Goal: Information Seeking & Learning: Find specific fact

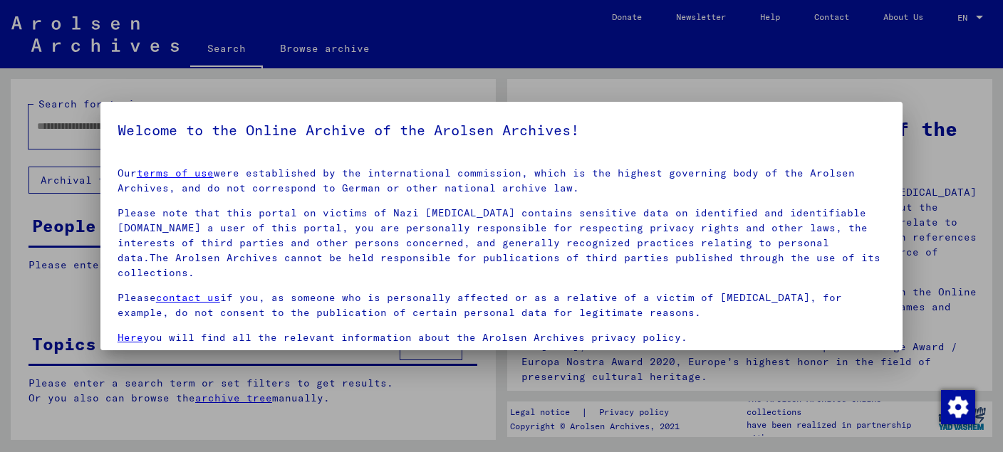
click at [936, 105] on div at bounding box center [501, 226] width 1003 height 452
click at [812, 100] on div at bounding box center [501, 226] width 1003 height 452
click at [794, 131] on h5 "Welcome to the Online Archive of the Arolsen Archives!" at bounding box center [501, 130] width 768 height 23
click at [911, 174] on div at bounding box center [501, 226] width 1003 height 452
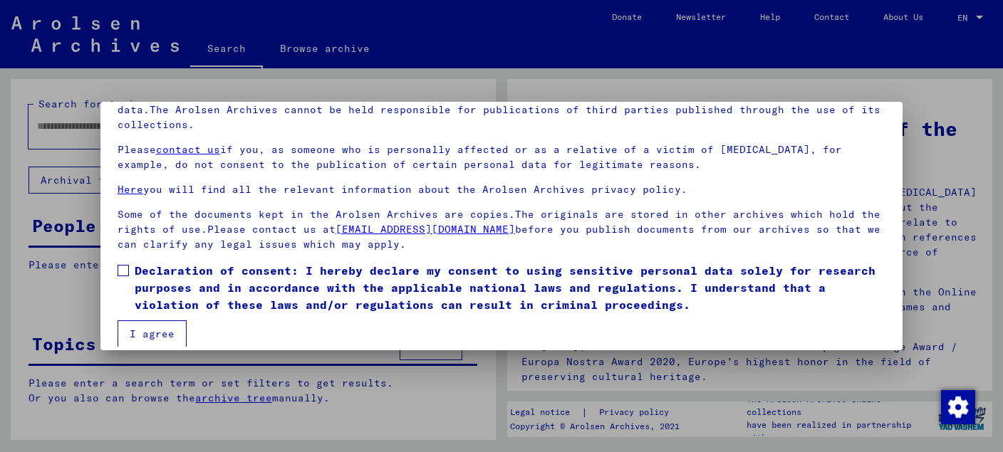
scroll to position [116, 0]
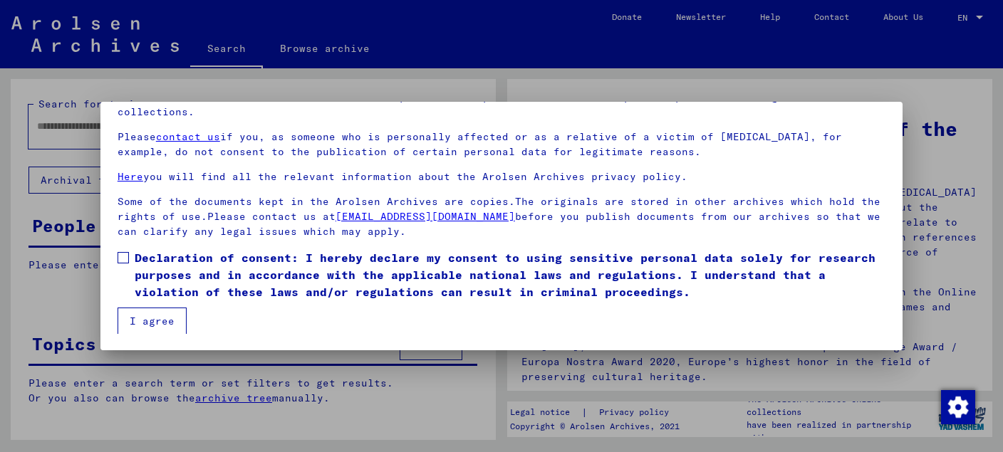
click at [160, 332] on button "I agree" at bounding box center [151, 321] width 69 height 27
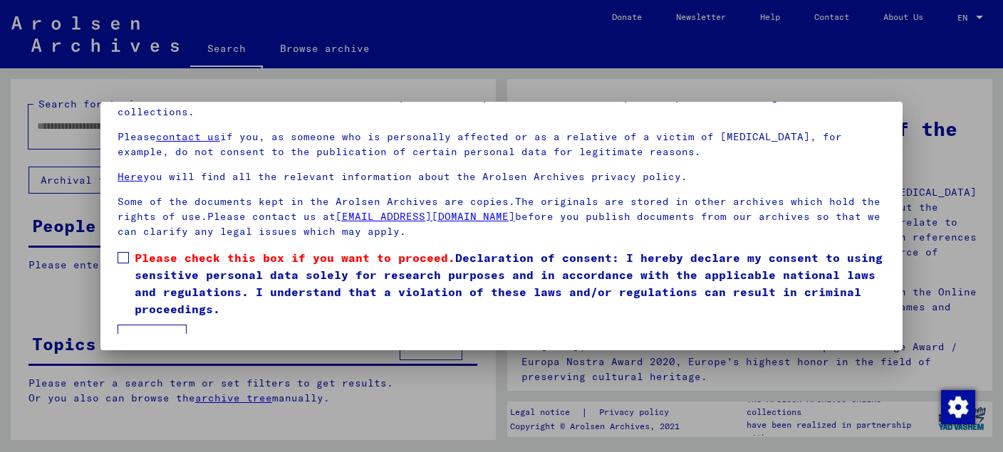
click at [157, 321] on mat-checkbox "Please check this box if you want to proceed. Declaration of consent: I hereby …" at bounding box center [501, 286] width 768 height 75
drag, startPoint x: 900, startPoint y: 99, endPoint x: 844, endPoint y: 78, distance: 59.5
click at [899, 99] on div at bounding box center [501, 226] width 1003 height 452
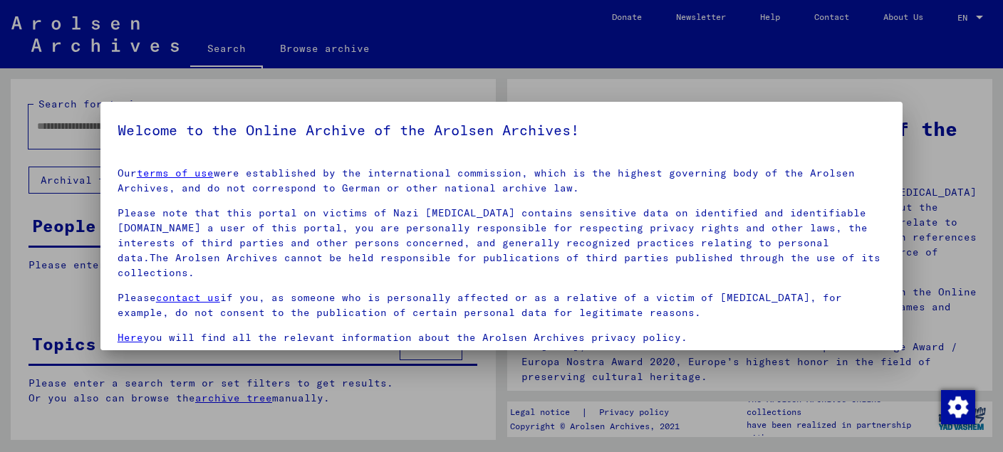
drag, startPoint x: 711, startPoint y: 104, endPoint x: 721, endPoint y: 115, distance: 14.6
click at [713, 105] on mat-dialog-container "Welcome to the Online Archive of the Arolsen Archives! Our terms of use were es…" at bounding box center [501, 226] width 802 height 248
click at [727, 120] on h5 "Welcome to the Online Archive of the Arolsen Archives!" at bounding box center [501, 130] width 768 height 23
click at [958, 183] on div at bounding box center [501, 226] width 1003 height 452
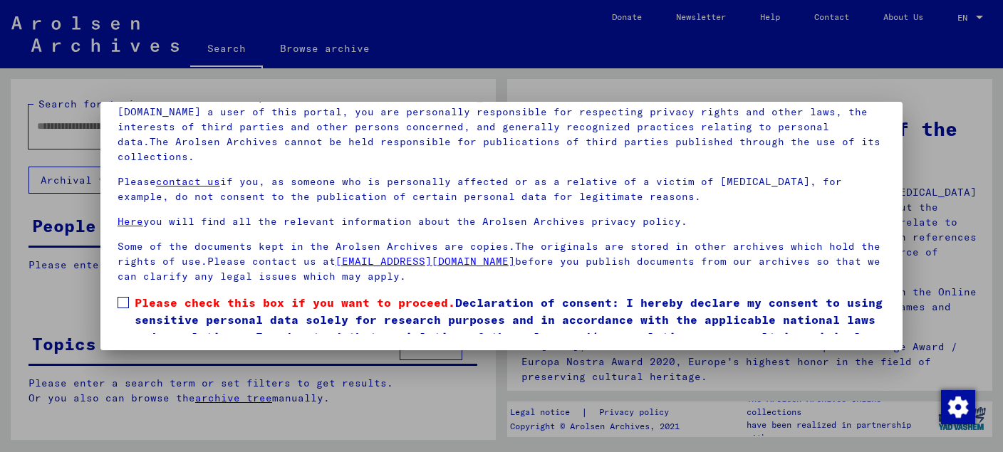
scroll to position [63, 0]
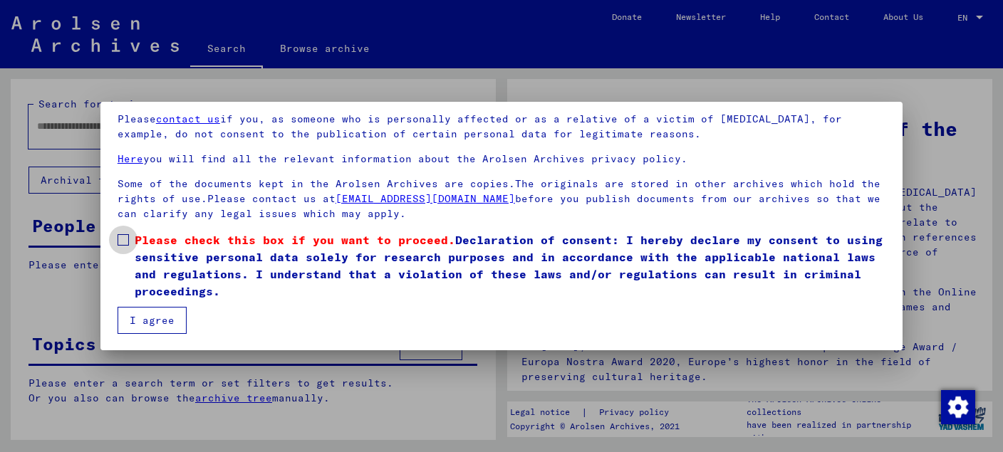
click at [122, 238] on span at bounding box center [122, 239] width 11 height 11
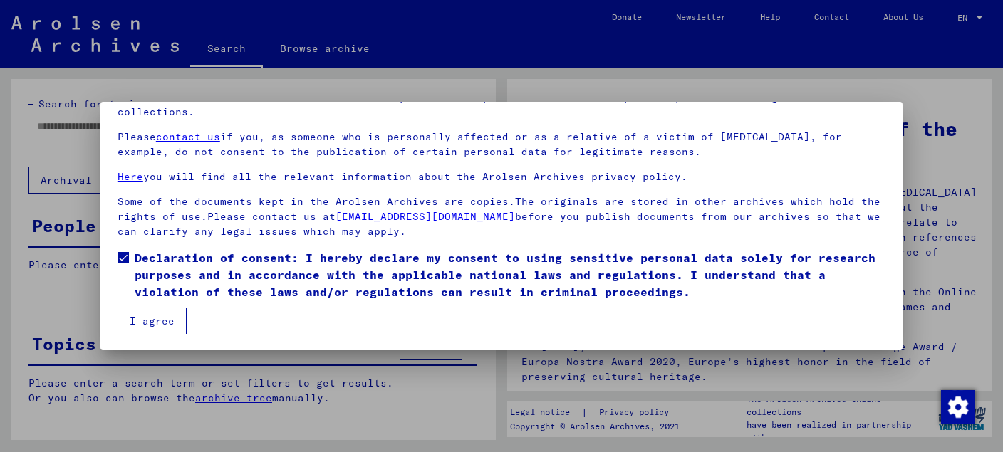
click at [136, 312] on button "I agree" at bounding box center [151, 321] width 69 height 27
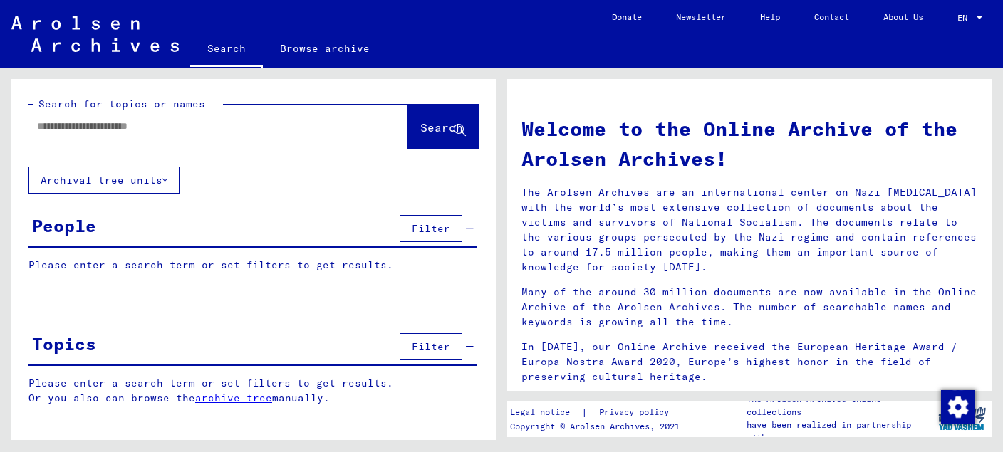
drag, startPoint x: 190, startPoint y: 117, endPoint x: 190, endPoint y: 125, distance: 7.8
click at [190, 119] on div at bounding box center [196, 126] width 337 height 32
click at [190, 131] on input "text" at bounding box center [201, 126] width 328 height 15
click at [443, 127] on span "Search" at bounding box center [441, 127] width 43 height 14
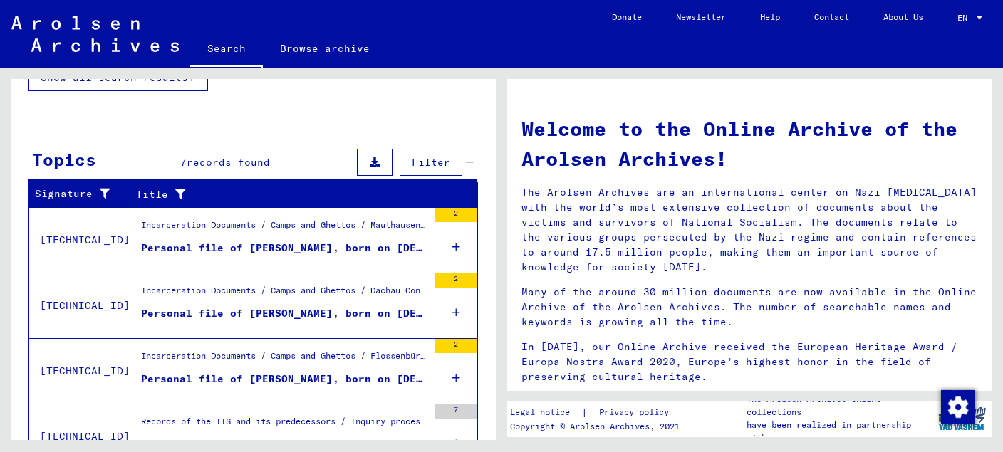
scroll to position [313, 0]
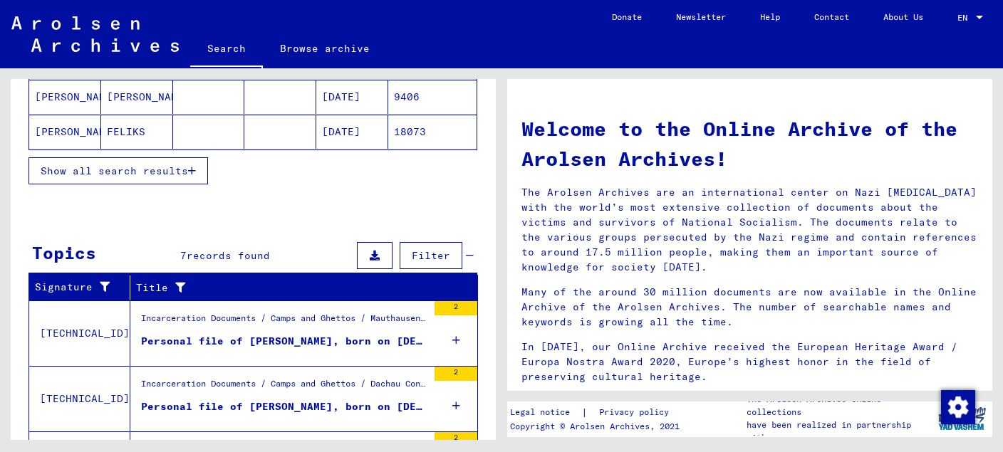
click at [308, 334] on div "Personal file of [PERSON_NAME], born on [DEMOGRAPHIC_DATA]" at bounding box center [284, 341] width 286 height 15
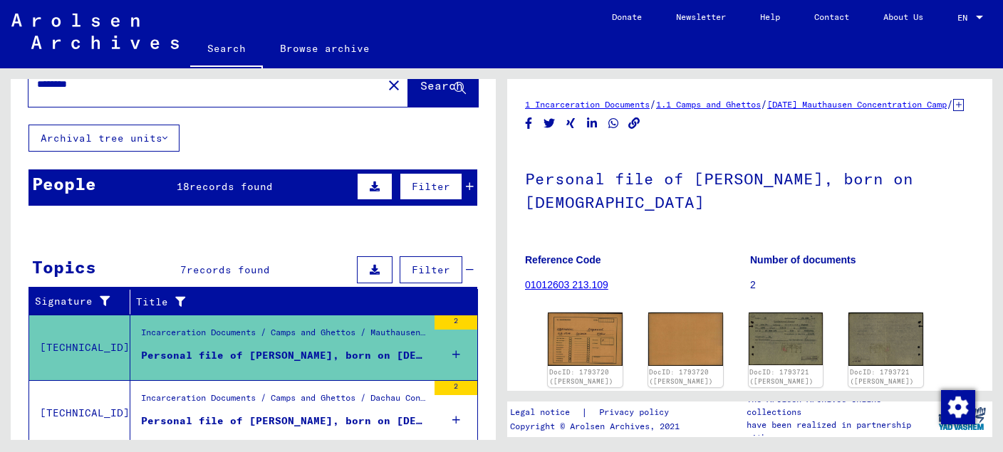
scroll to position [75, 0]
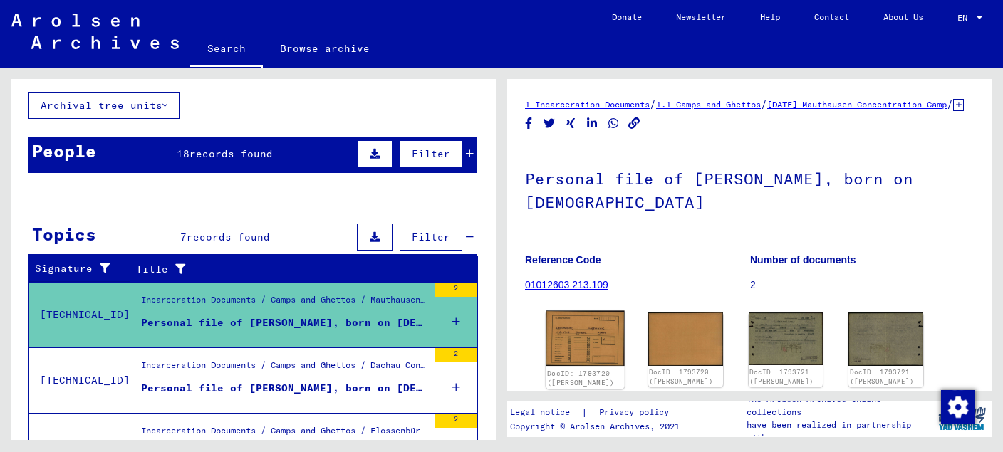
click at [587, 353] on img at bounding box center [584, 339] width 78 height 56
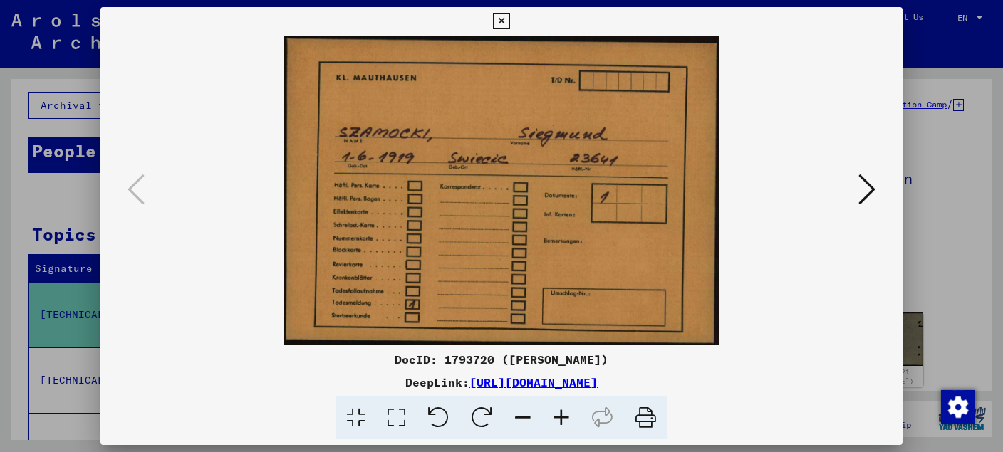
click at [875, 189] on icon at bounding box center [866, 189] width 17 height 34
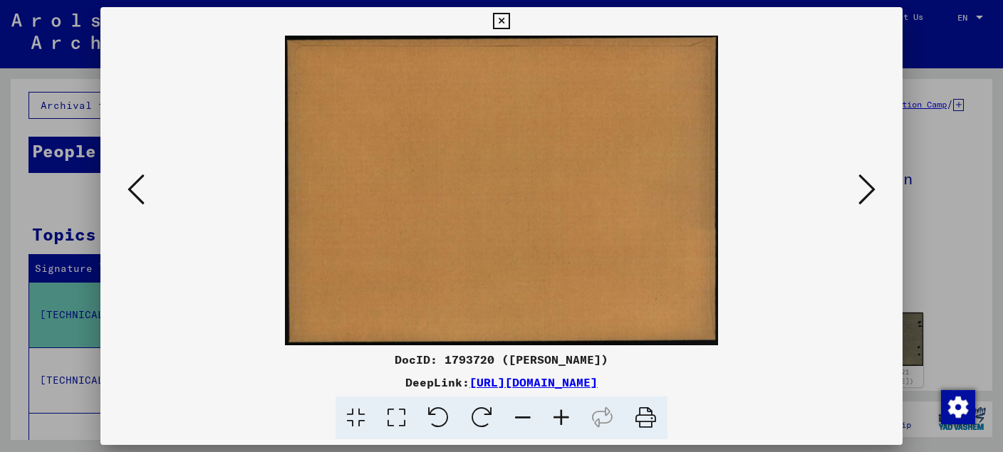
click at [875, 189] on icon at bounding box center [866, 189] width 17 height 34
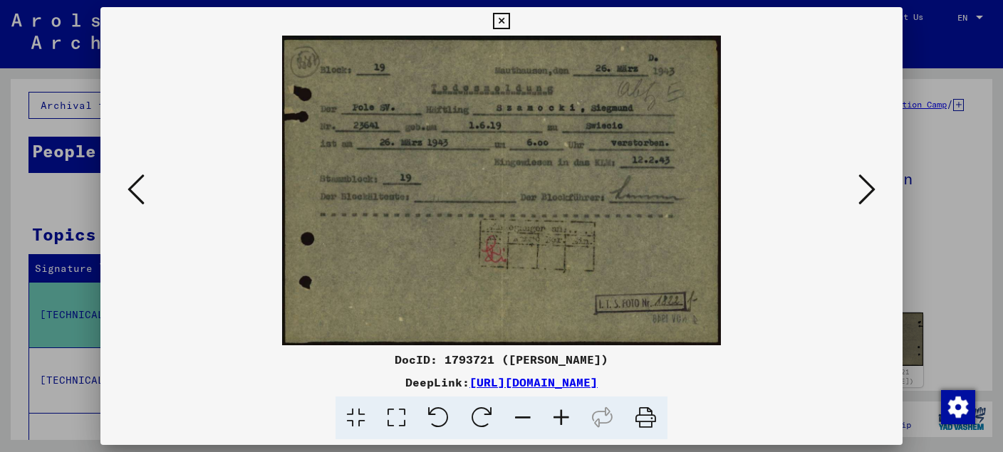
click at [875, 189] on icon at bounding box center [866, 189] width 17 height 34
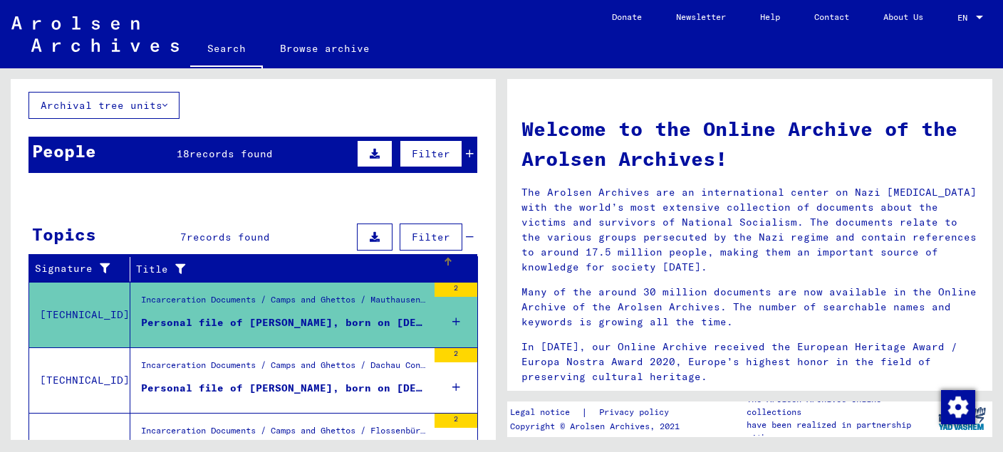
scroll to position [150, 0]
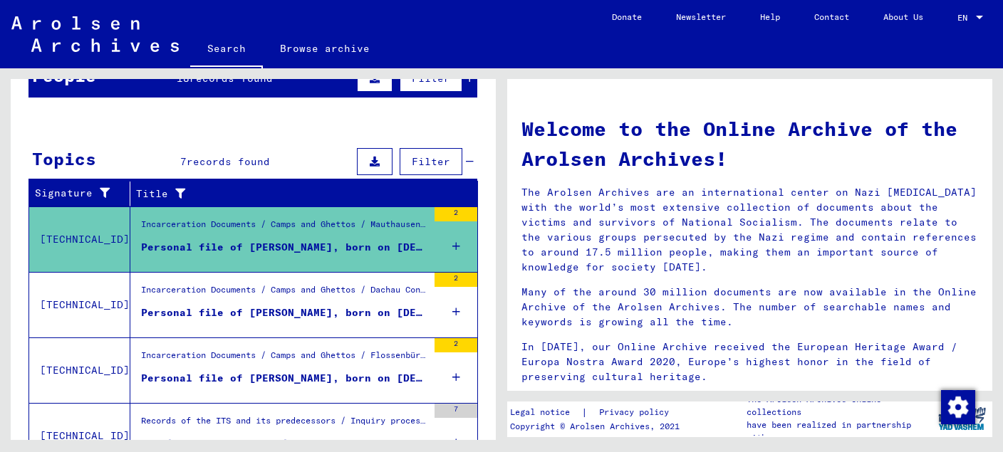
click at [279, 311] on div "Personal file of [PERSON_NAME], born on [DEMOGRAPHIC_DATA]" at bounding box center [284, 312] width 286 height 15
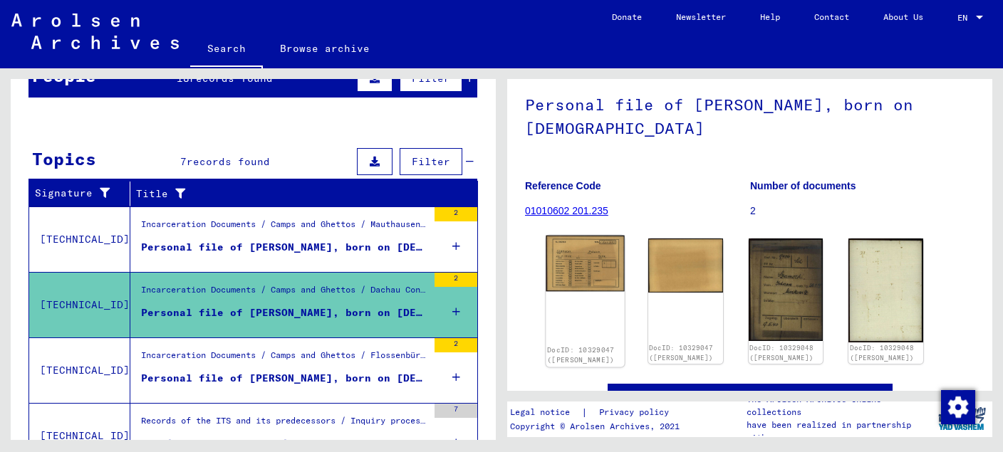
scroll to position [75, 0]
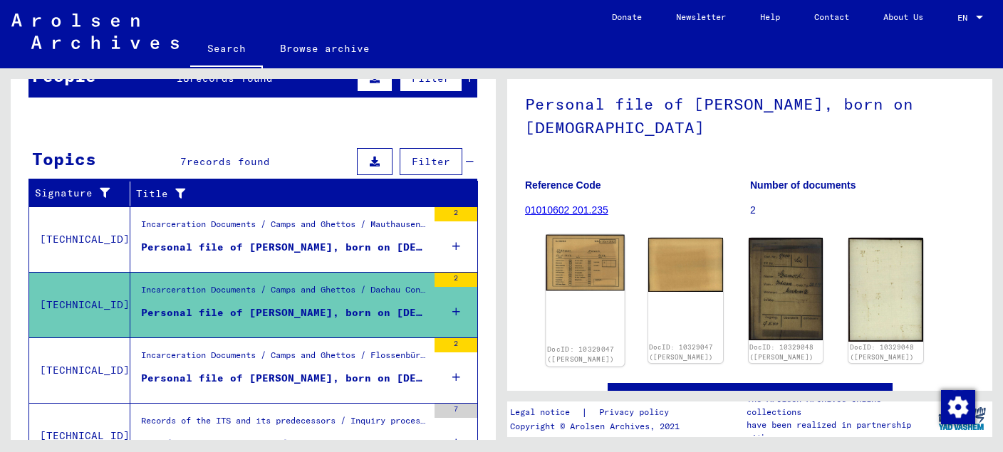
click at [591, 275] on img at bounding box center [584, 263] width 78 height 56
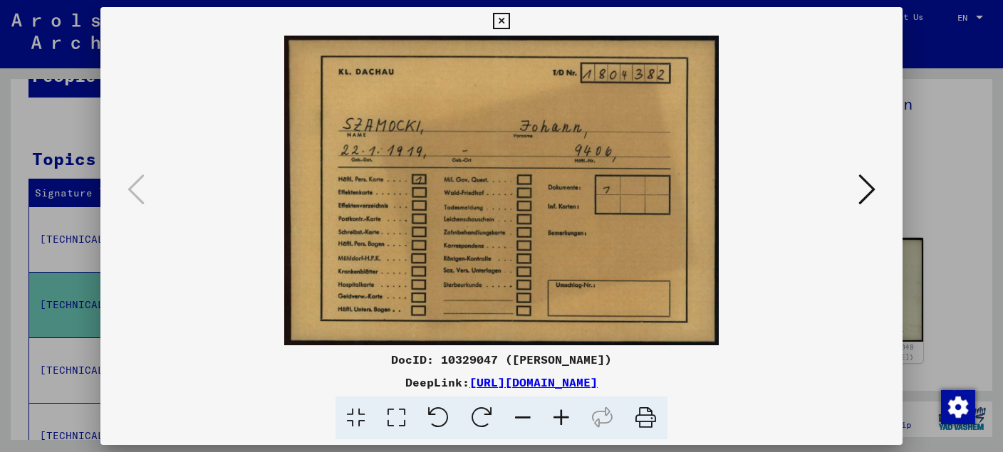
click at [862, 191] on icon at bounding box center [866, 189] width 17 height 34
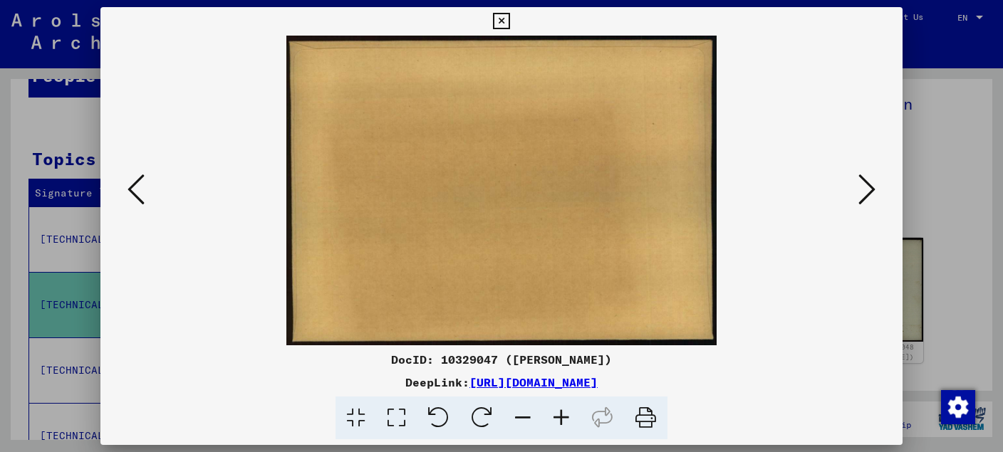
click at [862, 191] on icon at bounding box center [866, 189] width 17 height 34
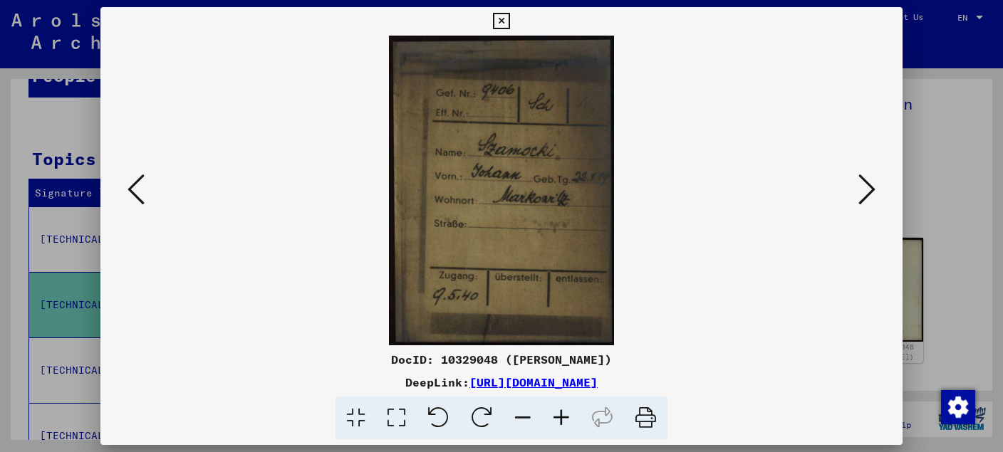
click at [867, 199] on icon at bounding box center [866, 189] width 17 height 34
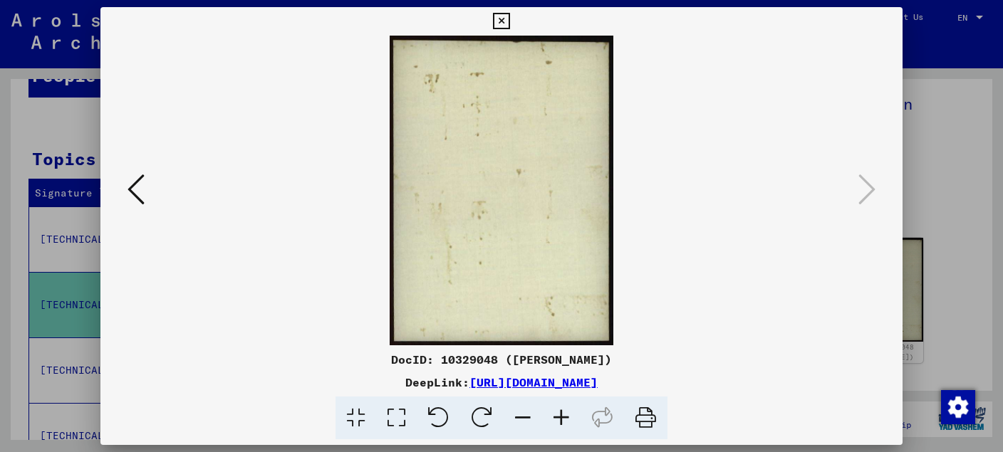
click at [509, 25] on icon at bounding box center [501, 21] width 16 height 17
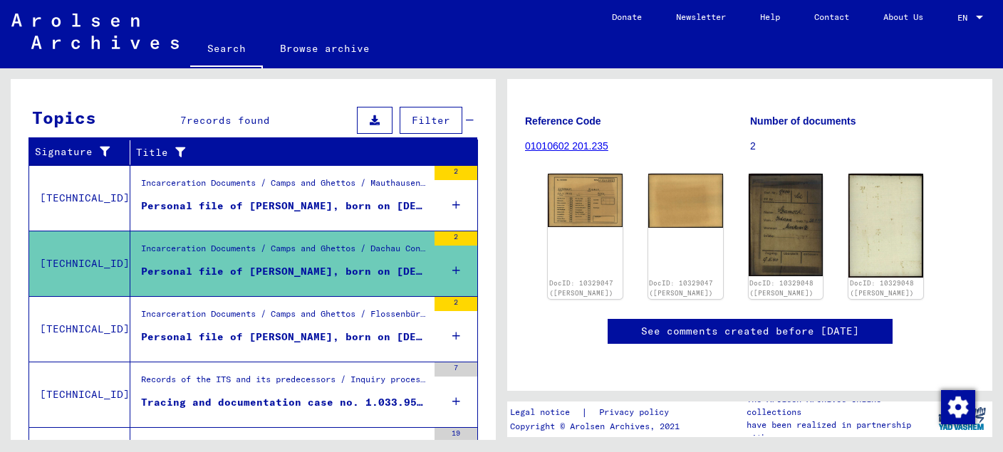
scroll to position [225, 0]
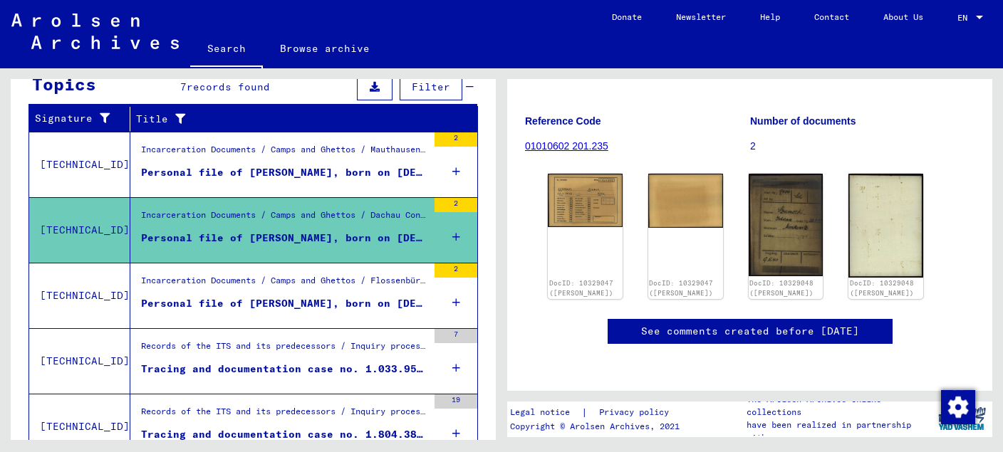
click at [303, 300] on div "Personal file of [PERSON_NAME], born on [DEMOGRAPHIC_DATA]" at bounding box center [284, 303] width 286 height 15
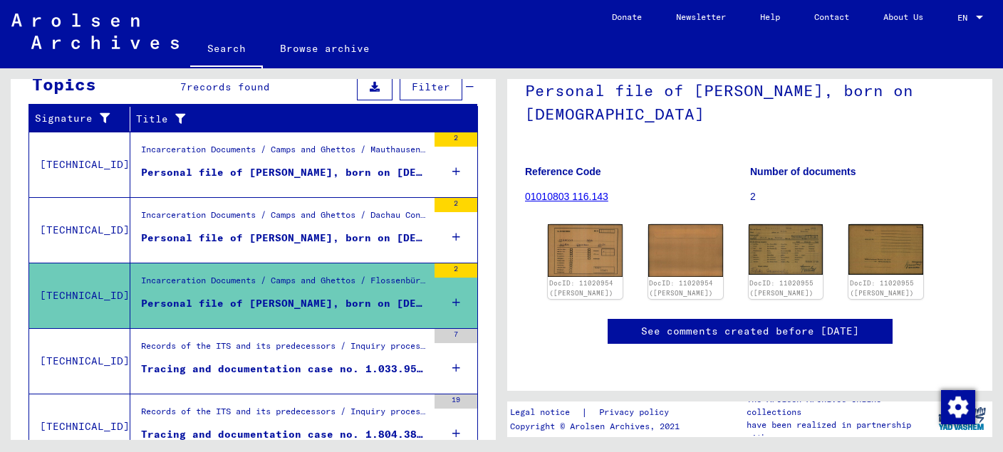
scroll to position [150, 0]
click at [597, 223] on img at bounding box center [584, 251] width 78 height 56
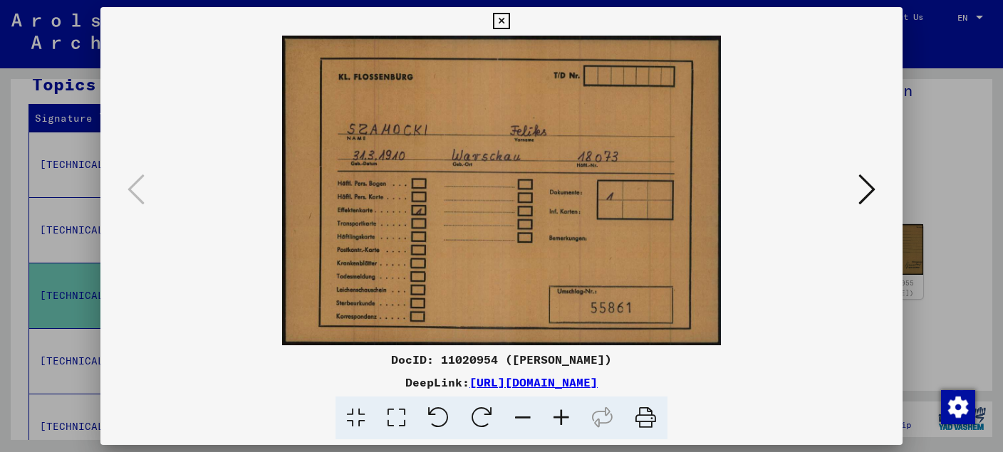
click at [866, 193] on icon at bounding box center [866, 189] width 17 height 34
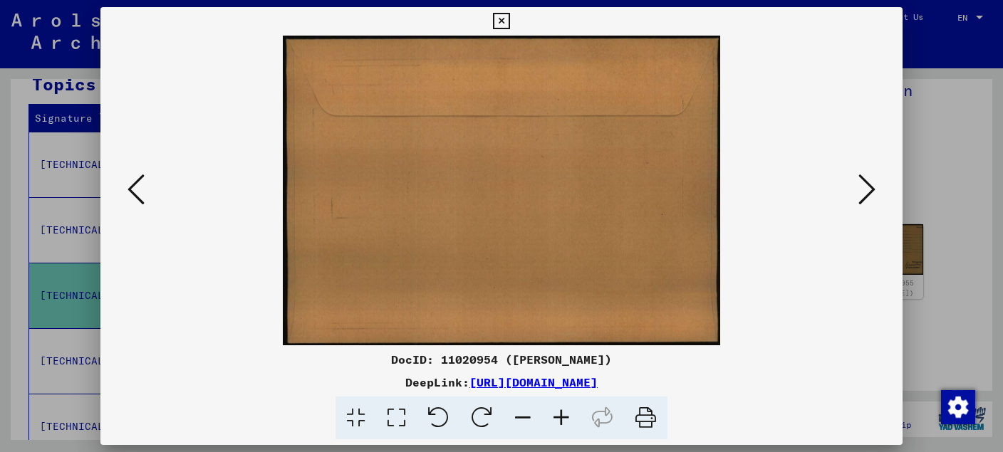
click at [867, 193] on icon at bounding box center [866, 189] width 17 height 34
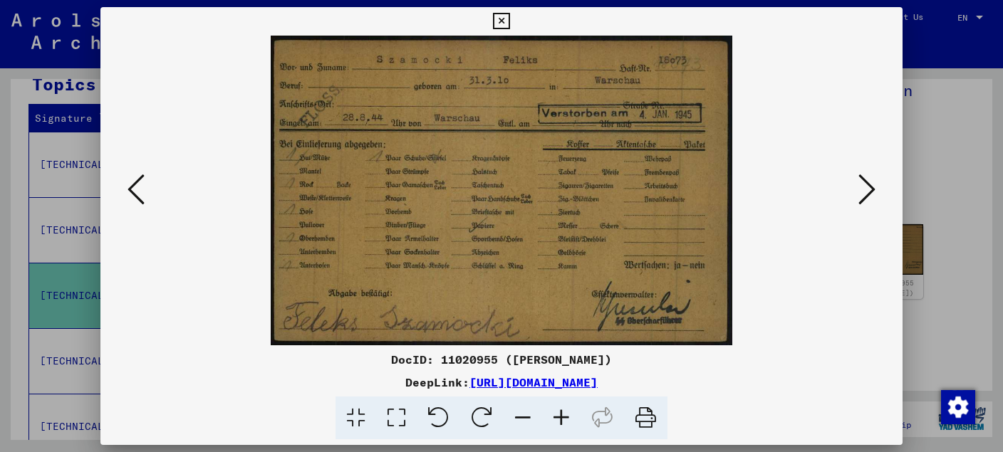
click at [866, 195] on icon at bounding box center [866, 189] width 17 height 34
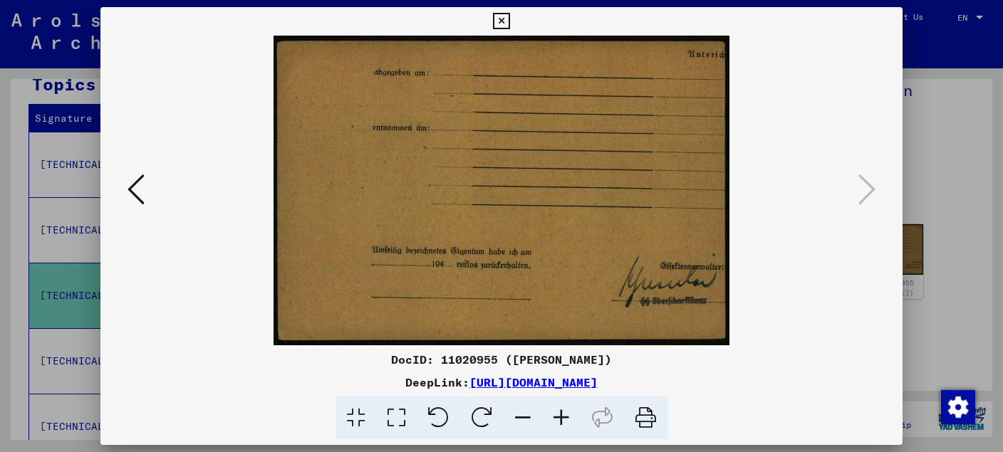
click at [509, 16] on icon at bounding box center [501, 21] width 16 height 17
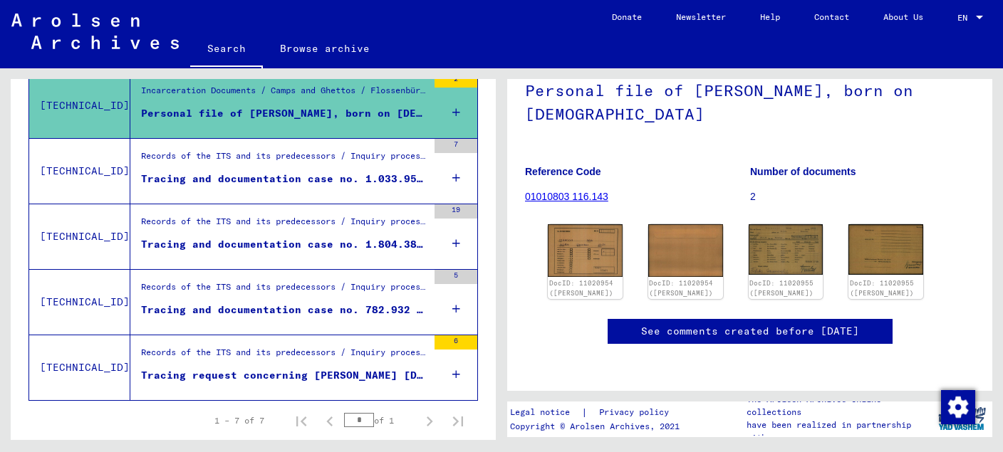
scroll to position [451, 0]
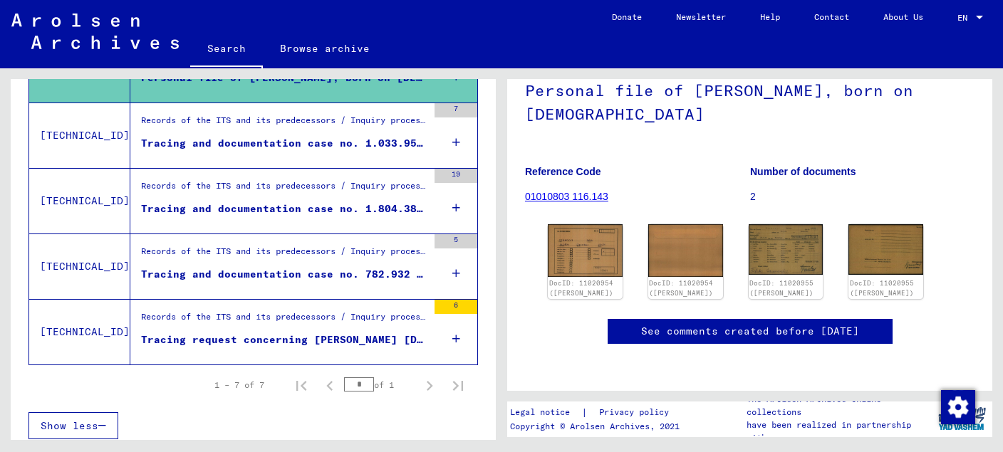
click at [449, 304] on div "6" at bounding box center [455, 307] width 43 height 14
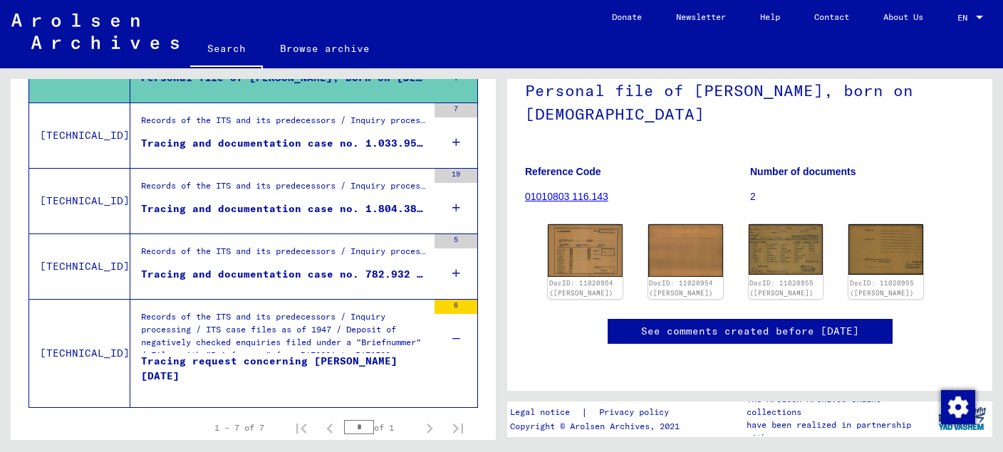
click at [291, 356] on div "Tracing request concerning [PERSON_NAME] [DATE]" at bounding box center [284, 375] width 286 height 43
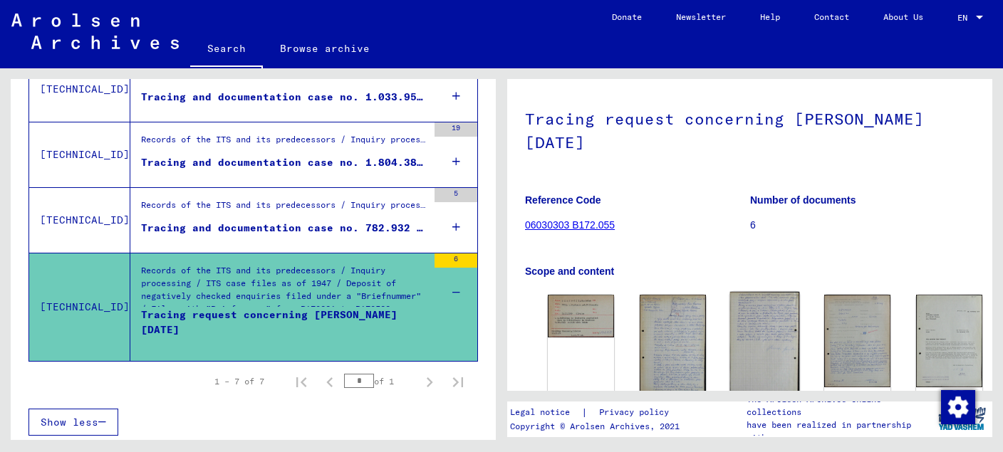
scroll to position [150, 0]
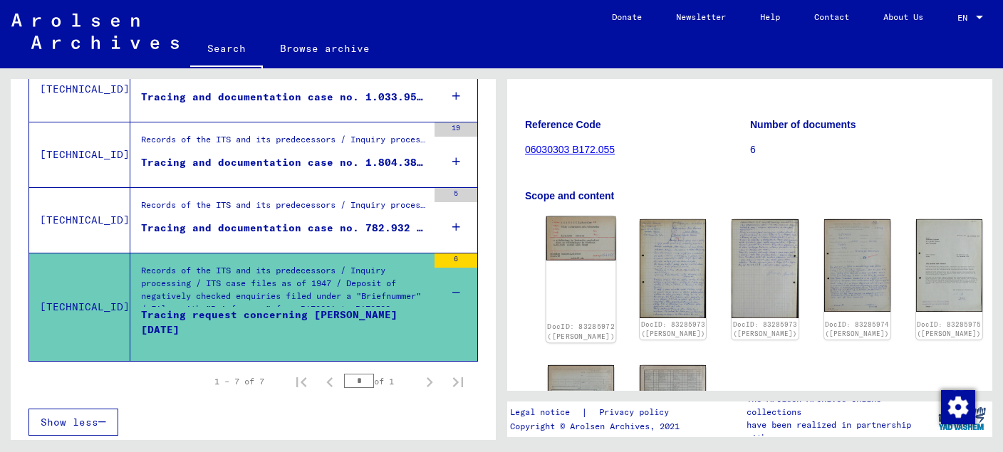
click at [580, 229] on img at bounding box center [581, 238] width 70 height 44
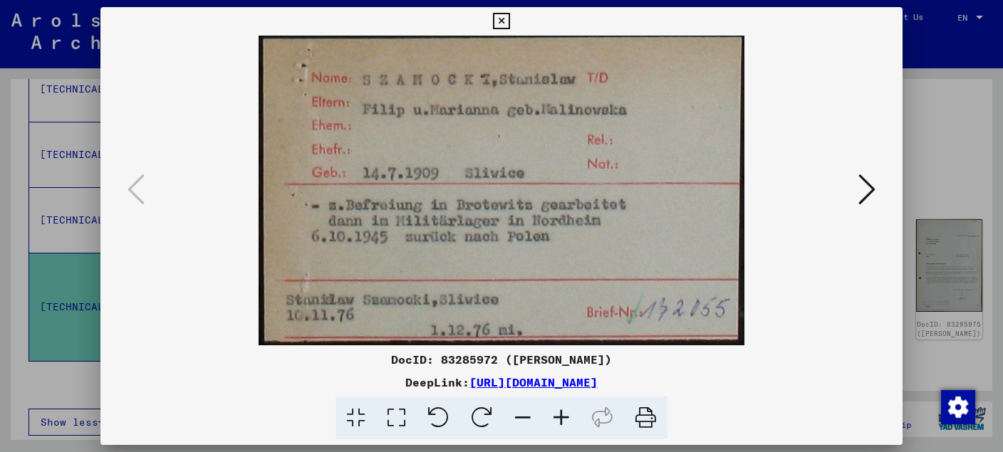
click at [869, 188] on icon at bounding box center [866, 189] width 17 height 34
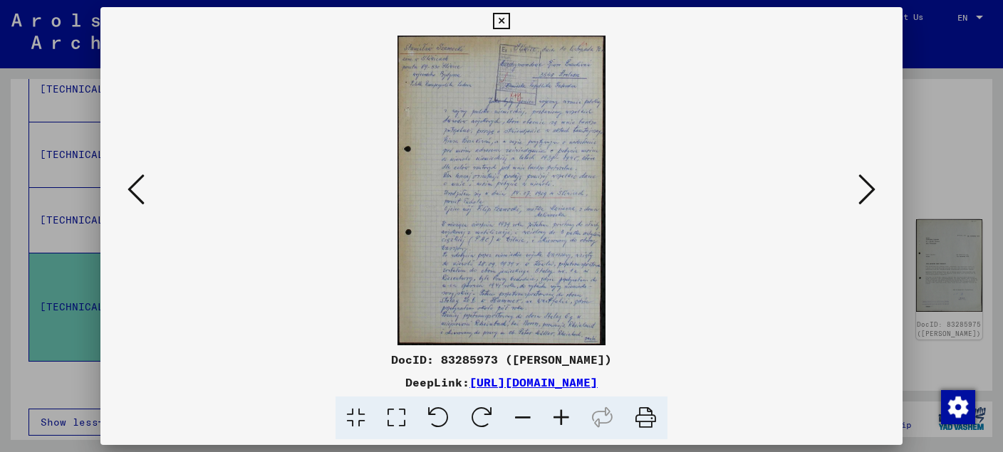
click at [496, 160] on img at bounding box center [501, 191] width 705 height 310
click at [877, 188] on button at bounding box center [867, 190] width 26 height 41
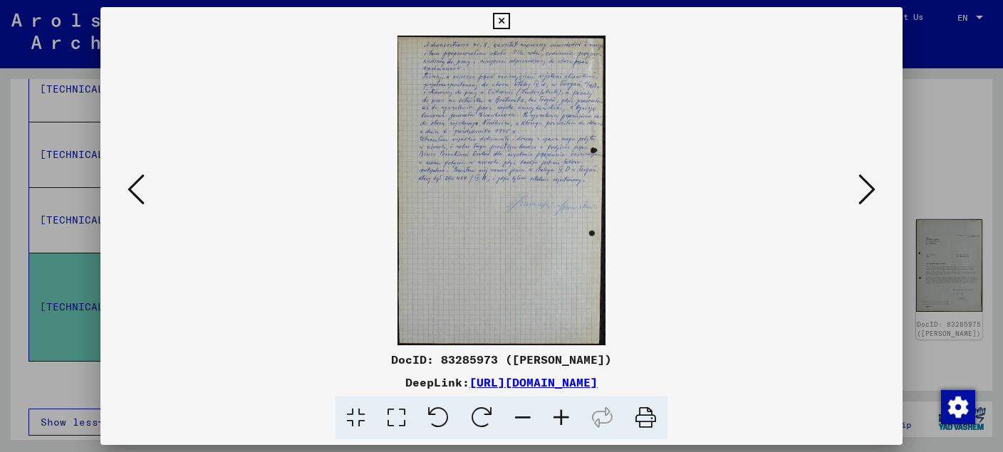
click at [875, 191] on icon at bounding box center [866, 189] width 17 height 34
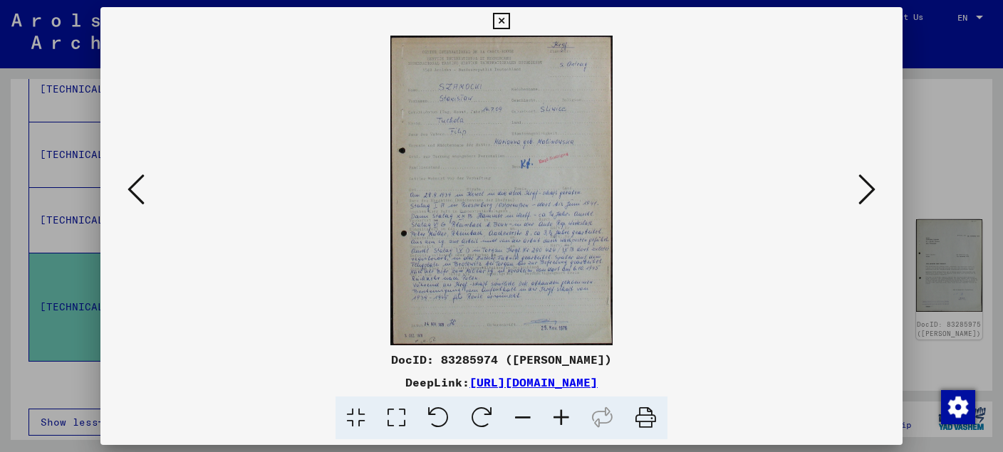
click at [874, 194] on icon at bounding box center [866, 189] width 17 height 34
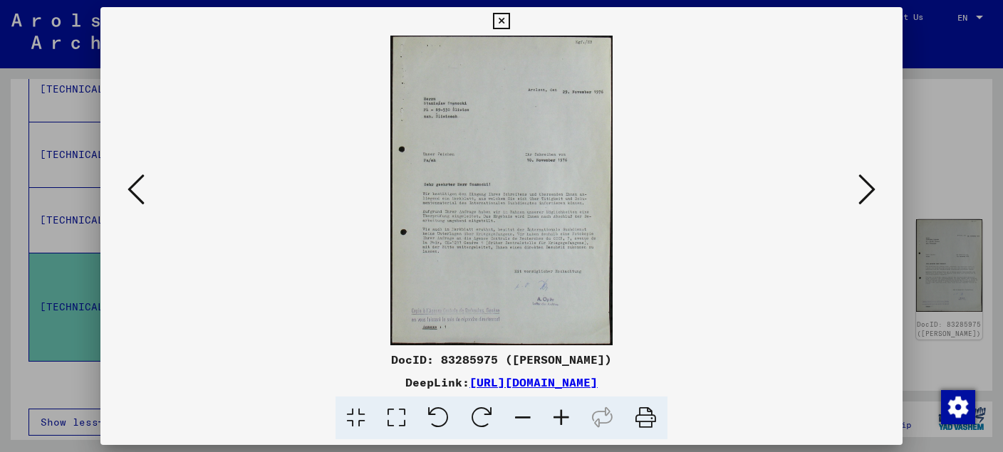
click at [446, 201] on img at bounding box center [501, 191] width 705 height 310
click at [563, 414] on icon at bounding box center [561, 418] width 38 height 43
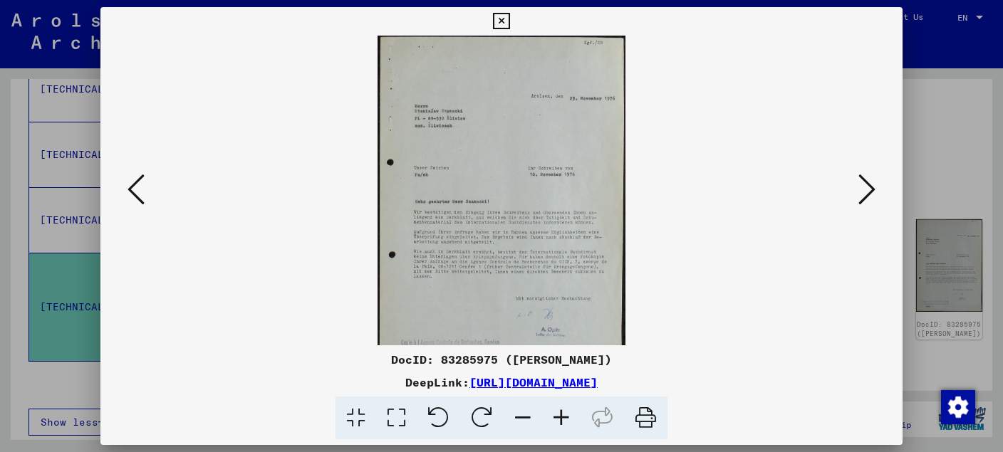
click at [563, 414] on icon at bounding box center [561, 418] width 38 height 43
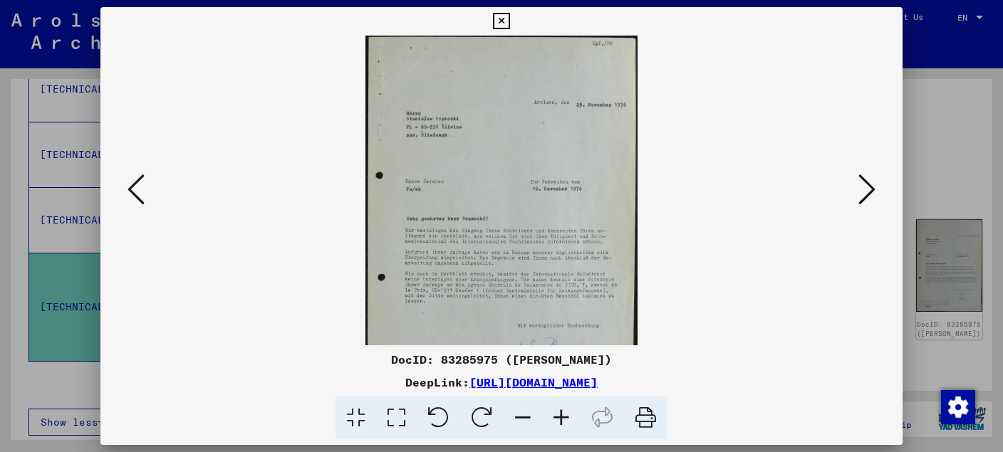
click at [563, 414] on icon at bounding box center [561, 418] width 38 height 43
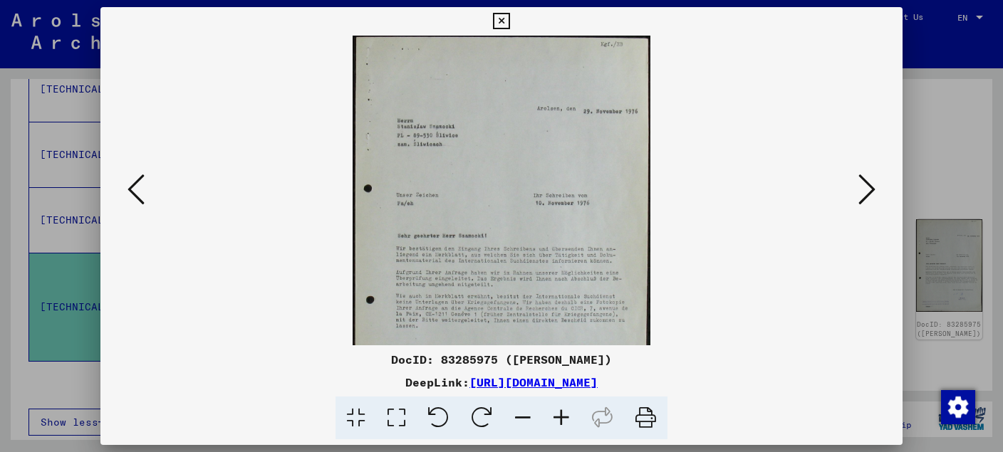
click at [562, 414] on icon at bounding box center [561, 418] width 38 height 43
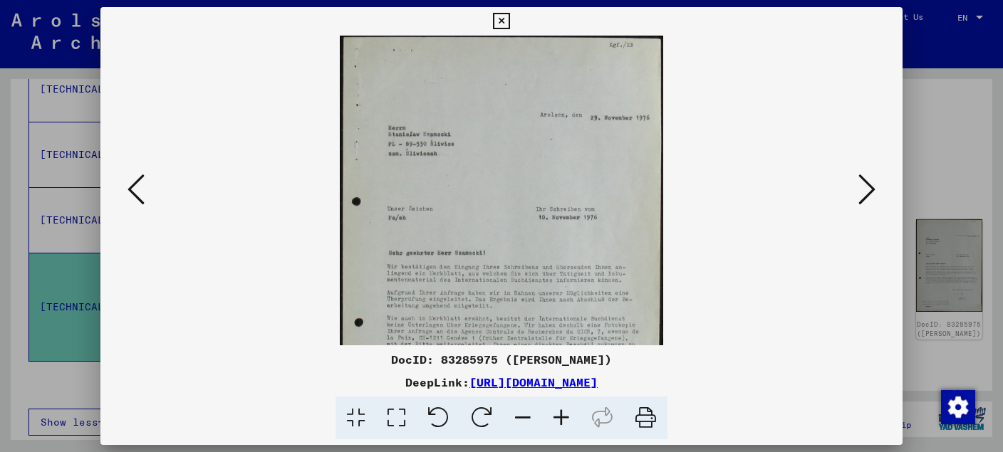
click at [541, 159] on img at bounding box center [501, 262] width 323 height 452
click at [557, 419] on icon at bounding box center [561, 418] width 38 height 43
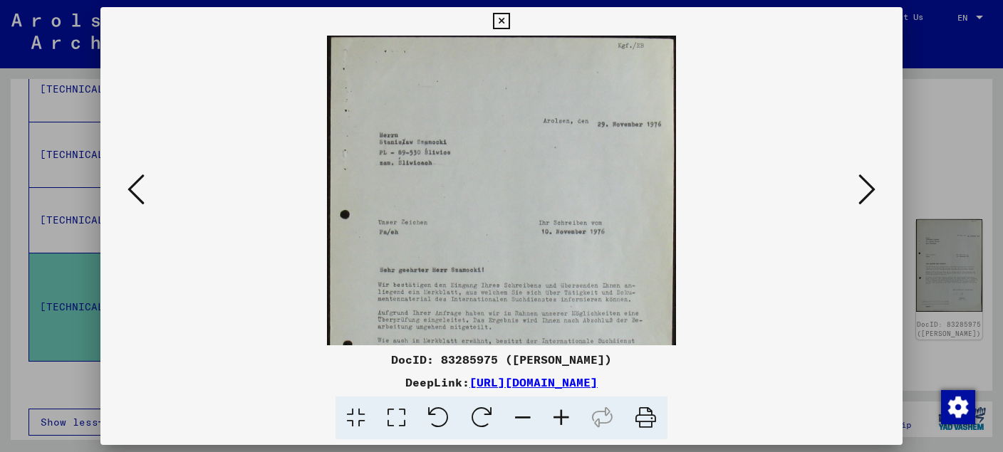
click at [870, 194] on icon at bounding box center [866, 189] width 17 height 34
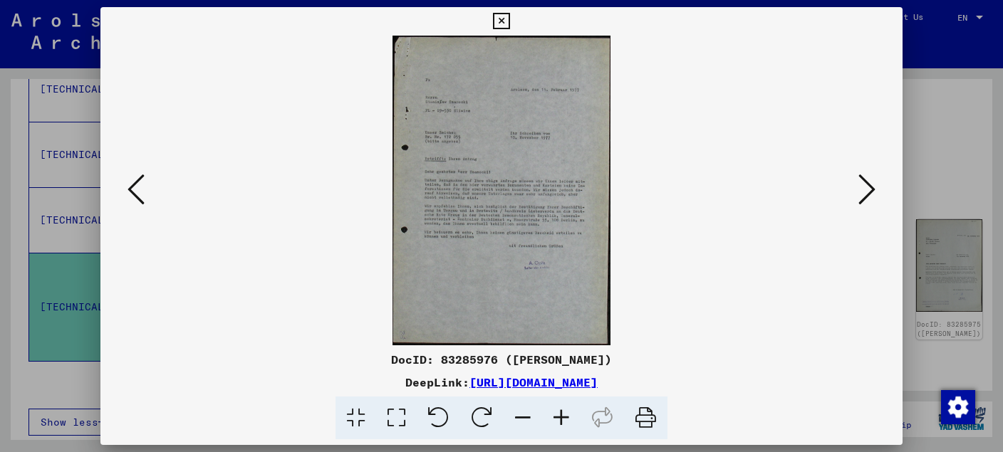
click at [458, 250] on img at bounding box center [501, 191] width 218 height 310
click at [867, 203] on icon at bounding box center [866, 189] width 17 height 34
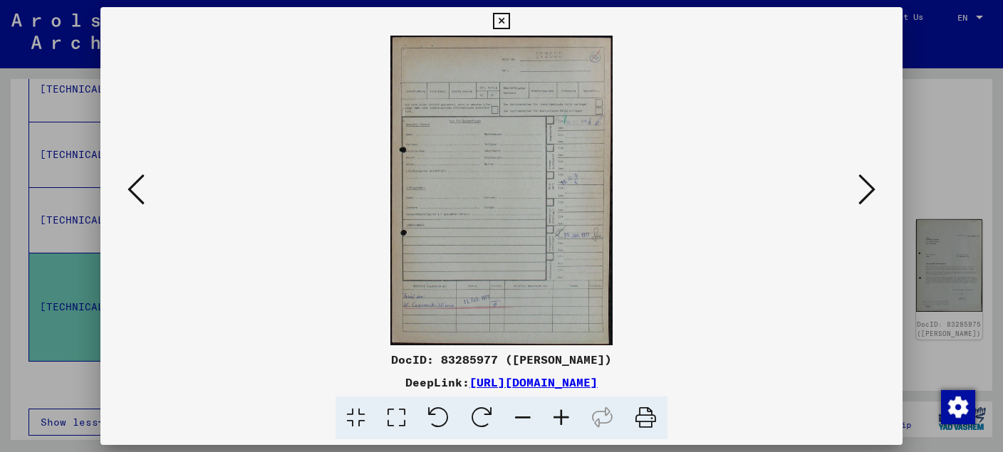
click at [867, 197] on icon at bounding box center [866, 189] width 17 height 34
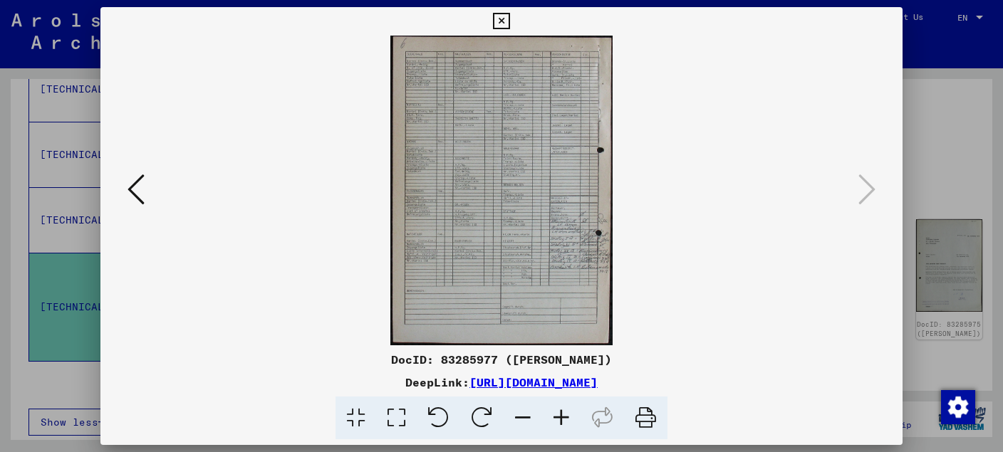
click at [509, 21] on icon at bounding box center [501, 21] width 16 height 17
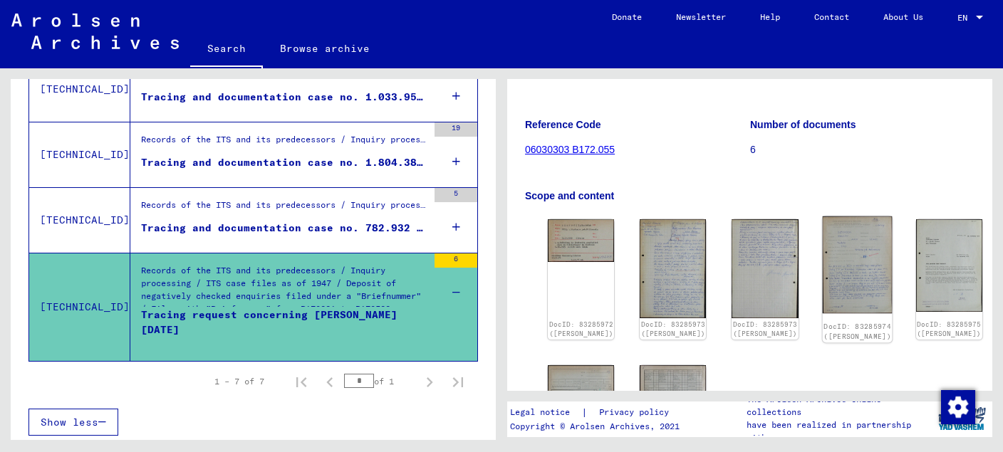
click at [822, 269] on img at bounding box center [857, 265] width 70 height 98
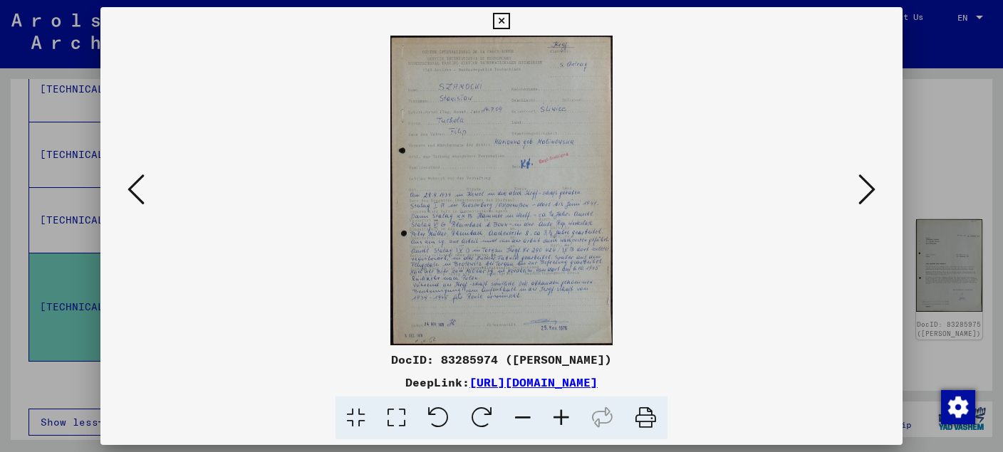
click at [869, 193] on icon at bounding box center [866, 189] width 17 height 34
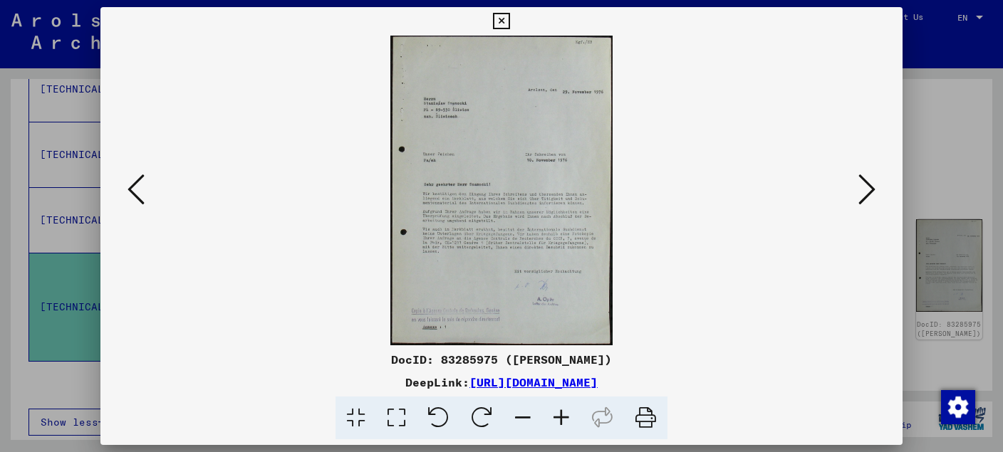
click at [563, 417] on icon at bounding box center [561, 418] width 38 height 43
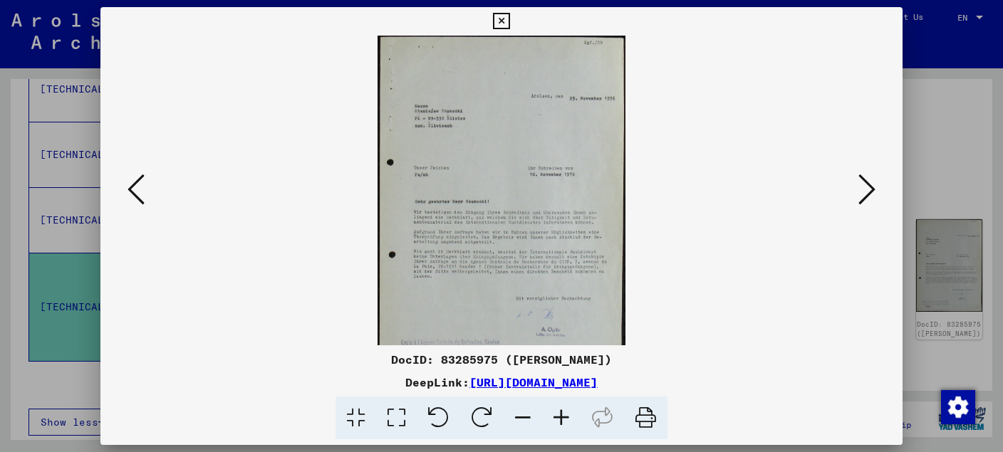
click at [562, 417] on icon at bounding box center [561, 418] width 38 height 43
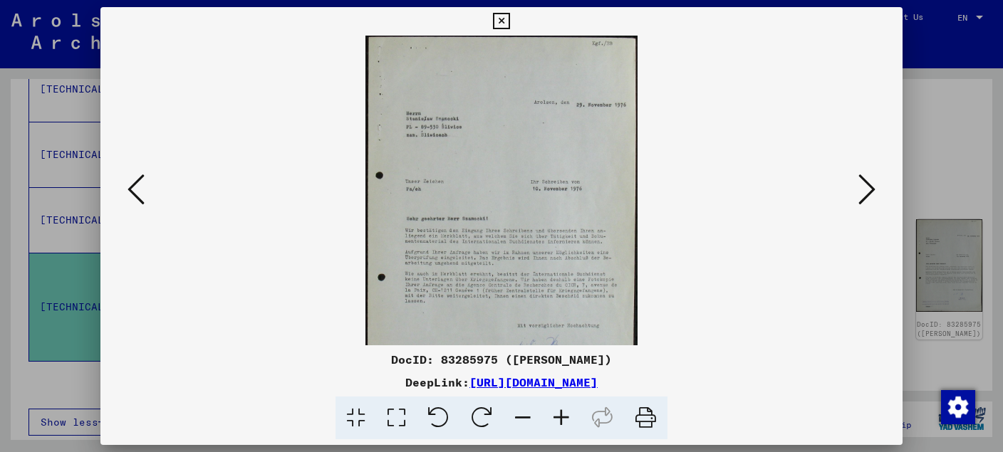
click at [562, 417] on icon at bounding box center [561, 418] width 38 height 43
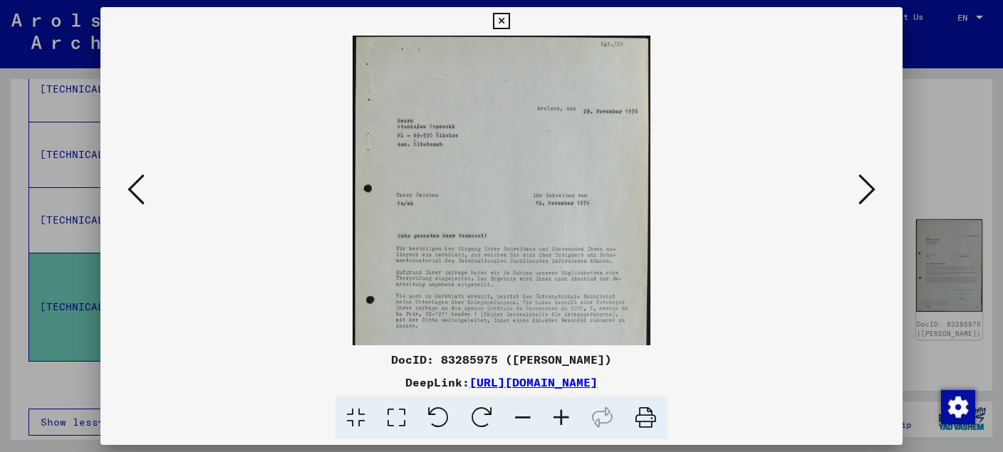
click at [563, 420] on icon at bounding box center [561, 418] width 38 height 43
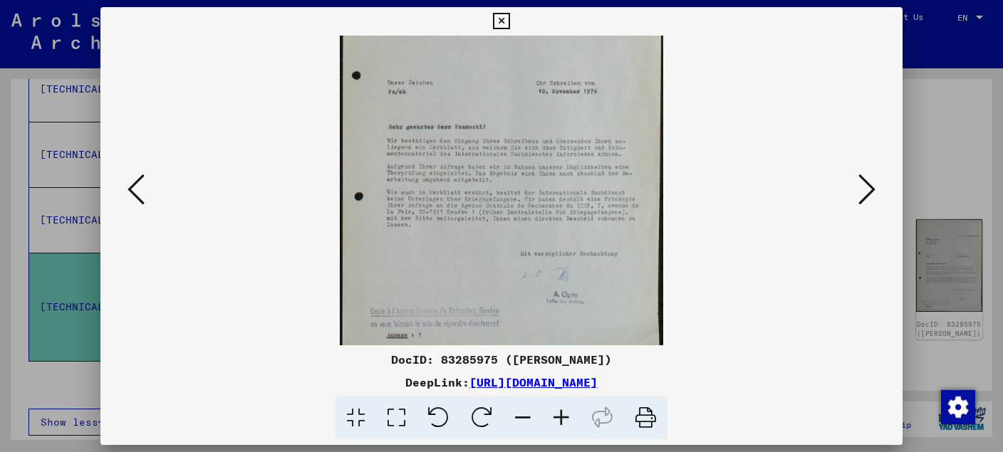
scroll to position [139, 0]
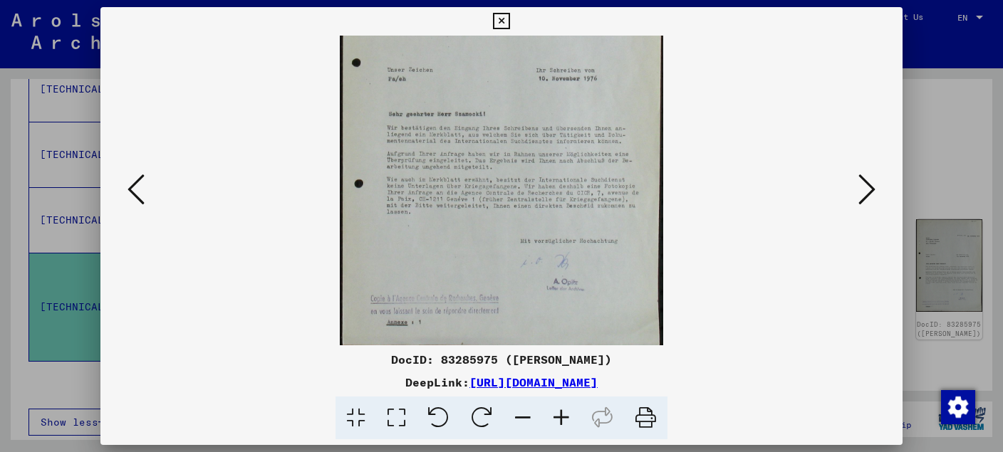
drag, startPoint x: 773, startPoint y: 248, endPoint x: 757, endPoint y: 108, distance: 141.2
click at [757, 108] on viewer-one-image at bounding box center [501, 52] width 705 height 310
click at [873, 189] on icon at bounding box center [866, 189] width 17 height 34
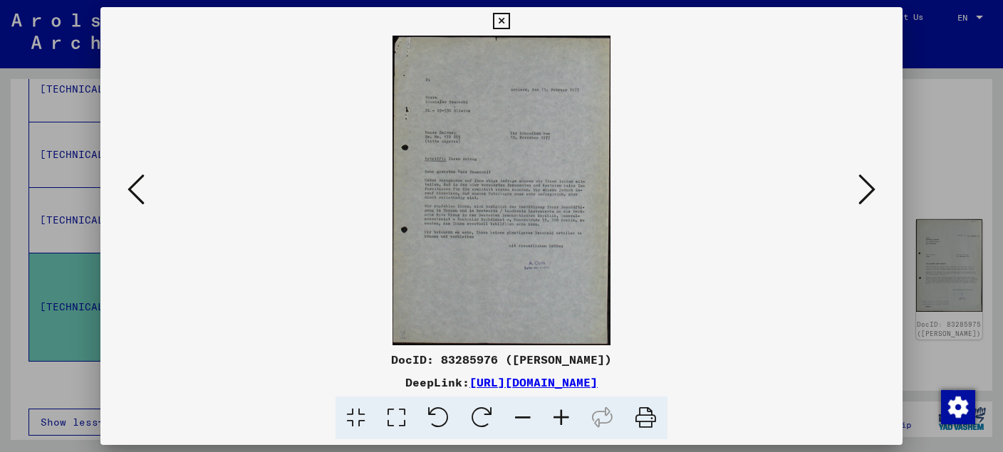
scroll to position [0, 0]
click at [872, 197] on icon at bounding box center [866, 189] width 17 height 34
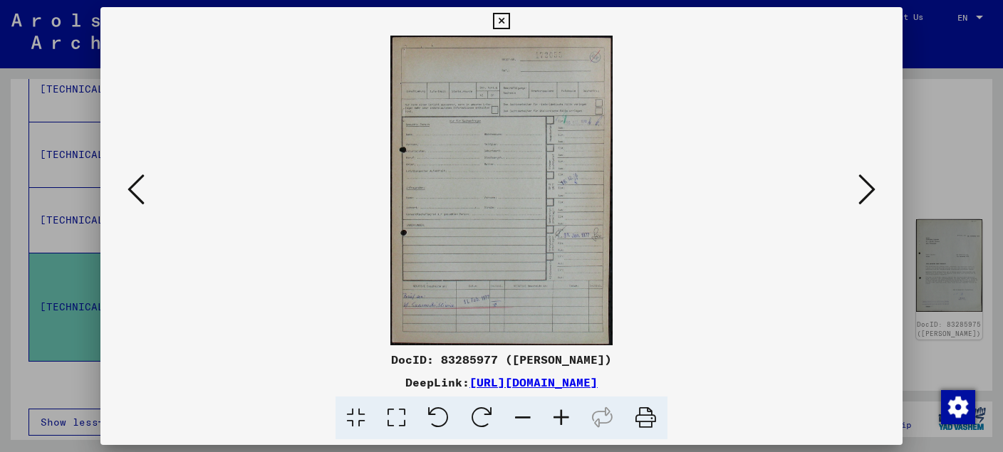
click at [872, 197] on icon at bounding box center [866, 189] width 17 height 34
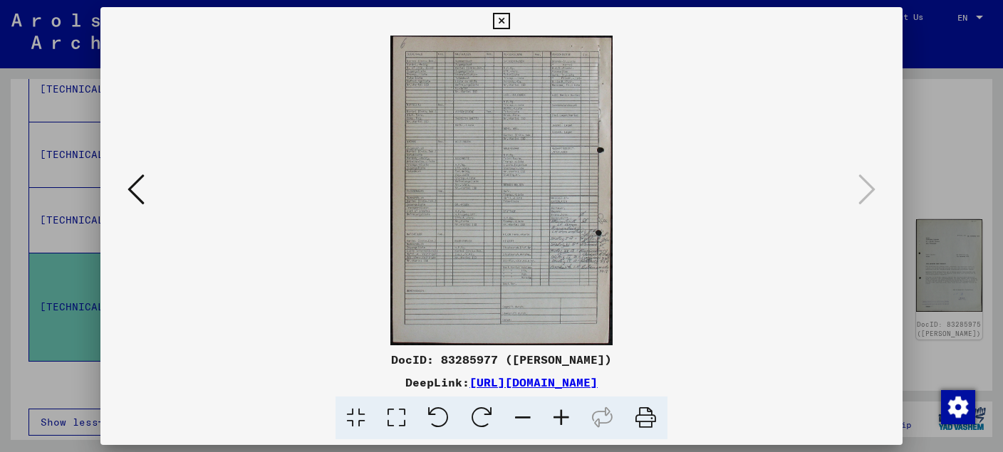
click at [130, 184] on icon at bounding box center [135, 189] width 17 height 34
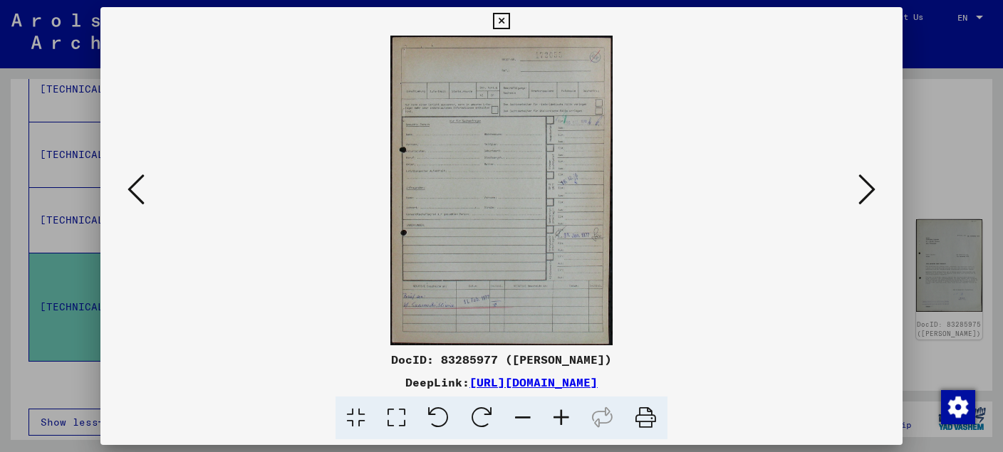
click at [130, 184] on icon at bounding box center [135, 189] width 17 height 34
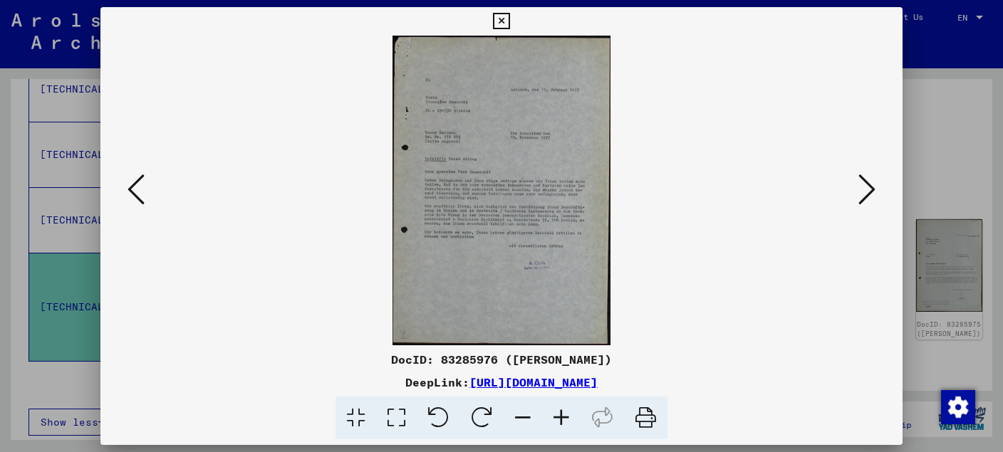
click at [130, 184] on icon at bounding box center [135, 189] width 17 height 34
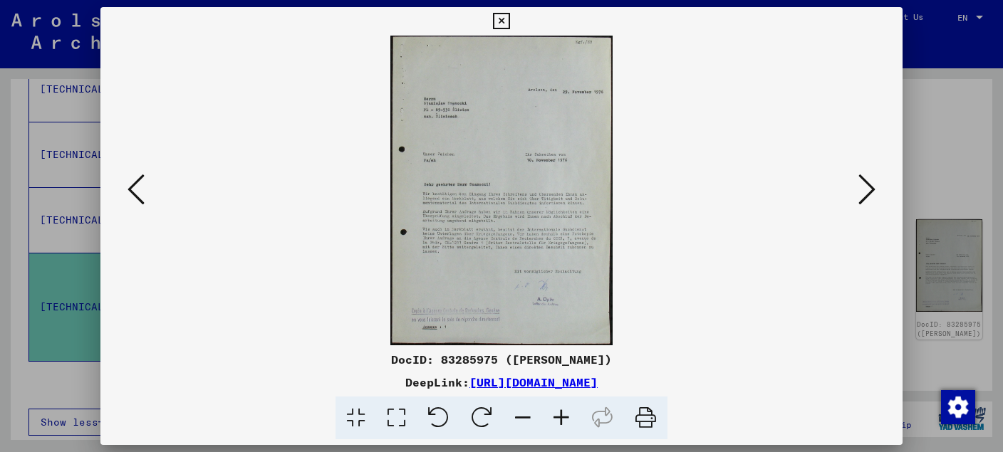
click at [869, 197] on icon at bounding box center [866, 189] width 17 height 34
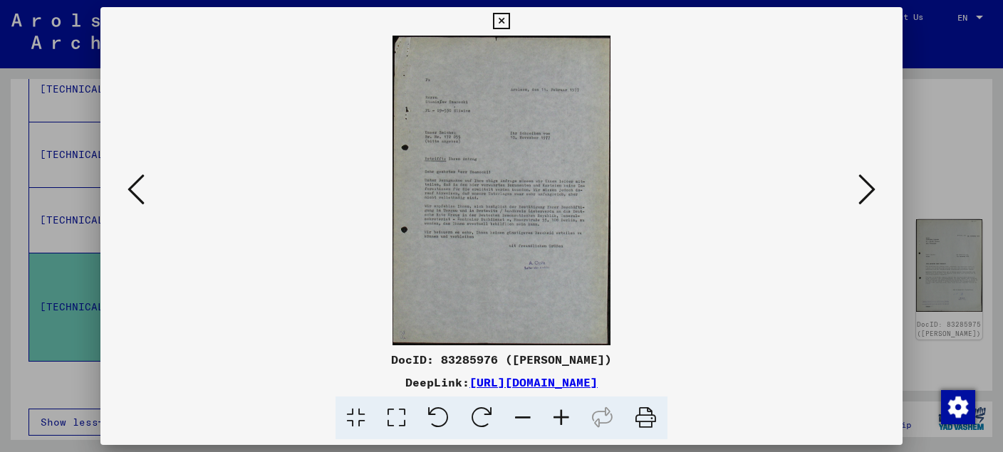
click at [121, 192] on div at bounding box center [501, 191] width 802 height 310
click at [130, 192] on icon at bounding box center [135, 189] width 17 height 34
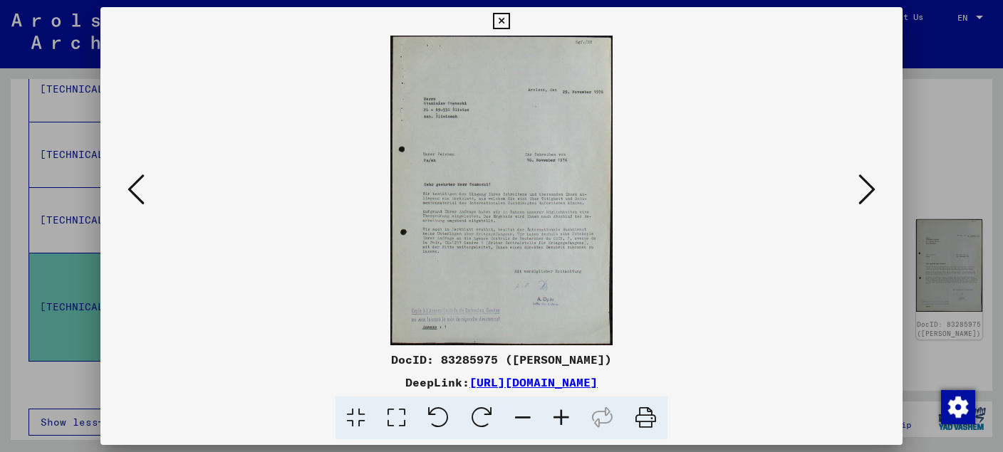
click at [130, 192] on icon at bounding box center [135, 189] width 17 height 34
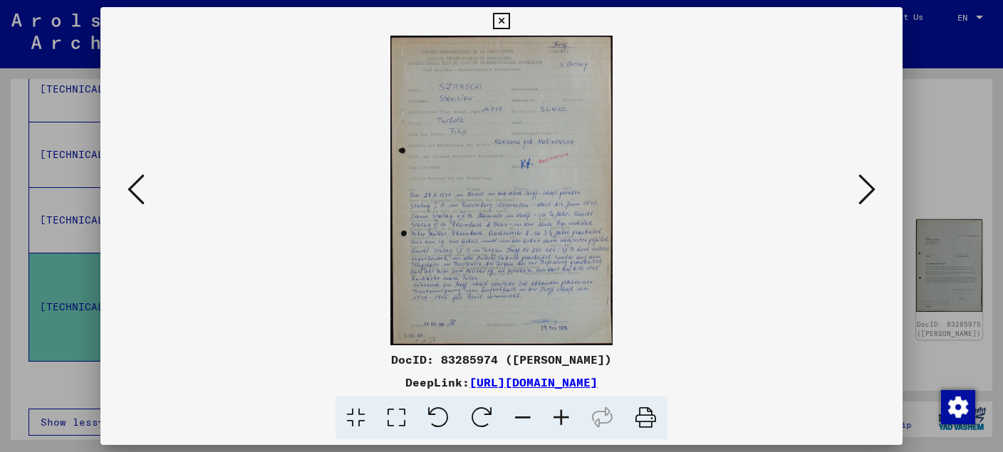
click at [555, 416] on icon at bounding box center [561, 418] width 38 height 43
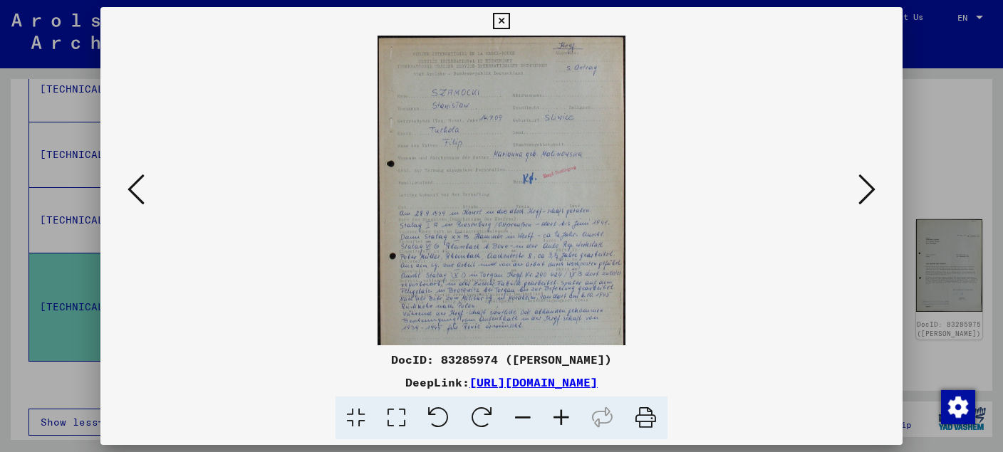
click at [555, 416] on icon at bounding box center [561, 418] width 38 height 43
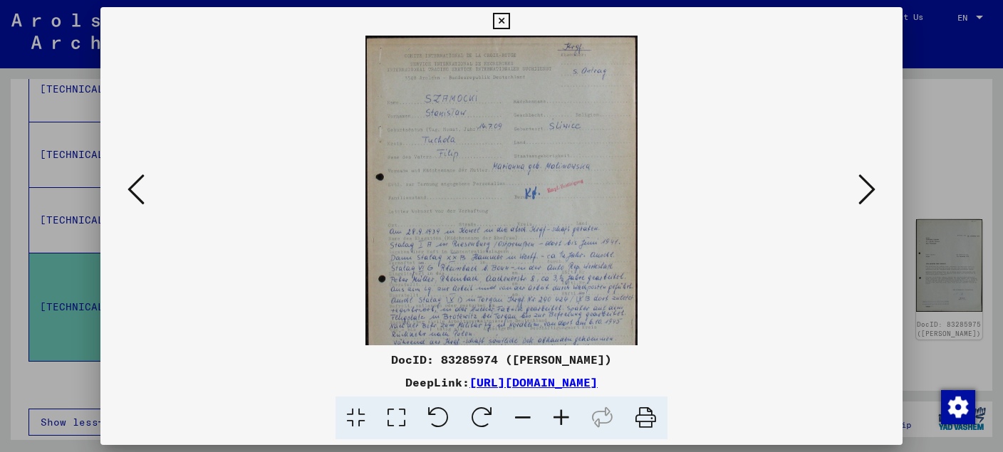
click at [555, 416] on icon at bounding box center [561, 418] width 38 height 43
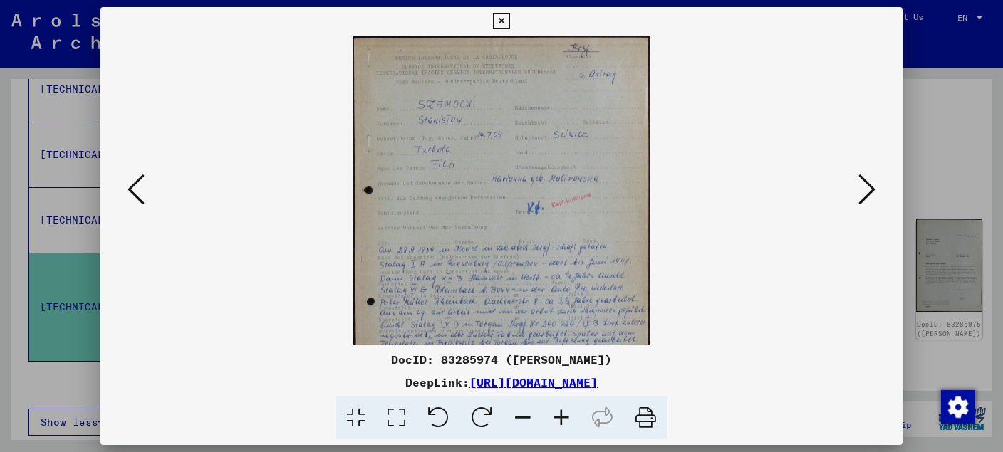
drag, startPoint x: 710, startPoint y: 211, endPoint x: 708, endPoint y: 267, distance: 56.3
click at [710, 268] on viewer-one-image at bounding box center [501, 191] width 705 height 310
drag, startPoint x: 693, startPoint y: 216, endPoint x: 684, endPoint y: 253, distance: 38.0
click at [684, 253] on viewer-one-image at bounding box center [501, 191] width 705 height 310
click at [690, 221] on viewer-one-image at bounding box center [501, 191] width 705 height 310
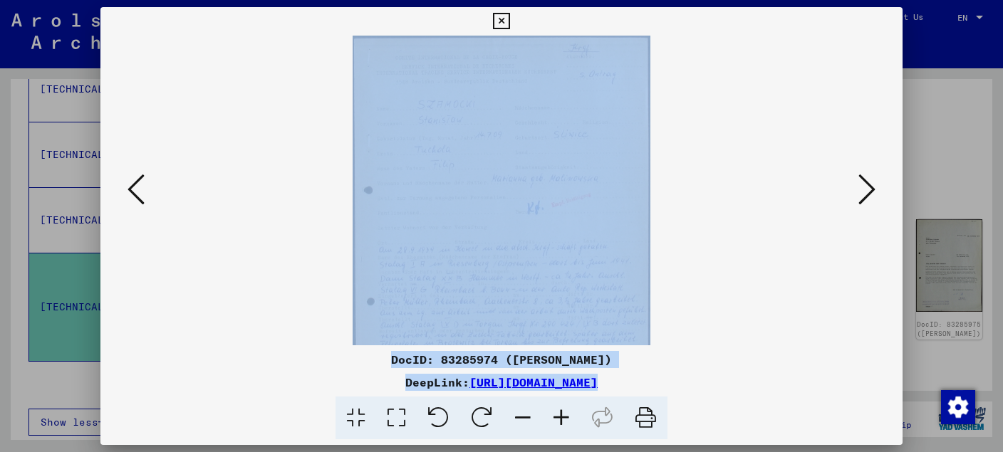
drag, startPoint x: 690, startPoint y: 221, endPoint x: 683, endPoint y: 251, distance: 31.4
click at [670, 324] on div at bounding box center [501, 191] width 705 height 310
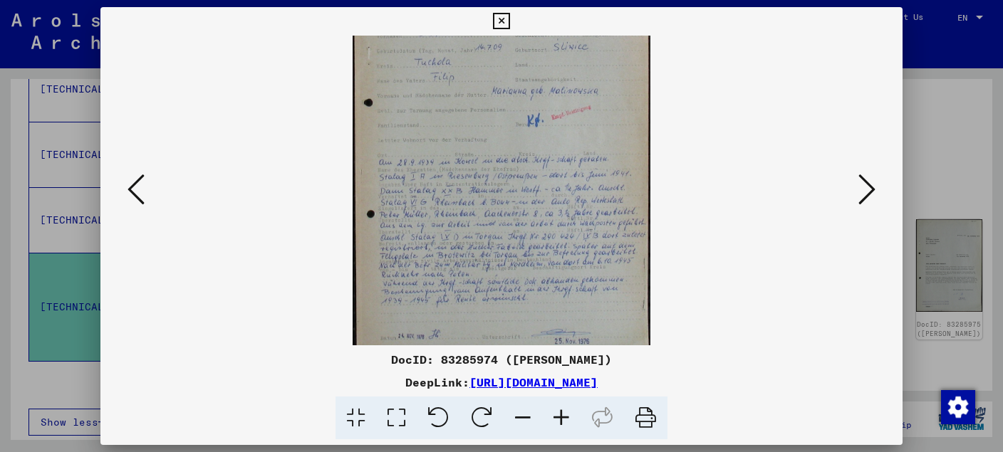
scroll to position [101, 0]
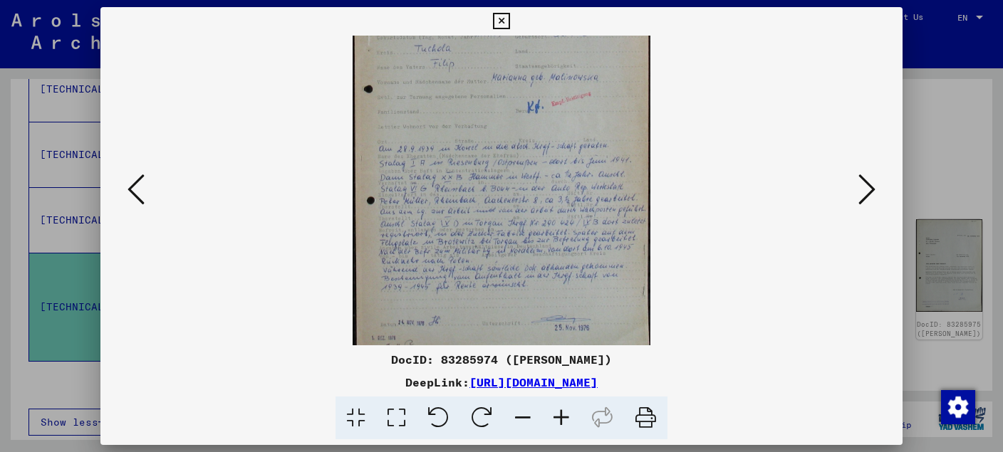
drag, startPoint x: 691, startPoint y: 234, endPoint x: 686, endPoint y: 204, distance: 30.3
click at [686, 204] on viewer-one-image at bounding box center [501, 89] width 705 height 310
click at [868, 192] on icon at bounding box center [866, 189] width 17 height 34
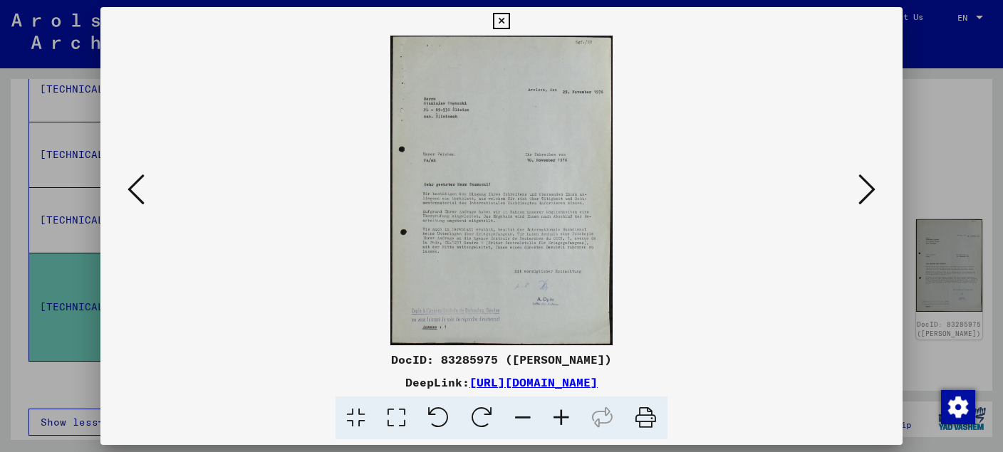
scroll to position [0, 0]
click at [868, 192] on icon at bounding box center [866, 189] width 17 height 34
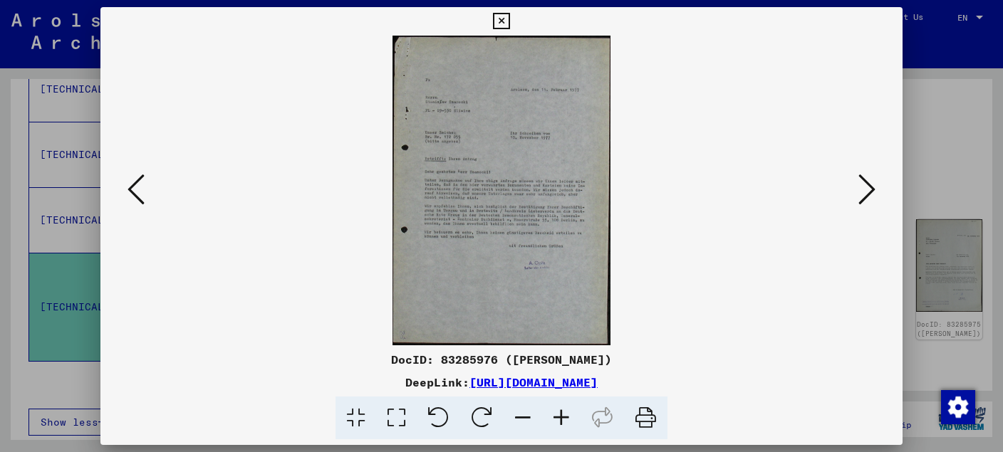
click at [868, 192] on icon at bounding box center [866, 189] width 17 height 34
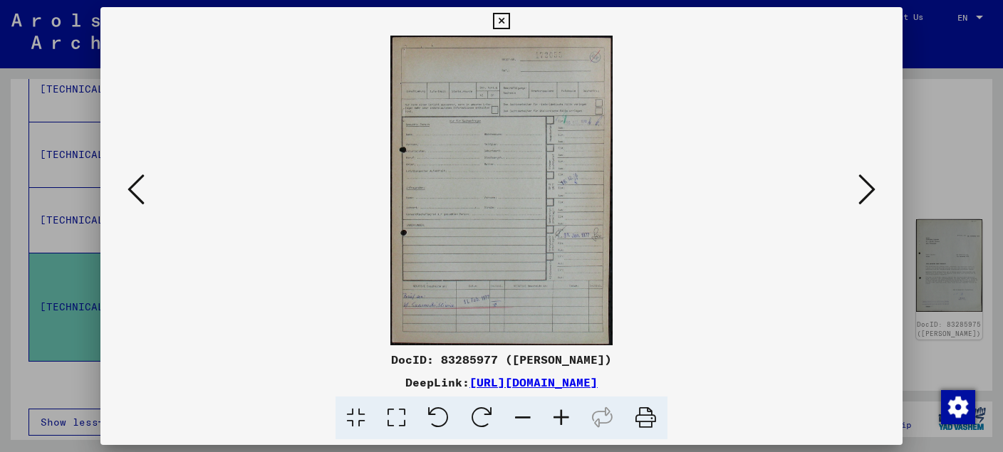
click at [862, 187] on icon at bounding box center [866, 189] width 17 height 34
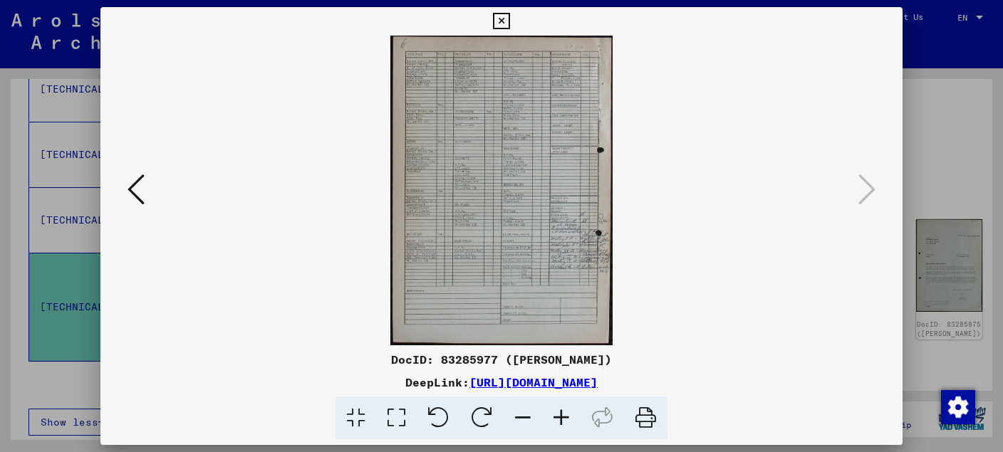
click at [126, 189] on button at bounding box center [136, 190] width 26 height 41
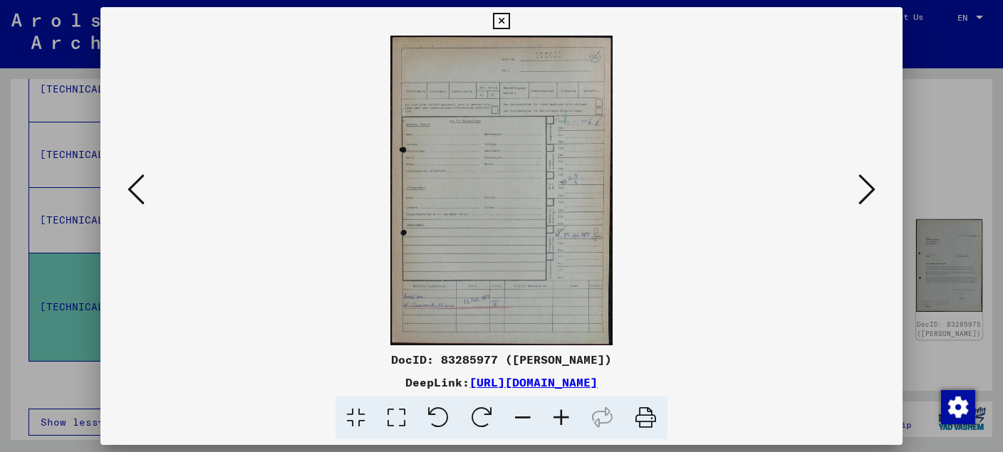
click at [126, 189] on button at bounding box center [136, 190] width 26 height 41
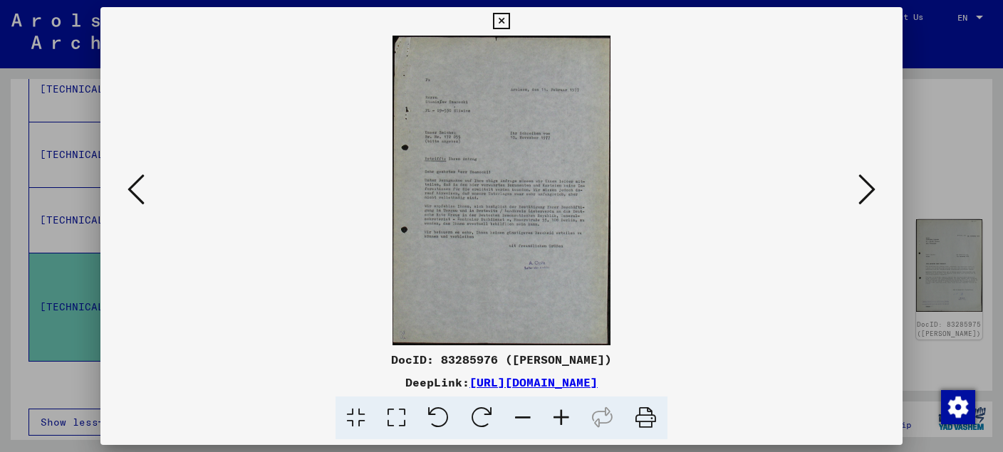
click at [509, 19] on icon at bounding box center [501, 21] width 16 height 17
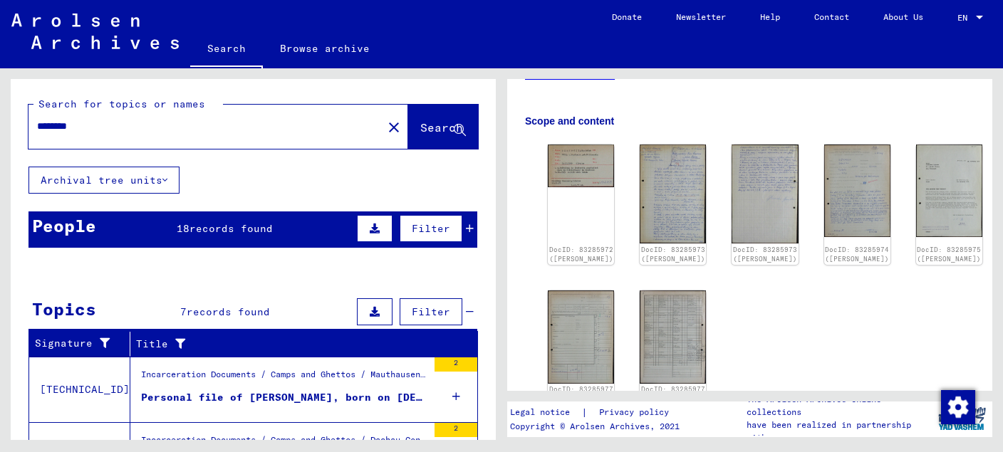
click at [140, 127] on input "********" at bounding box center [205, 126] width 337 height 15
type input "*"
click at [638, 197] on img at bounding box center [673, 194] width 70 height 104
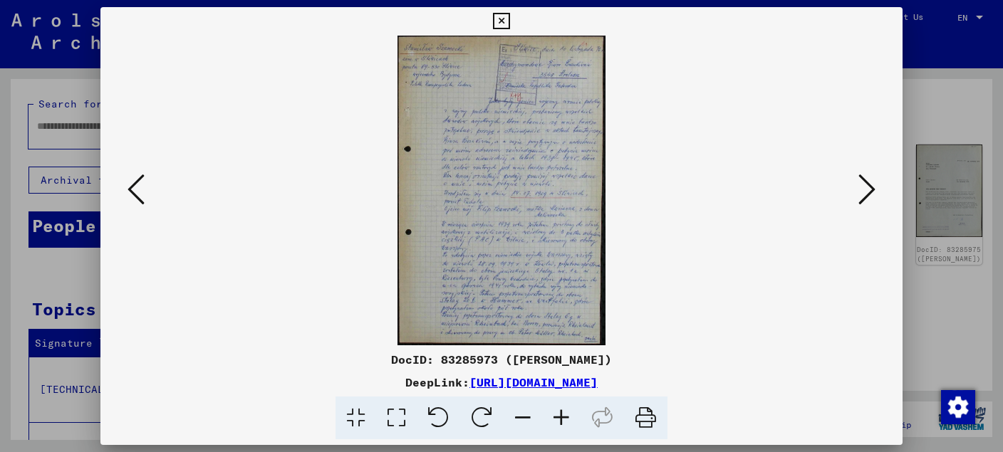
click at [518, 214] on img at bounding box center [501, 191] width 705 height 310
click at [566, 417] on icon at bounding box center [561, 418] width 38 height 43
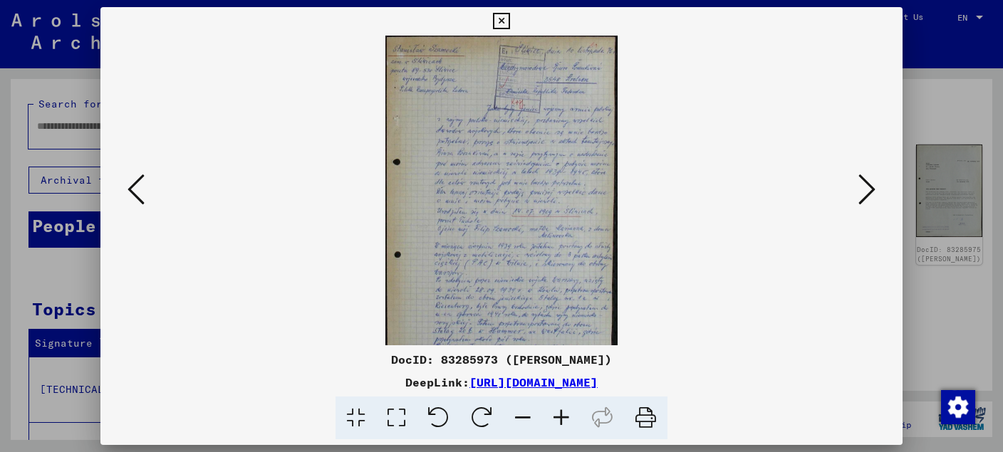
click at [566, 417] on icon at bounding box center [561, 418] width 38 height 43
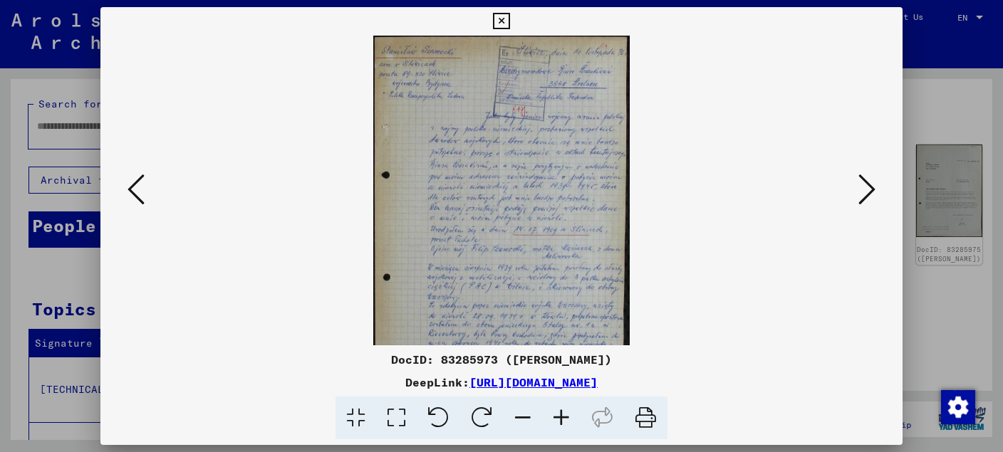
click at [566, 417] on icon at bounding box center [561, 418] width 38 height 43
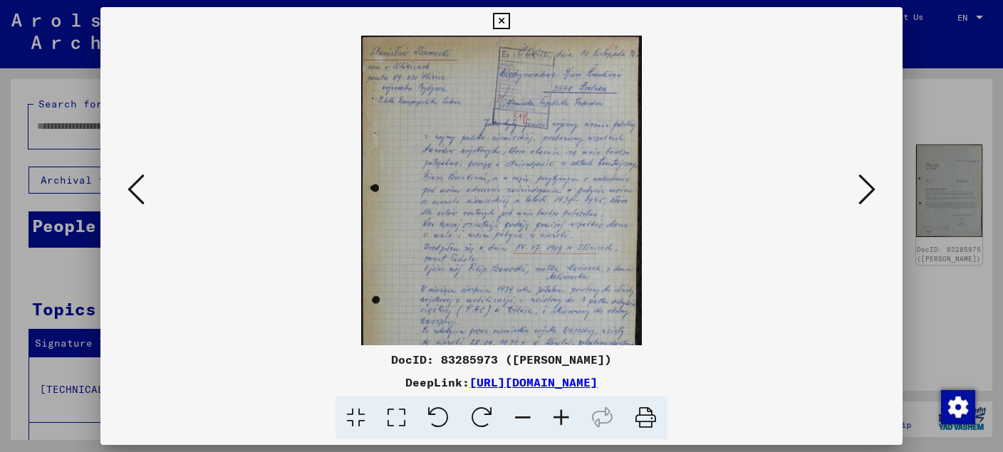
click at [566, 417] on icon at bounding box center [561, 418] width 38 height 43
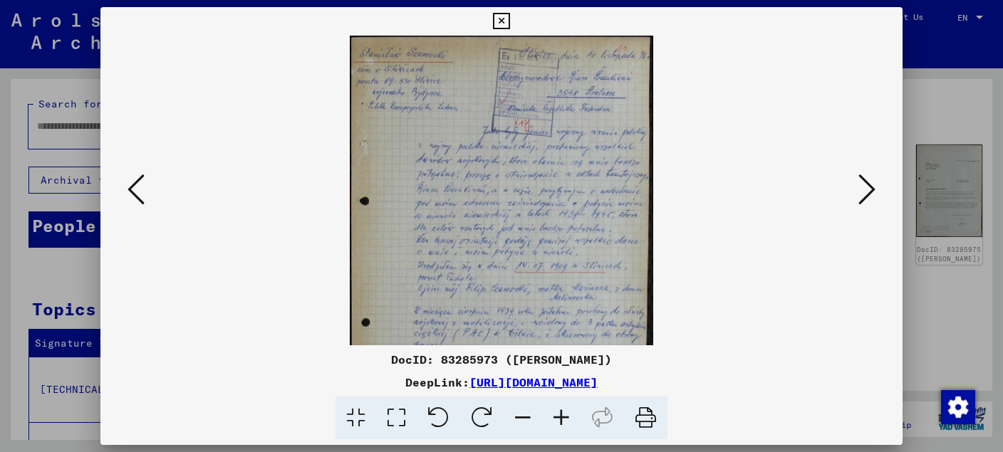
click at [566, 417] on icon at bounding box center [561, 418] width 38 height 43
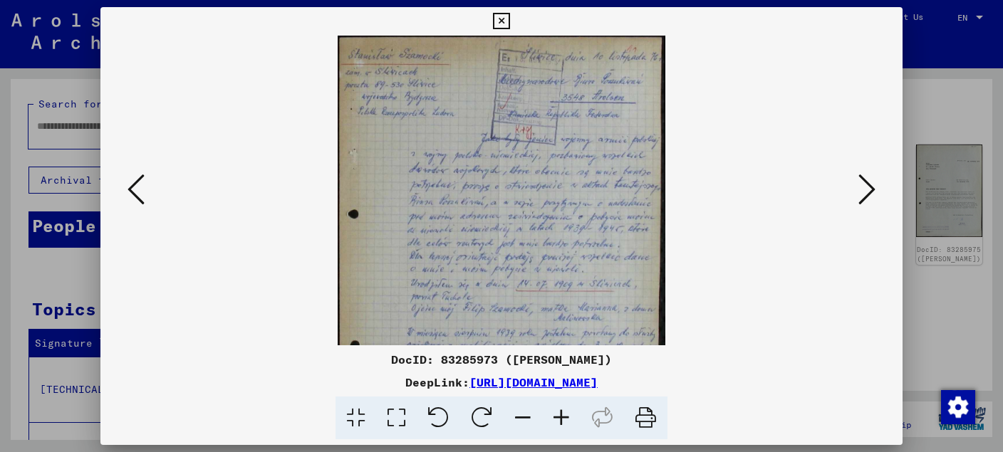
click at [562, 415] on icon at bounding box center [561, 418] width 38 height 43
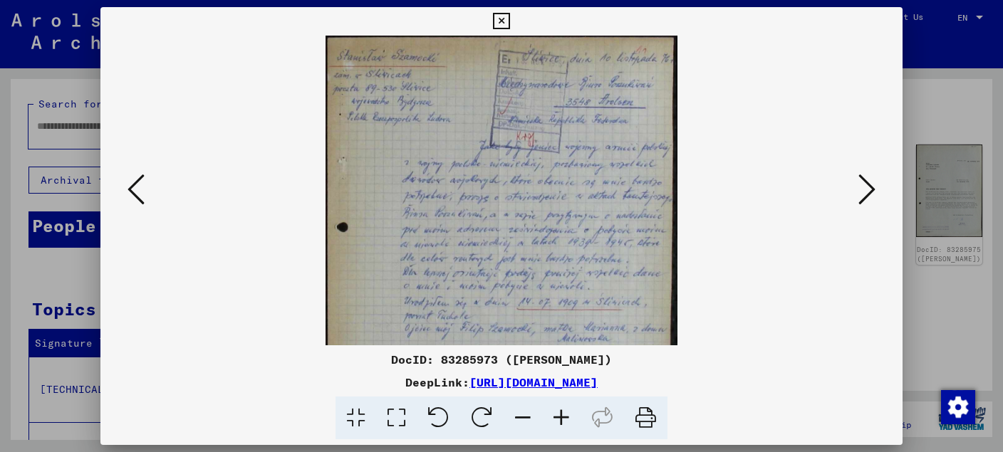
click at [562, 415] on icon at bounding box center [561, 418] width 38 height 43
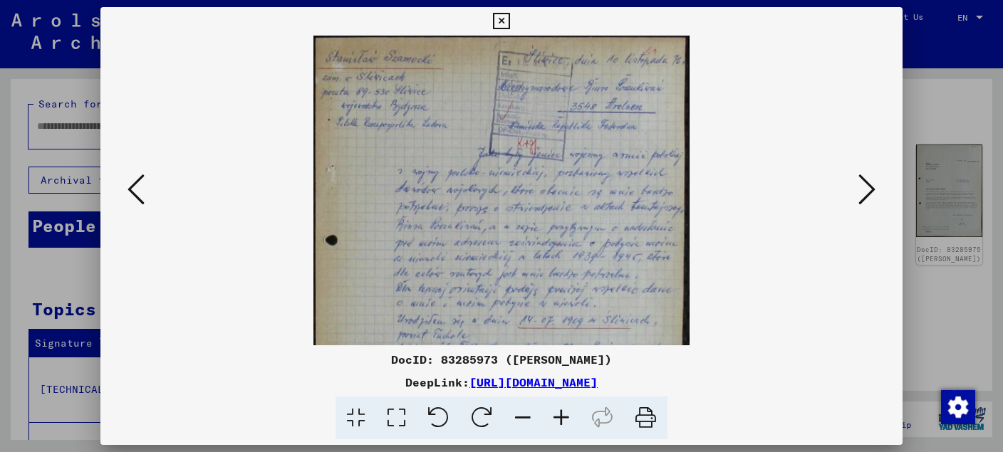
drag, startPoint x: 744, startPoint y: 201, endPoint x: 738, endPoint y: 226, distance: 25.7
click at [737, 224] on viewer-one-image at bounding box center [501, 191] width 705 height 310
click at [555, 251] on img at bounding box center [501, 315] width 376 height 559
click at [583, 241] on img at bounding box center [501, 315] width 376 height 559
click at [656, 248] on img at bounding box center [501, 315] width 376 height 559
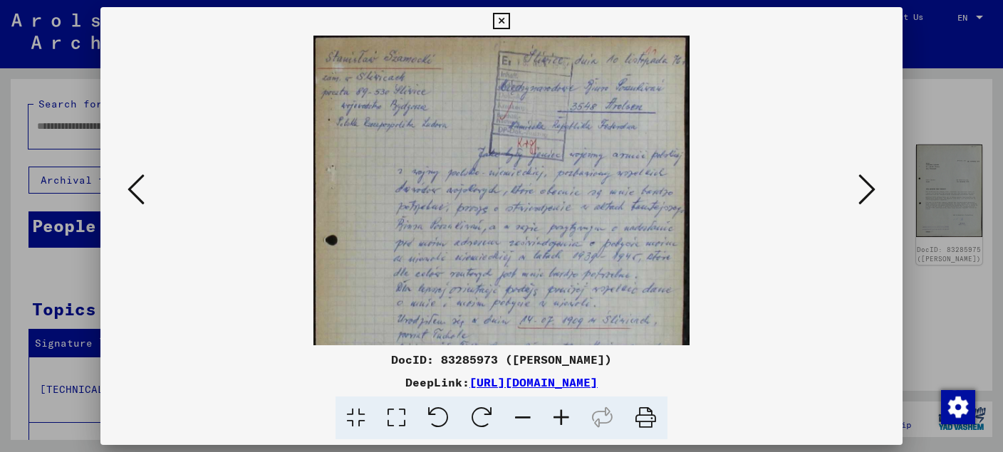
click at [726, 271] on viewer-one-image at bounding box center [501, 191] width 705 height 310
click at [128, 189] on icon at bounding box center [135, 189] width 17 height 34
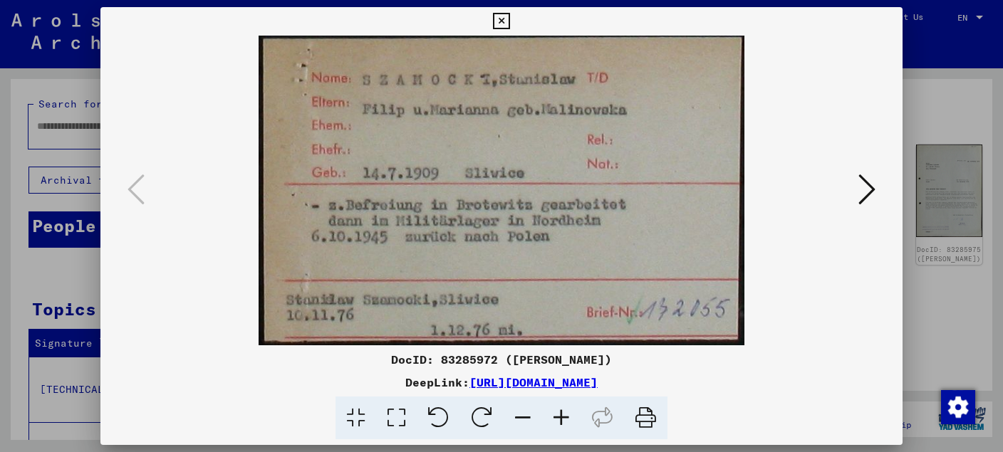
click at [509, 14] on icon at bounding box center [501, 21] width 16 height 17
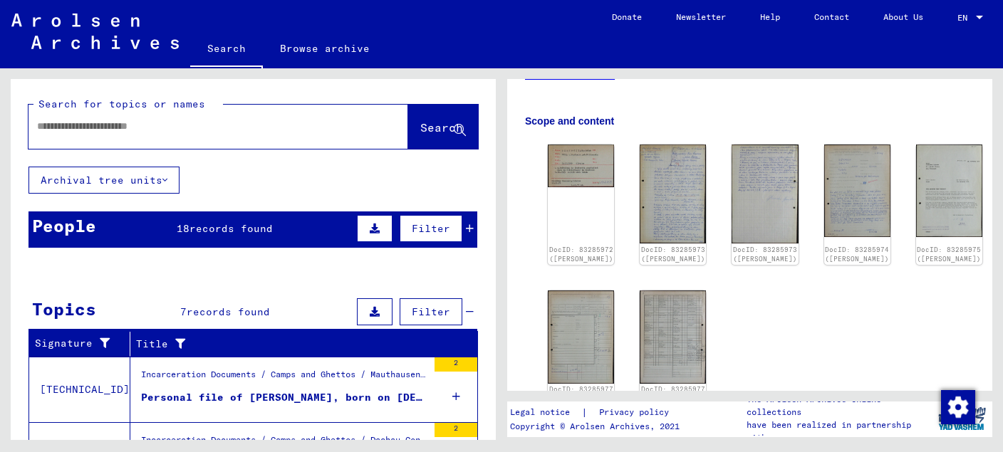
click at [204, 124] on input "text" at bounding box center [205, 126] width 337 height 15
click at [205, 125] on input "text" at bounding box center [205, 126] width 337 height 15
type input "**********"
click at [420, 133] on span "Search" at bounding box center [441, 127] width 43 height 14
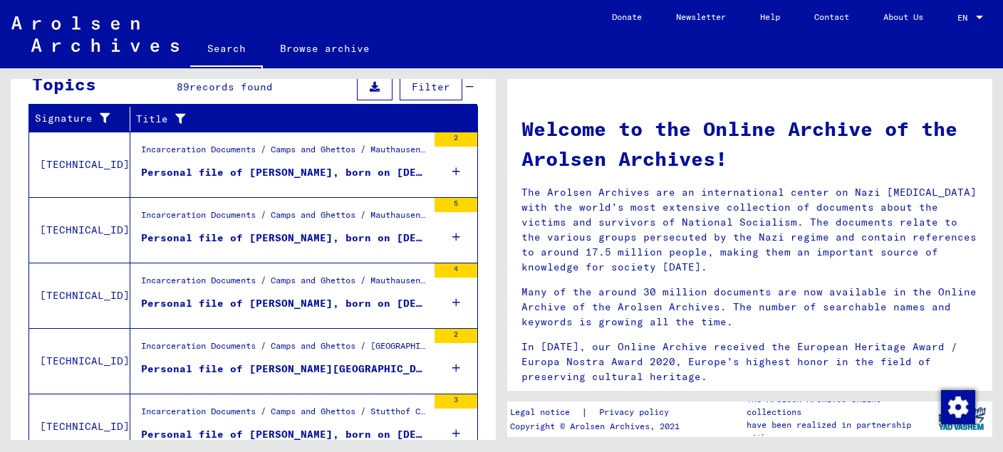
scroll to position [224, 0]
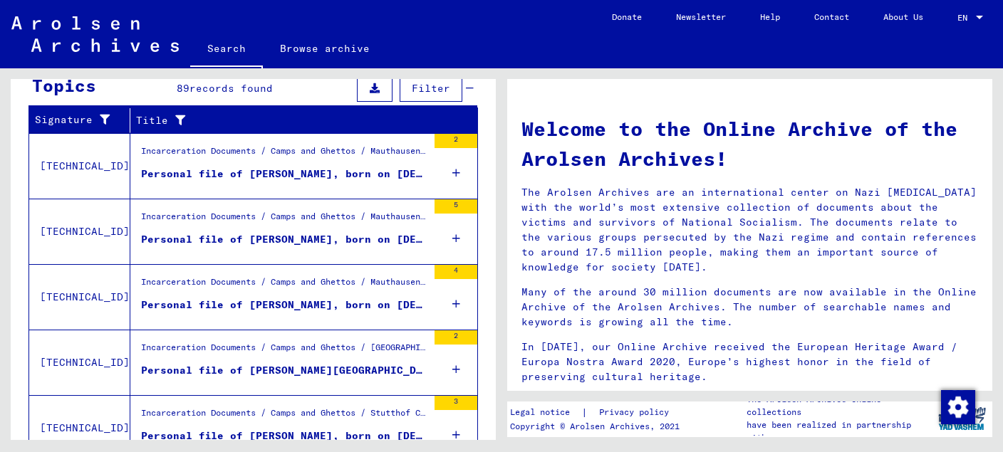
click at [437, 272] on div "Show all search results" at bounding box center [252, 260] width 449 height 41
click at [438, 272] on div "Show all search results" at bounding box center [252, 260] width 449 height 41
click at [328, 300] on div "Personal file of [PERSON_NAME], born on [DEMOGRAPHIC_DATA]" at bounding box center [284, 305] width 286 height 15
click at [328, 302] on div "Personal file of [PERSON_NAME], born on [DEMOGRAPHIC_DATA]" at bounding box center [284, 305] width 286 height 15
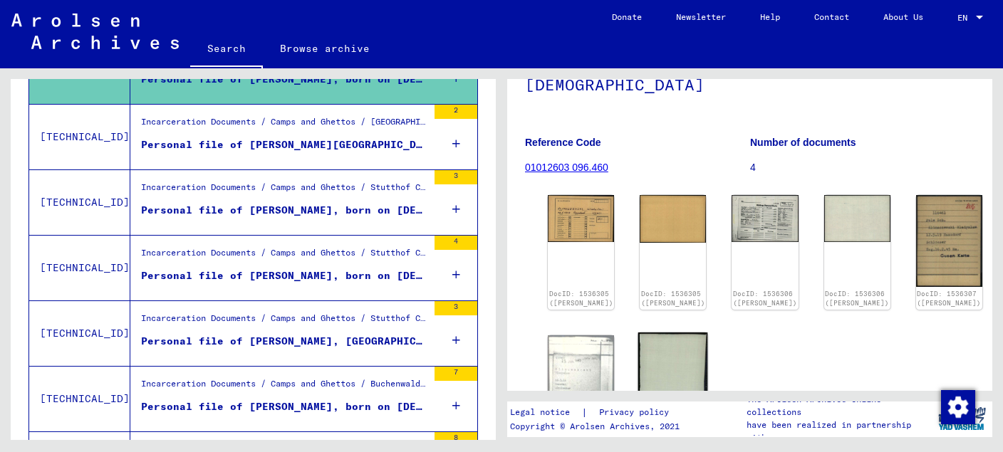
scroll to position [225, 0]
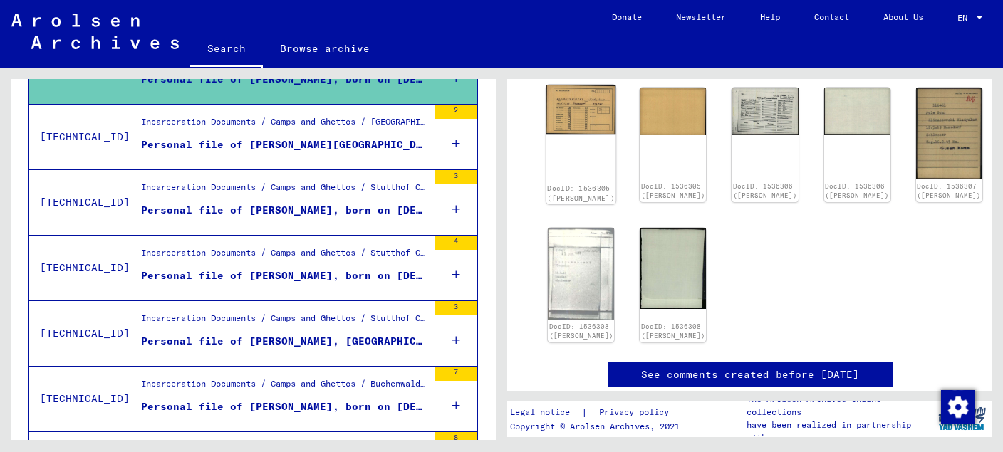
click at [577, 135] on img at bounding box center [581, 110] width 70 height 50
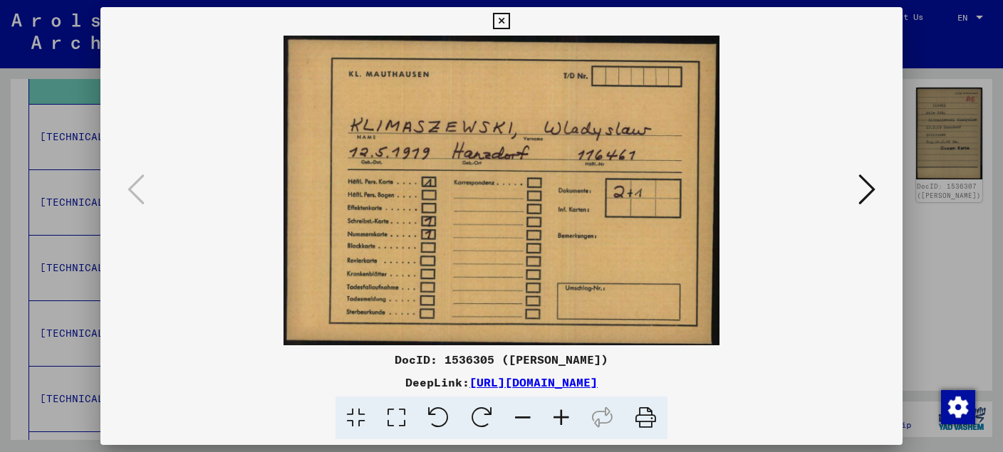
click at [868, 194] on icon at bounding box center [866, 189] width 17 height 34
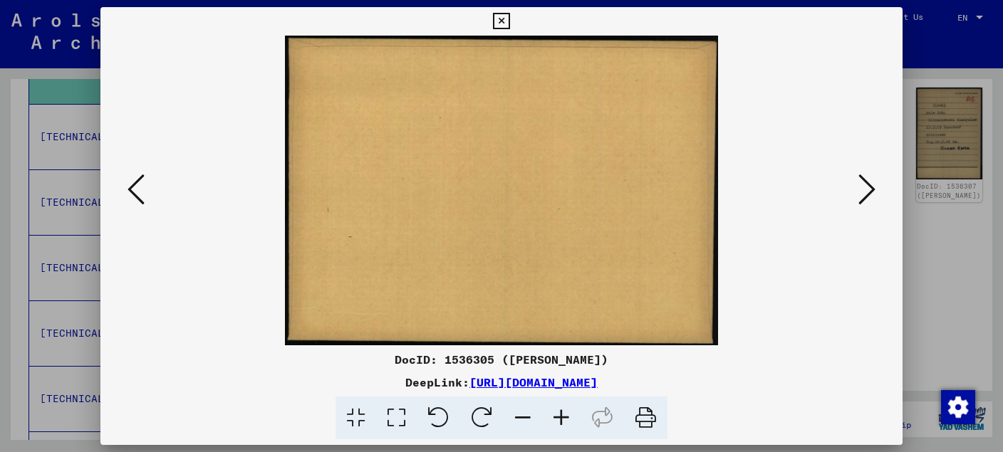
click at [868, 194] on icon at bounding box center [866, 189] width 17 height 34
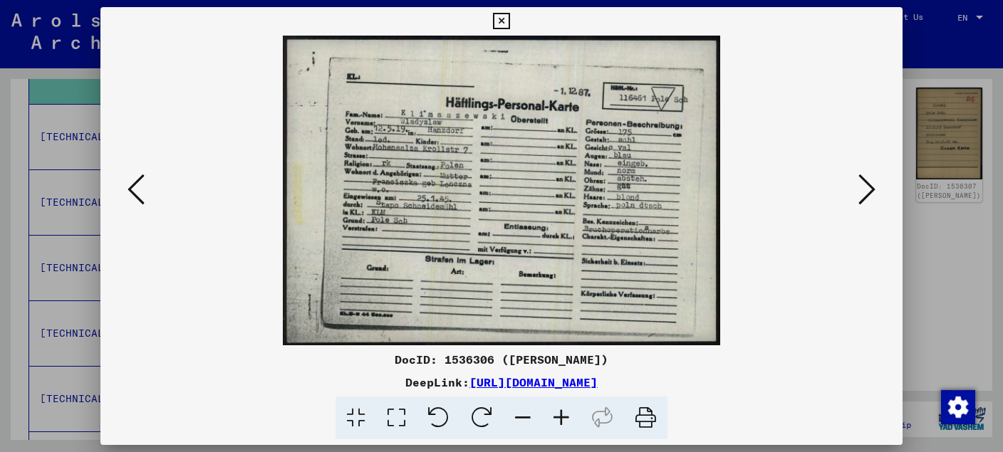
click at [868, 194] on icon at bounding box center [866, 189] width 17 height 34
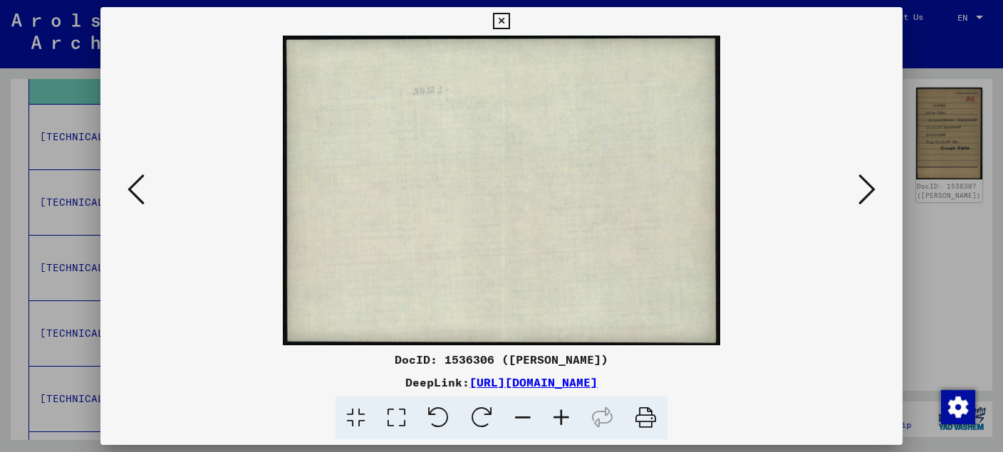
click at [868, 194] on icon at bounding box center [866, 189] width 17 height 34
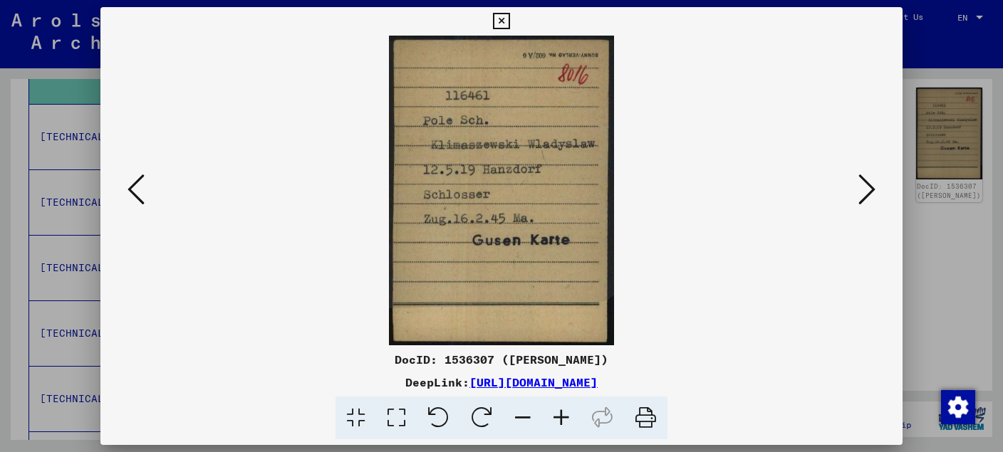
click at [868, 194] on icon at bounding box center [866, 189] width 17 height 34
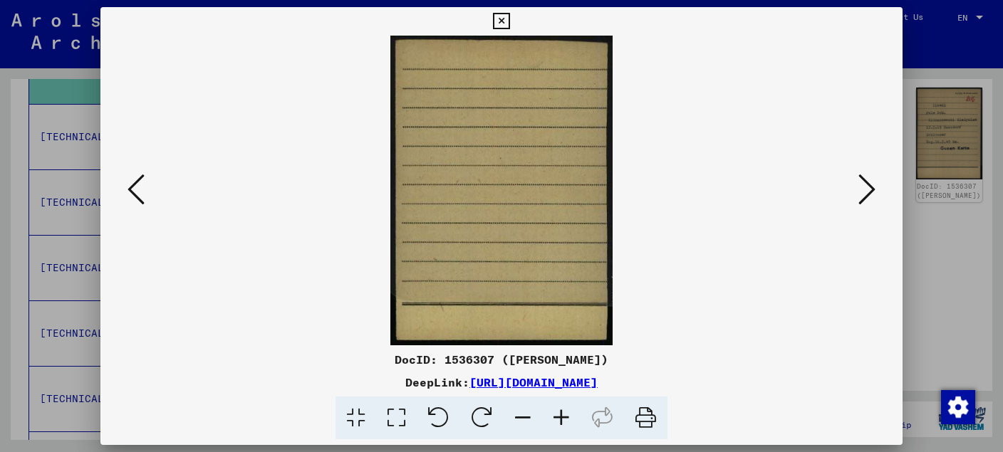
click at [513, 13] on button at bounding box center [500, 21] width 25 height 28
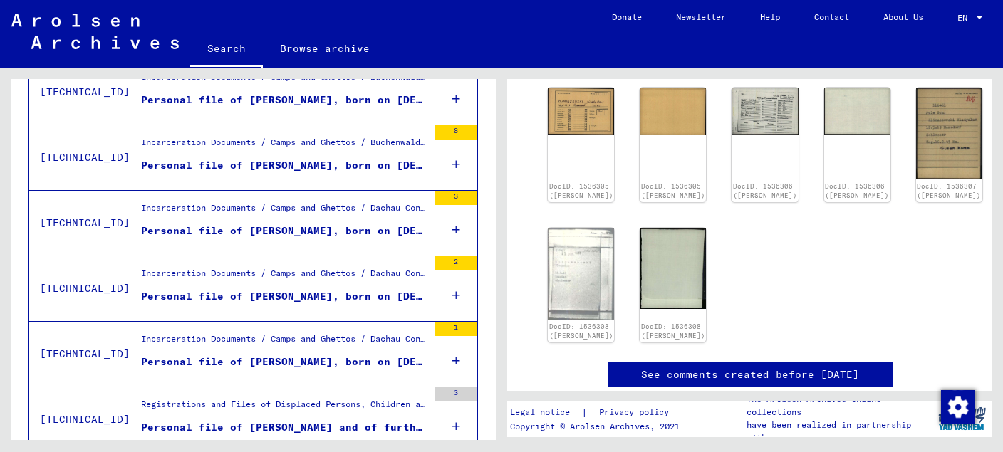
scroll to position [975, 0]
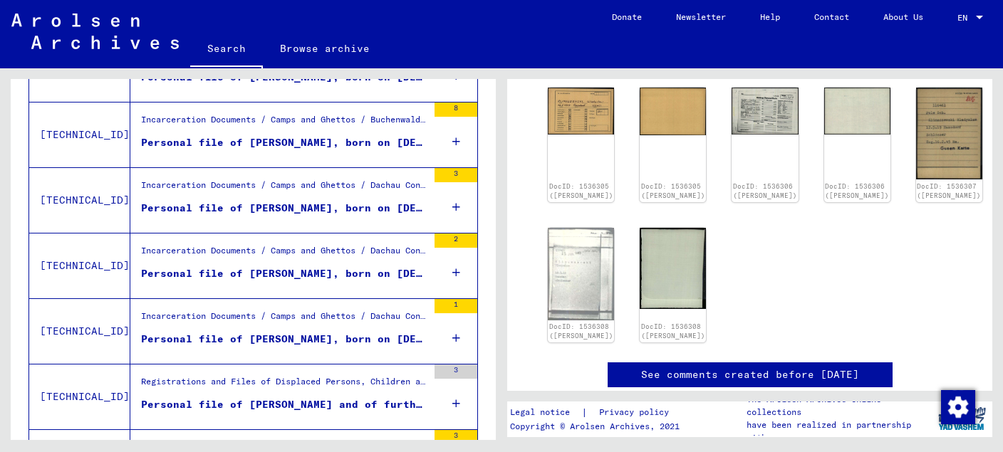
click at [447, 168] on div "3" at bounding box center [455, 175] width 43 height 14
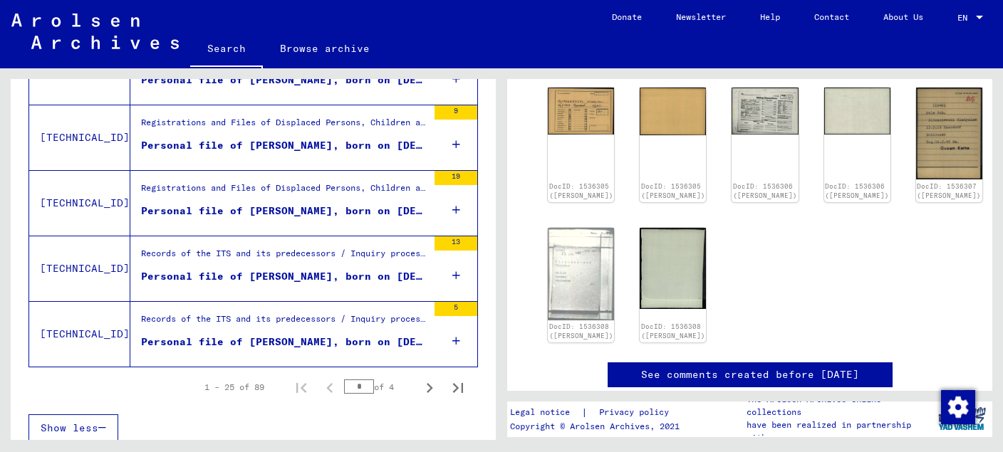
scroll to position [1672, 0]
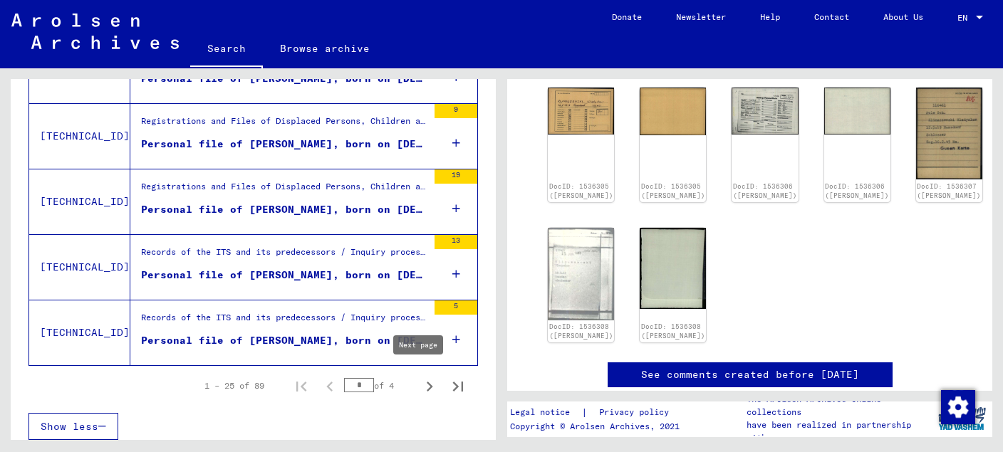
click at [419, 377] on icon "Next page" at bounding box center [429, 387] width 20 height 20
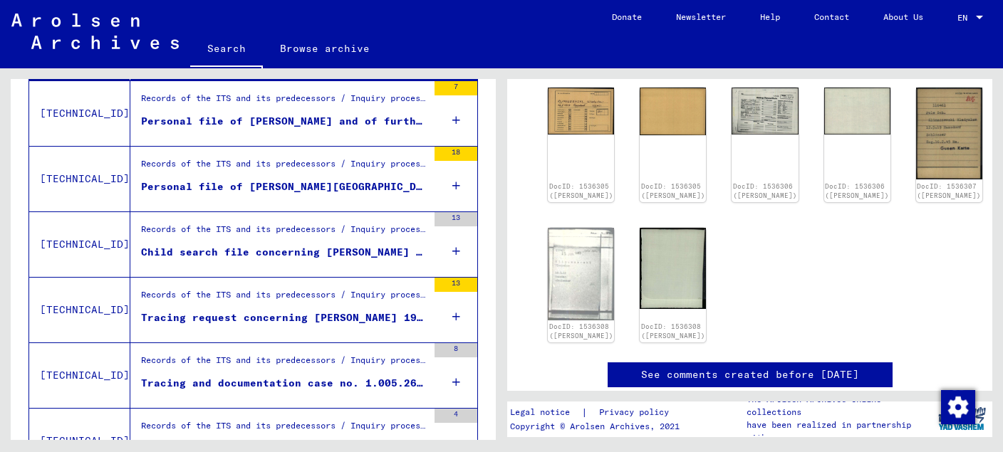
scroll to position [126, 0]
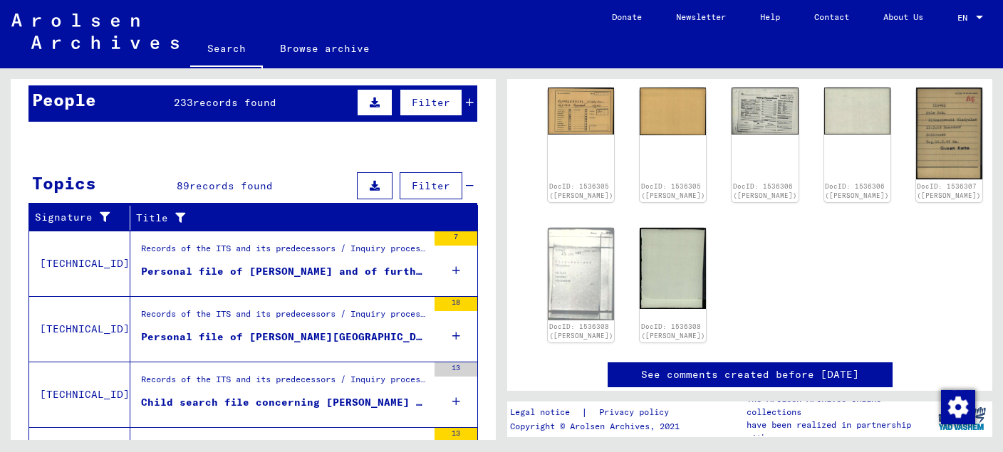
click at [326, 332] on div "Personal file of [PERSON_NAME][GEOGRAPHIC_DATA]" at bounding box center [284, 337] width 286 height 15
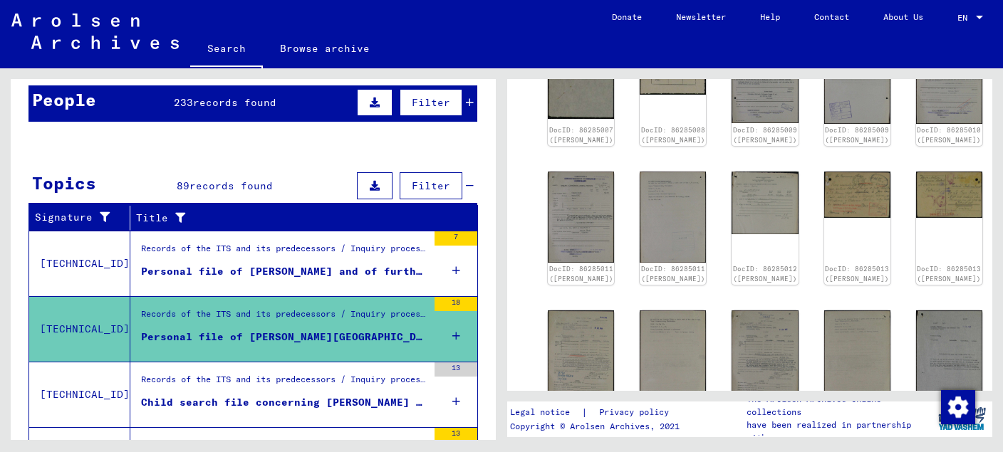
scroll to position [150, 0]
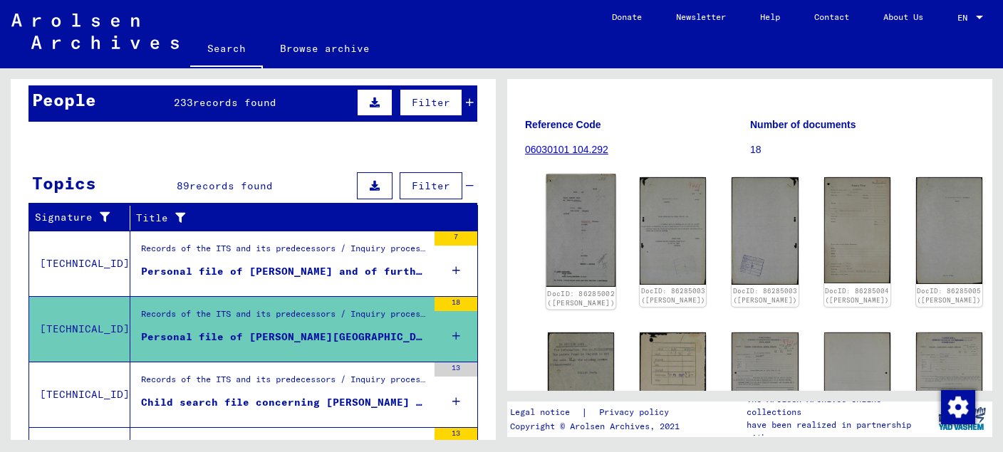
click at [586, 227] on img at bounding box center [581, 230] width 70 height 113
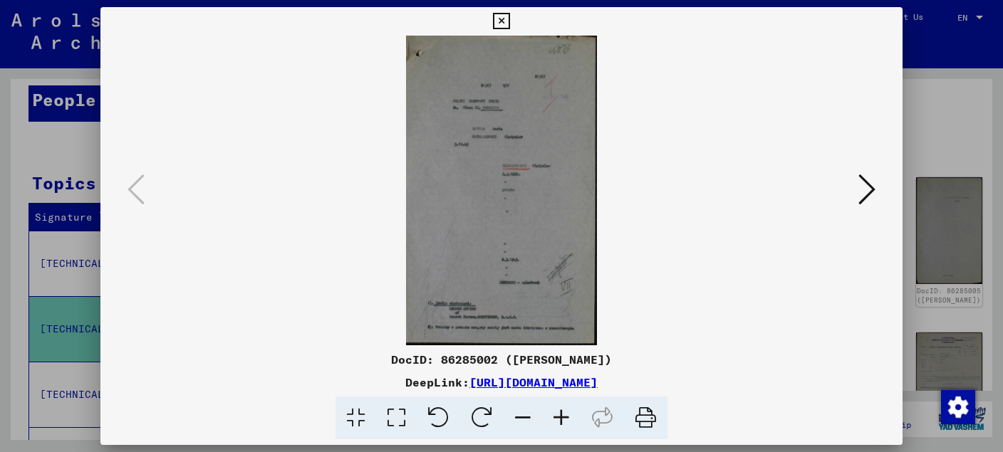
click at [862, 197] on icon at bounding box center [866, 189] width 17 height 34
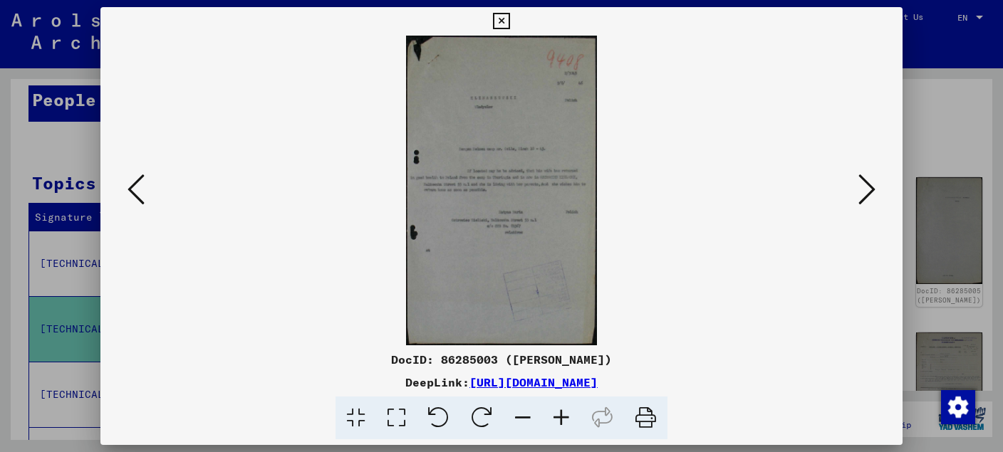
click at [862, 197] on icon at bounding box center [866, 189] width 17 height 34
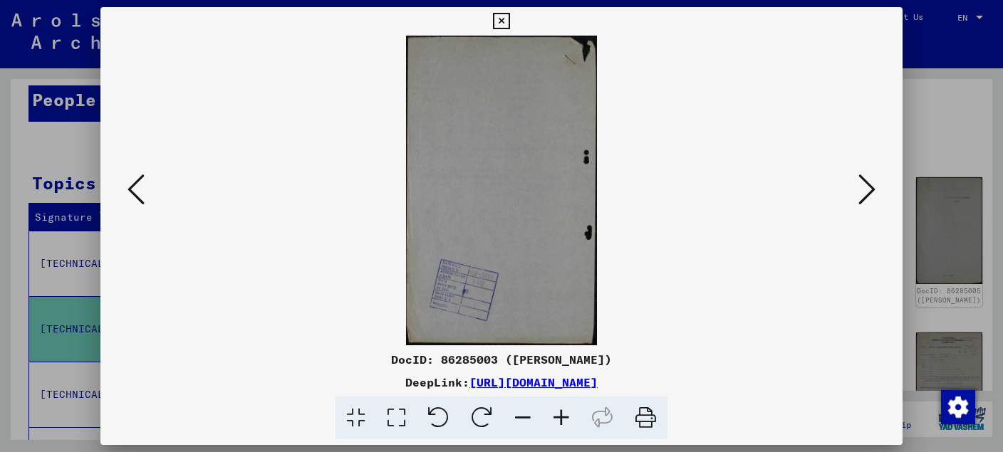
click at [862, 197] on icon at bounding box center [866, 189] width 17 height 34
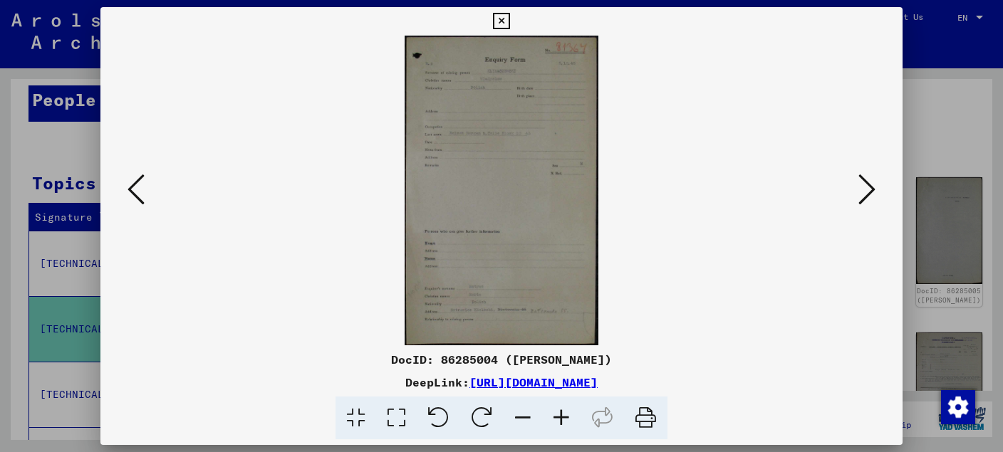
click at [862, 197] on icon at bounding box center [866, 189] width 17 height 34
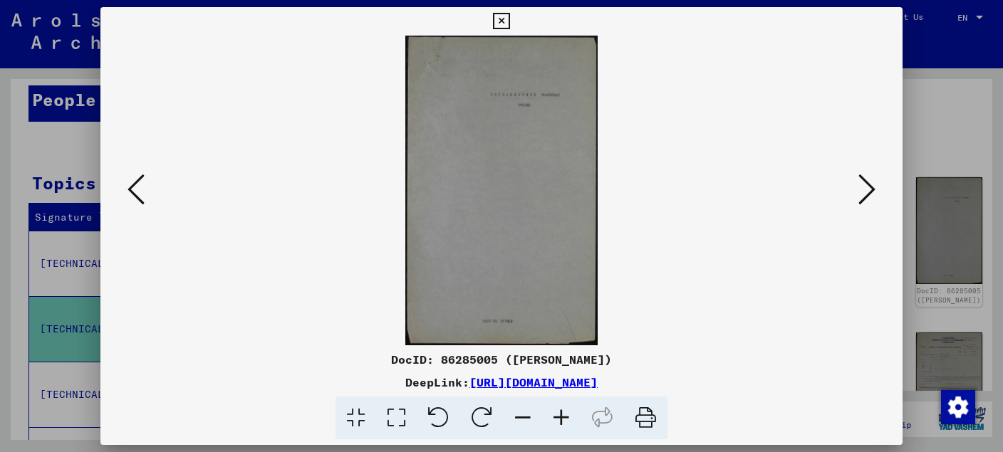
click at [862, 197] on icon at bounding box center [866, 189] width 17 height 34
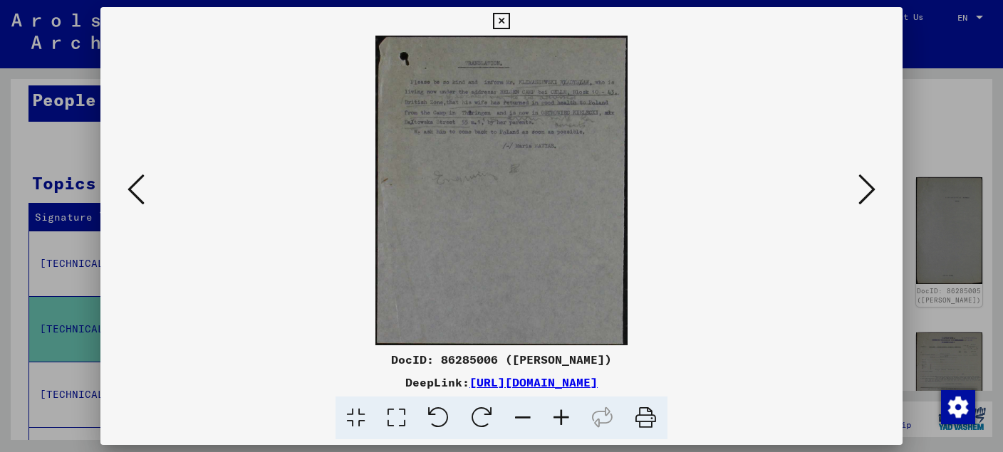
click at [874, 194] on icon at bounding box center [866, 189] width 17 height 34
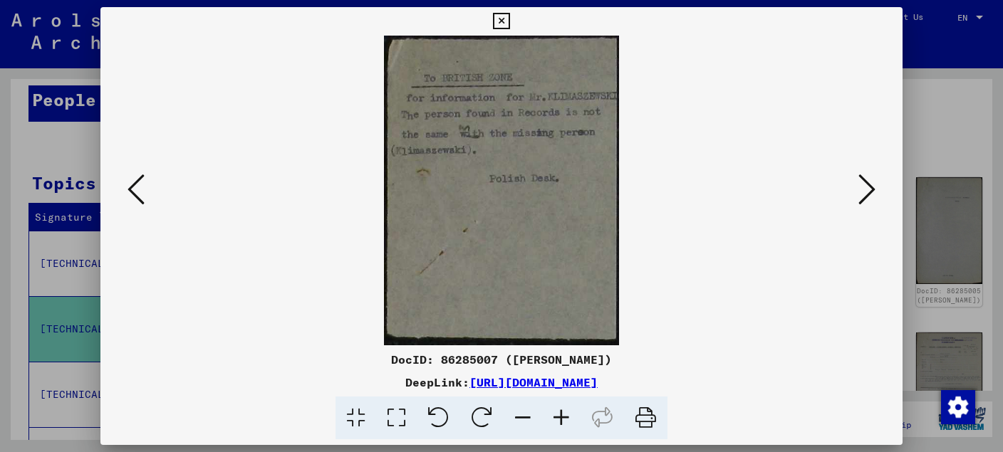
click at [872, 193] on icon at bounding box center [866, 189] width 17 height 34
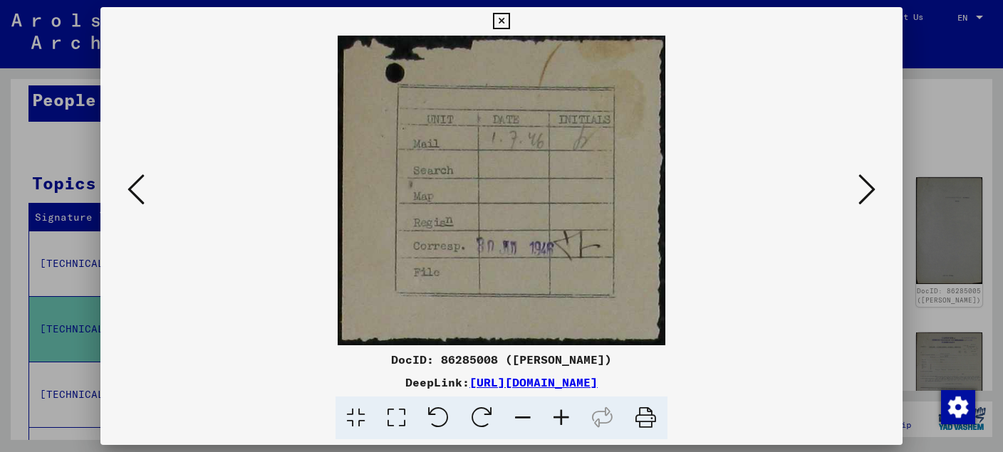
click at [872, 193] on icon at bounding box center [866, 189] width 17 height 34
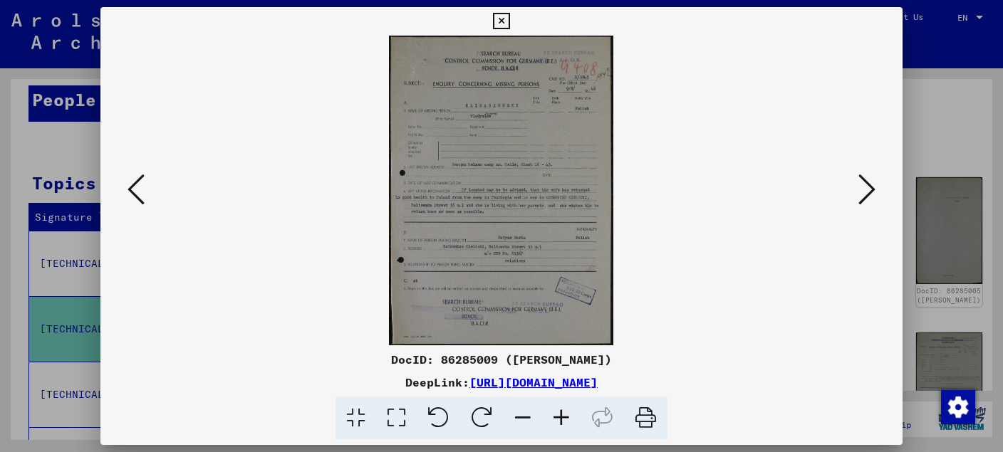
click at [872, 193] on icon at bounding box center [866, 189] width 17 height 34
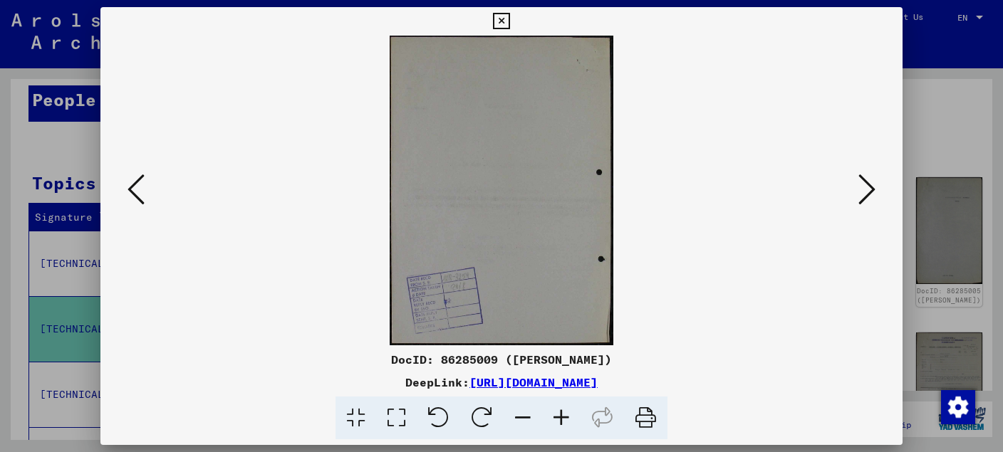
click at [872, 193] on icon at bounding box center [866, 189] width 17 height 34
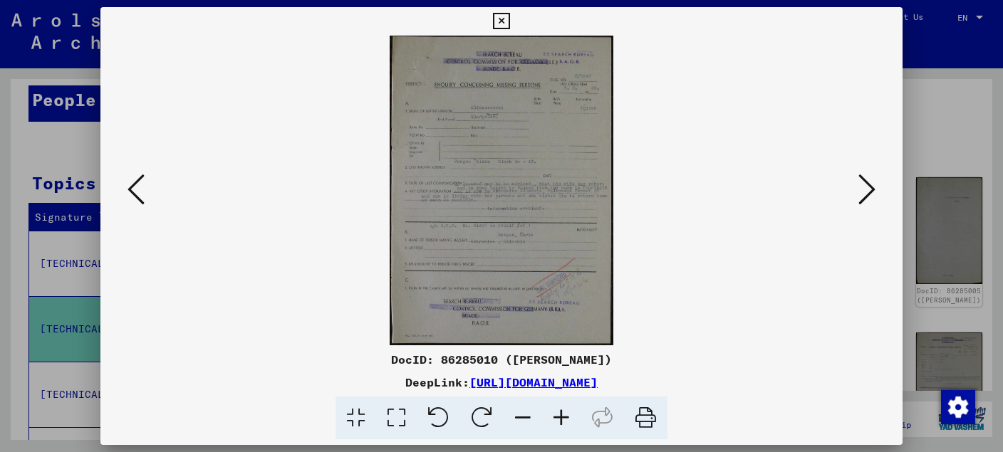
click at [872, 193] on icon at bounding box center [866, 189] width 17 height 34
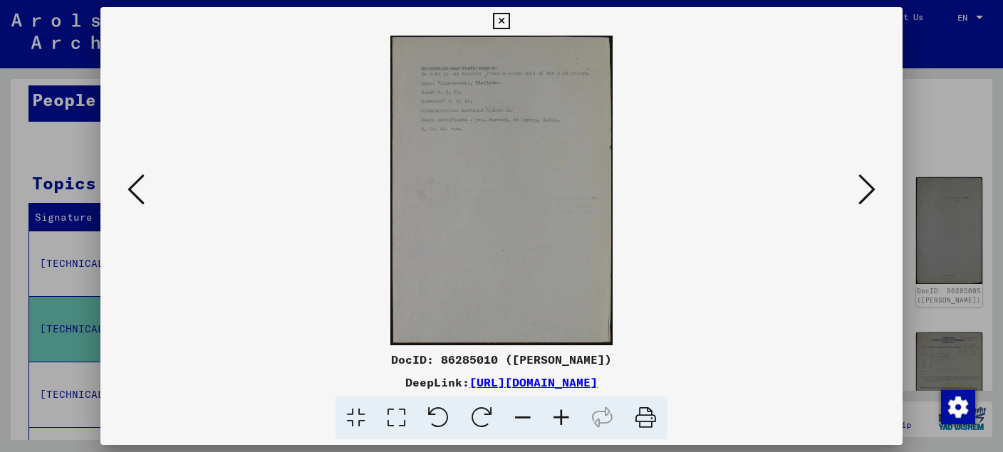
click at [872, 193] on icon at bounding box center [866, 189] width 17 height 34
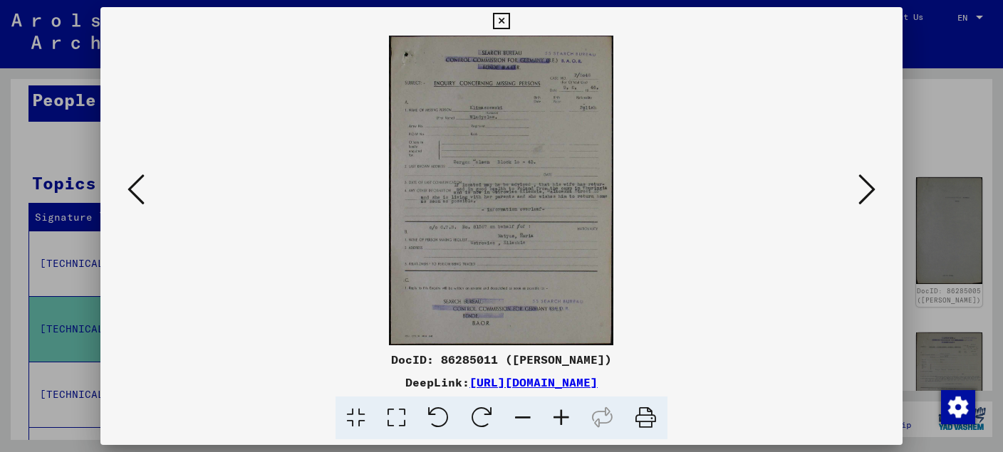
click at [872, 193] on icon at bounding box center [866, 189] width 17 height 34
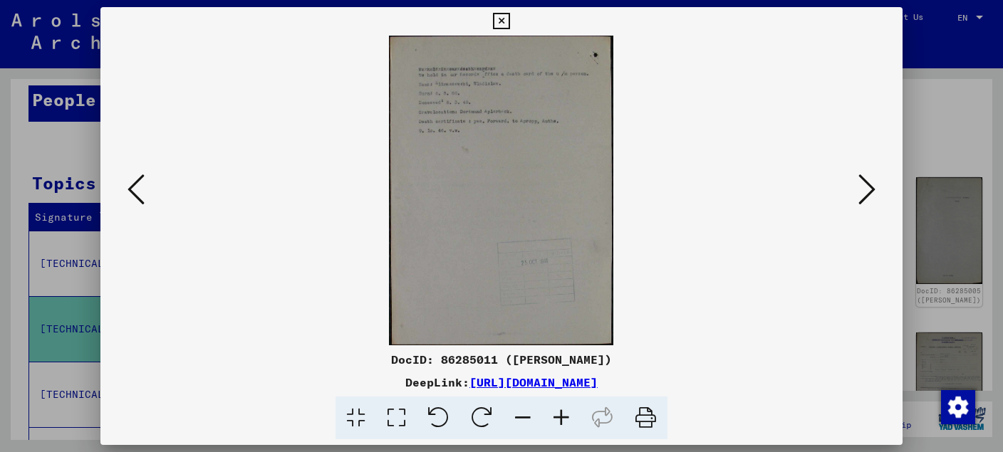
click at [872, 193] on icon at bounding box center [866, 189] width 17 height 34
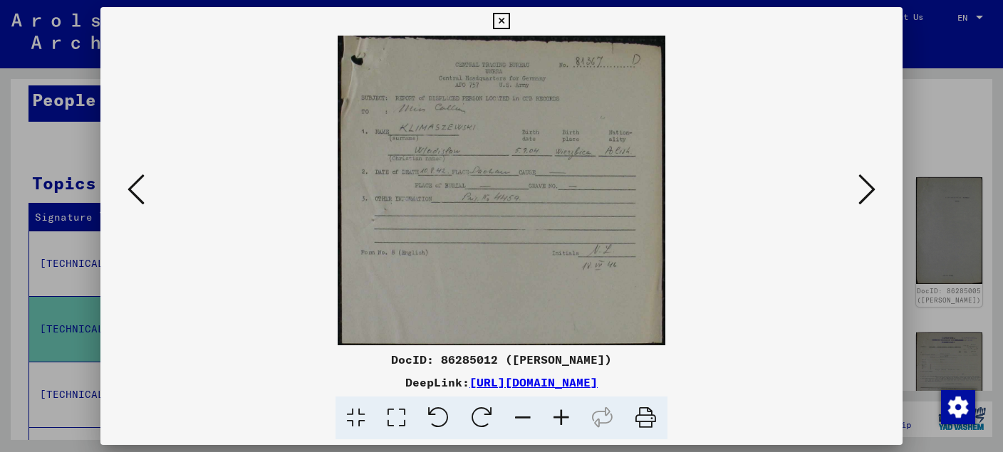
click at [872, 193] on icon at bounding box center [866, 189] width 17 height 34
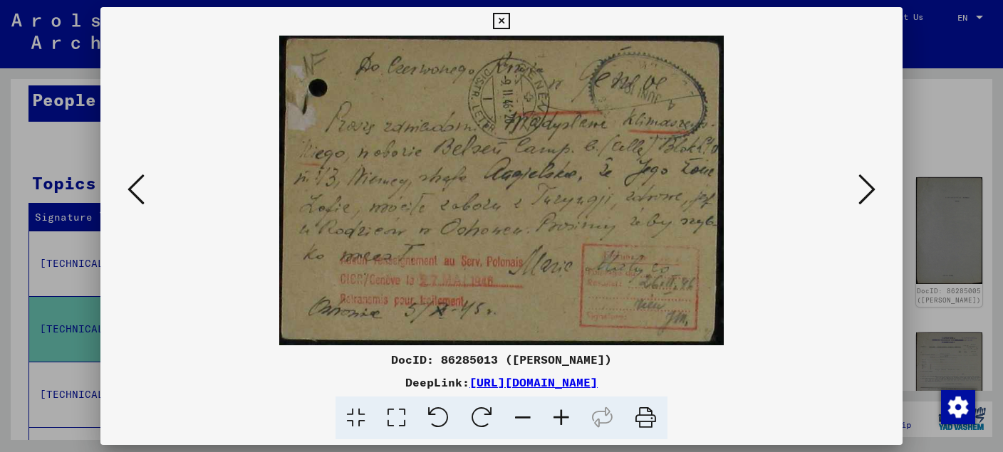
click at [872, 193] on icon at bounding box center [866, 189] width 17 height 34
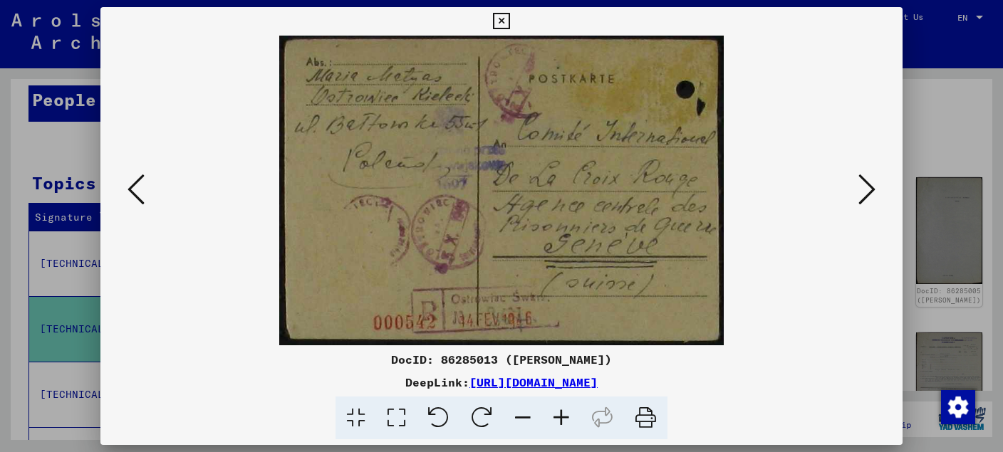
click at [872, 193] on icon at bounding box center [866, 189] width 17 height 34
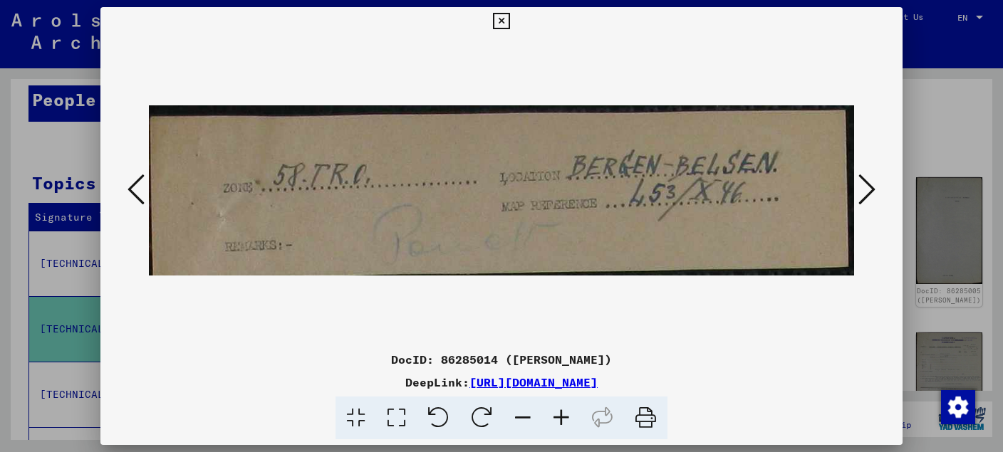
click at [872, 193] on icon at bounding box center [866, 189] width 17 height 34
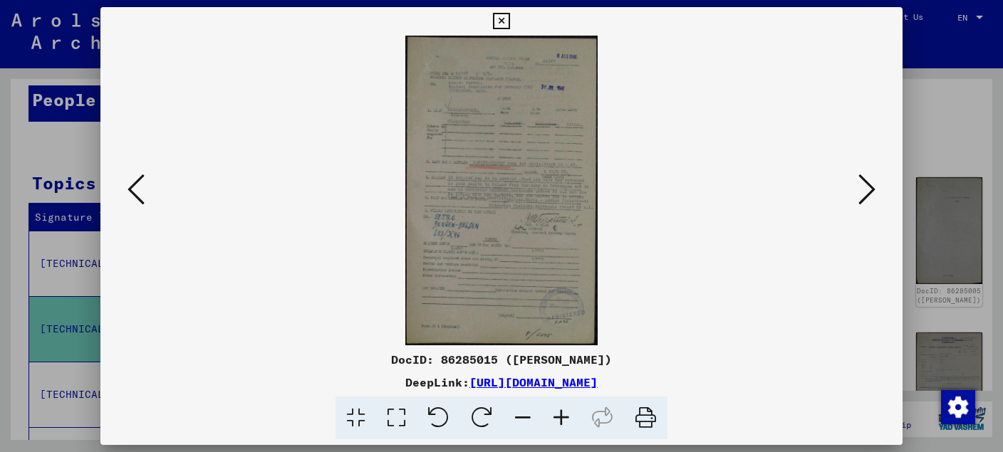
click at [872, 193] on icon at bounding box center [866, 189] width 17 height 34
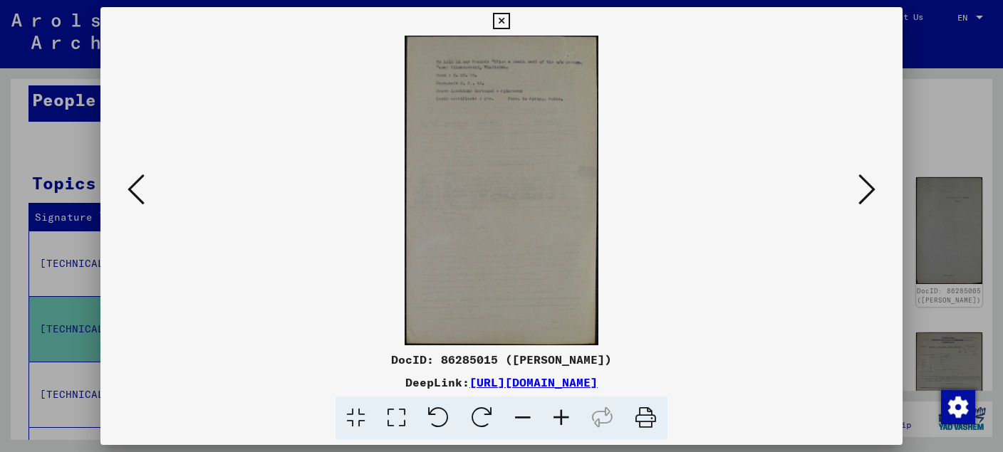
click at [872, 193] on icon at bounding box center [866, 189] width 17 height 34
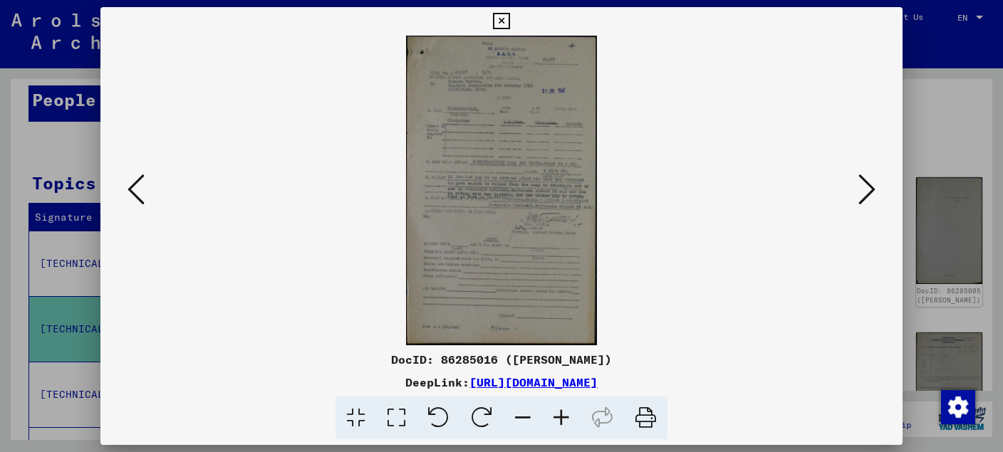
click at [872, 193] on icon at bounding box center [866, 189] width 17 height 34
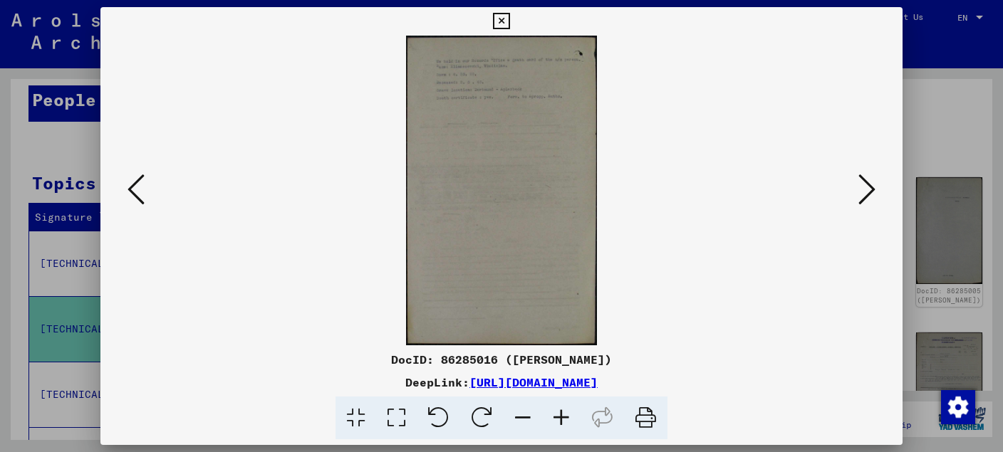
click at [872, 193] on icon at bounding box center [866, 189] width 17 height 34
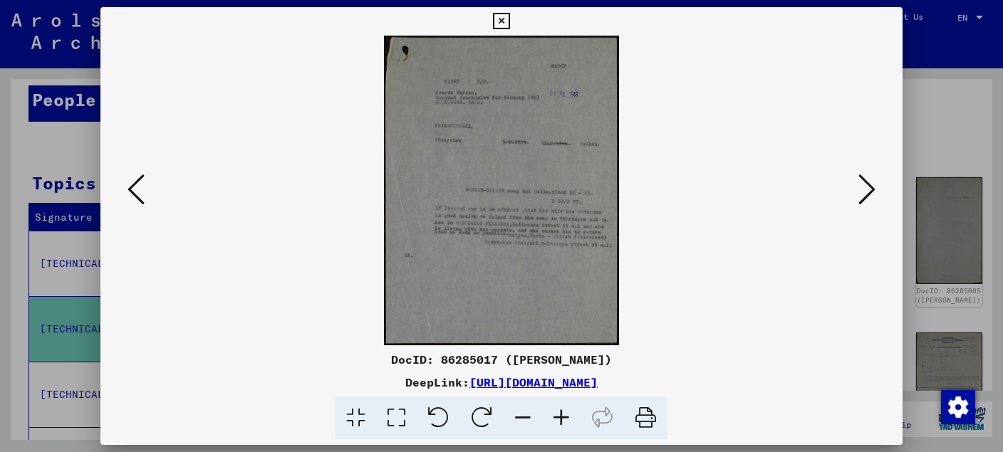
click at [872, 193] on icon at bounding box center [866, 189] width 17 height 34
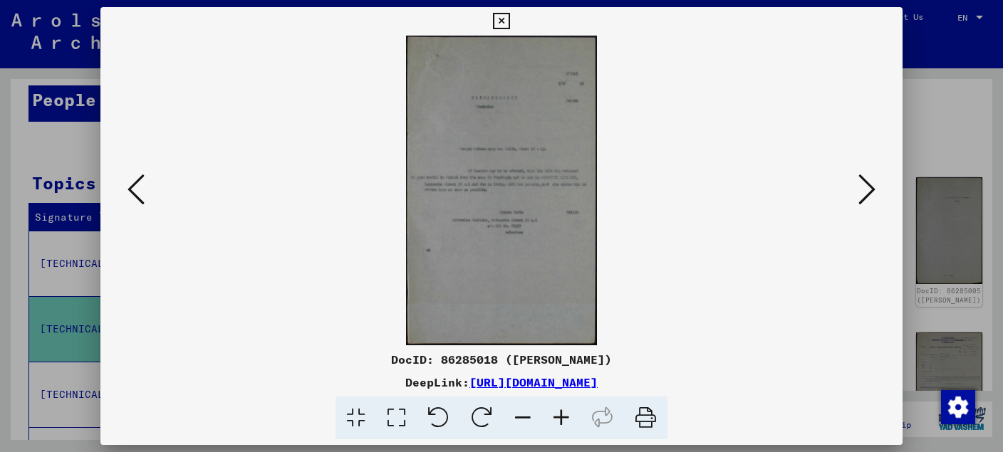
click at [872, 193] on icon at bounding box center [866, 189] width 17 height 34
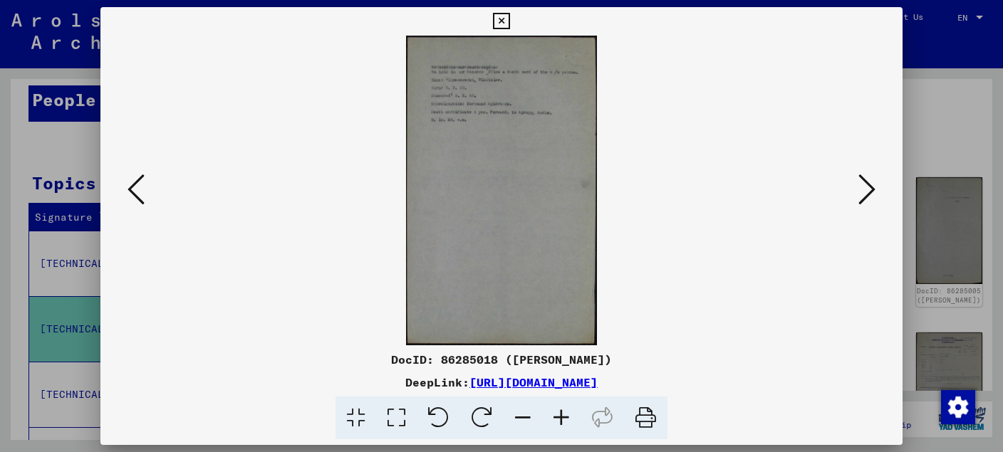
click at [872, 193] on icon at bounding box center [866, 189] width 17 height 34
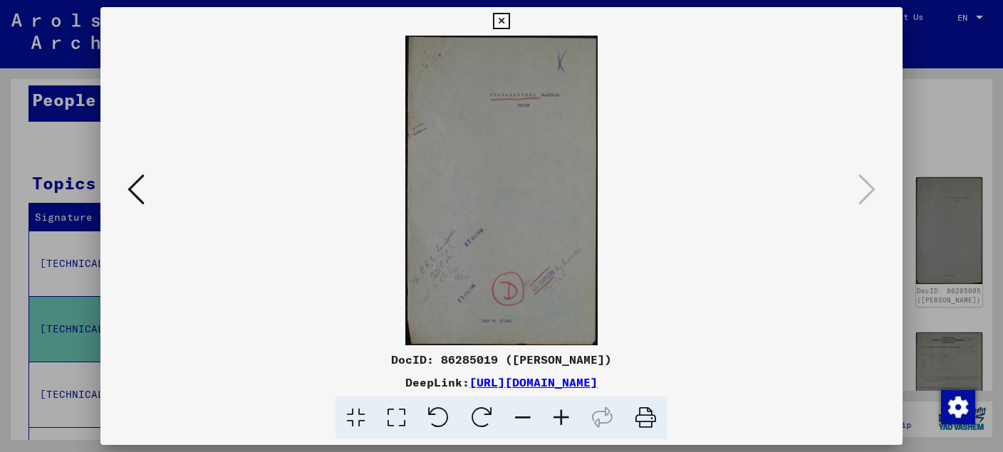
click at [509, 15] on icon at bounding box center [501, 21] width 16 height 17
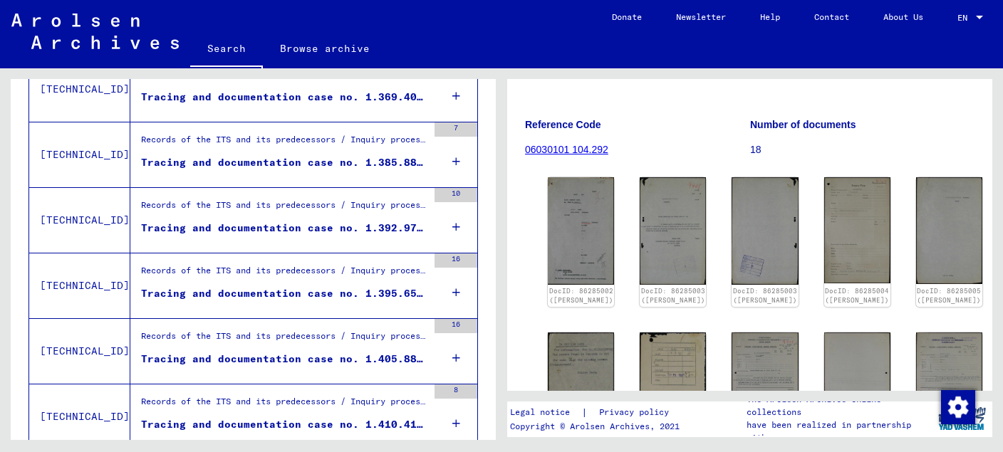
scroll to position [1630, 0]
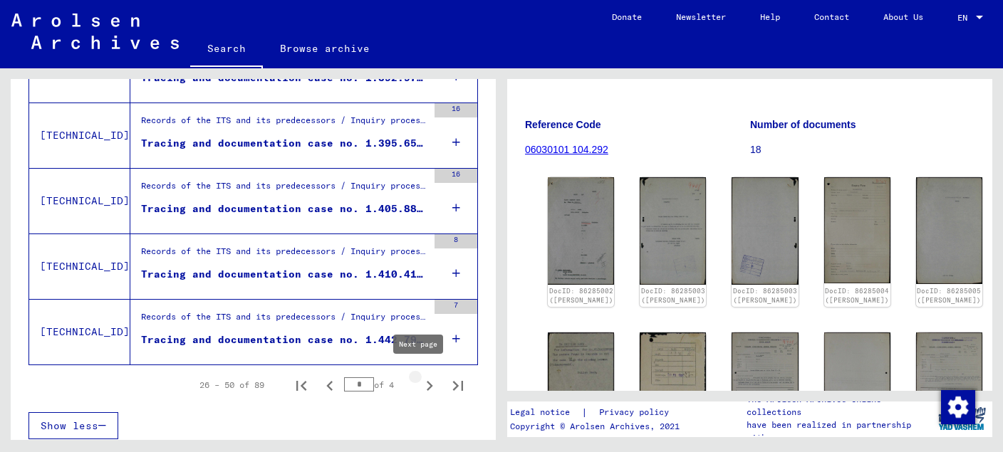
click at [427, 383] on icon "Next page" at bounding box center [430, 386] width 6 height 10
click at [419, 379] on icon "Next page" at bounding box center [429, 386] width 20 height 20
type input "*"
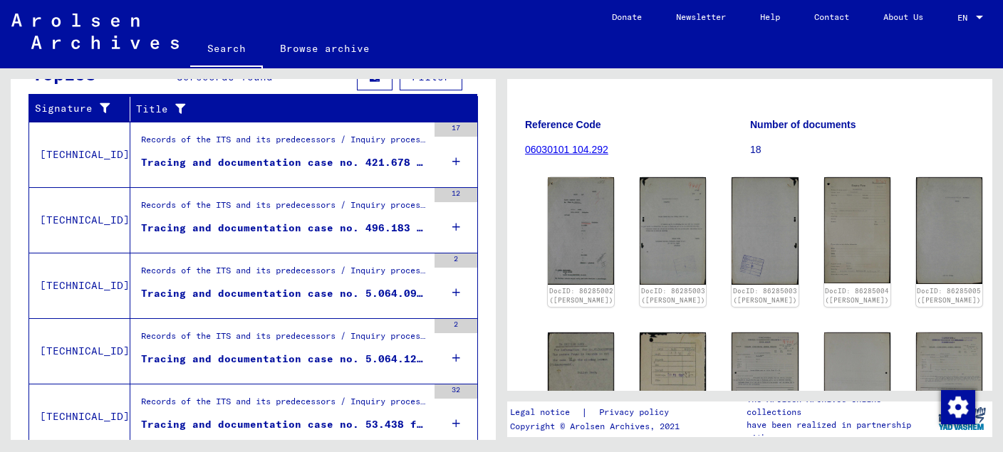
scroll to position [0, 0]
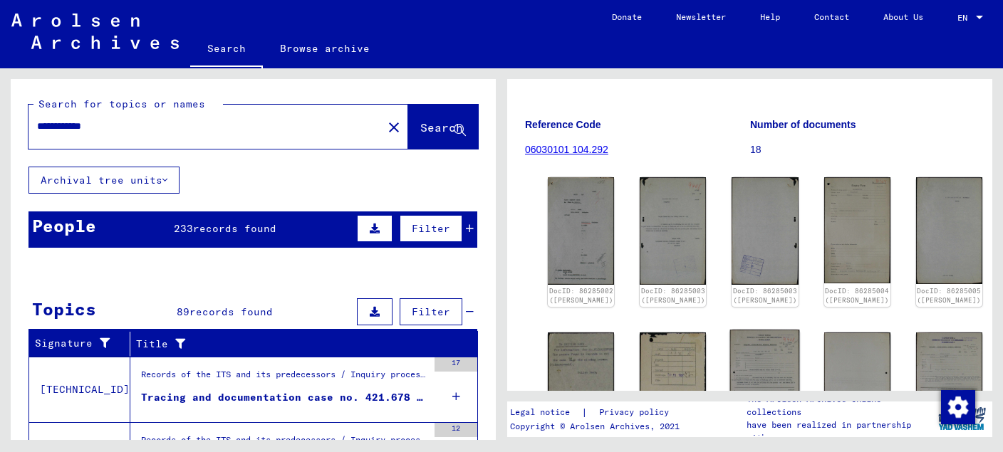
click at [735, 330] on img at bounding box center [765, 378] width 70 height 96
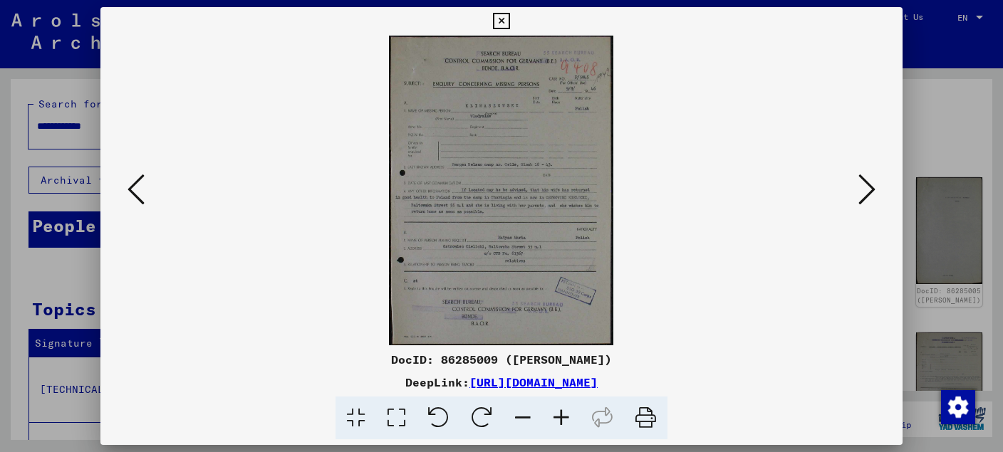
click at [503, 214] on img at bounding box center [501, 191] width 705 height 310
click at [557, 416] on icon at bounding box center [561, 418] width 38 height 43
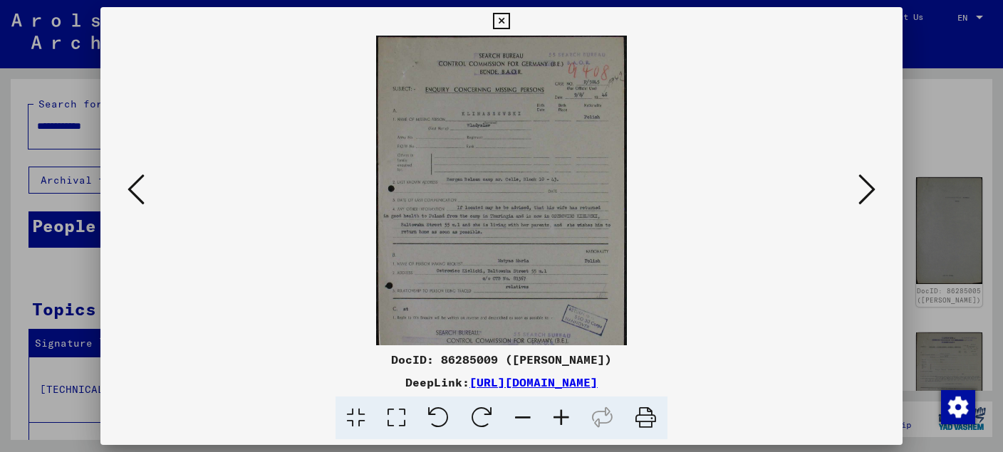
click at [559, 413] on icon at bounding box center [561, 418] width 38 height 43
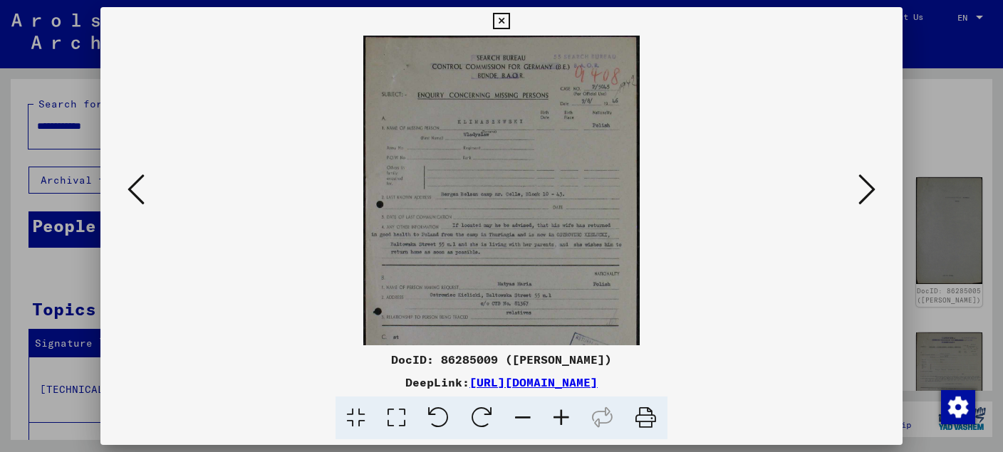
click at [560, 413] on icon at bounding box center [561, 418] width 38 height 43
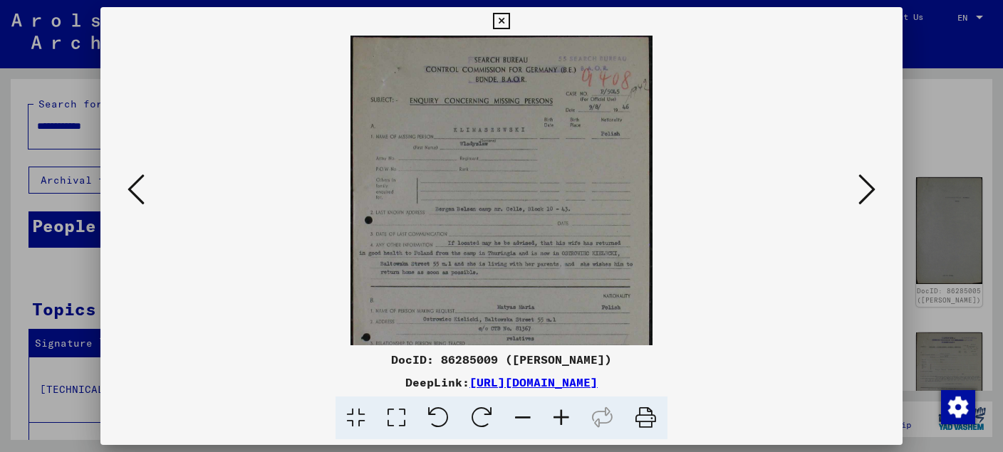
drag, startPoint x: 560, startPoint y: 413, endPoint x: 551, endPoint y: 400, distance: 15.4
click at [558, 412] on icon at bounding box center [561, 418] width 38 height 43
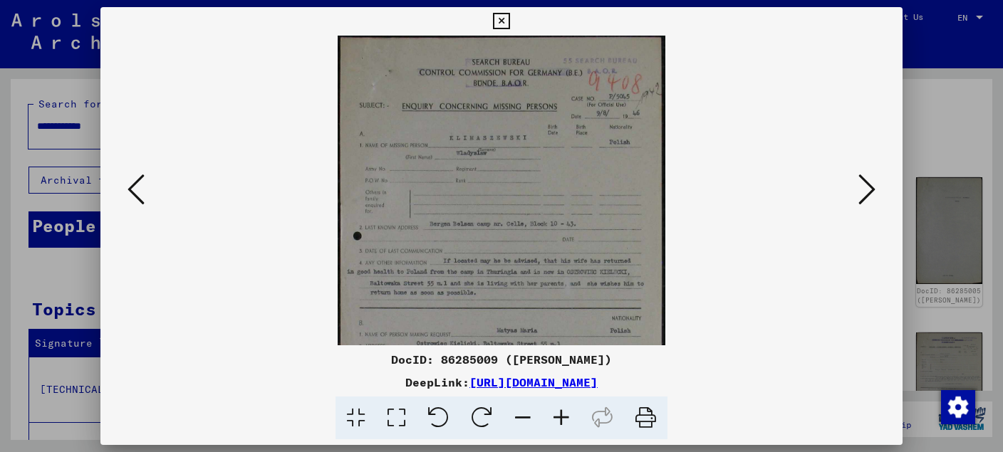
click at [537, 288] on img at bounding box center [502, 262] width 328 height 452
click at [871, 184] on icon at bounding box center [866, 189] width 17 height 34
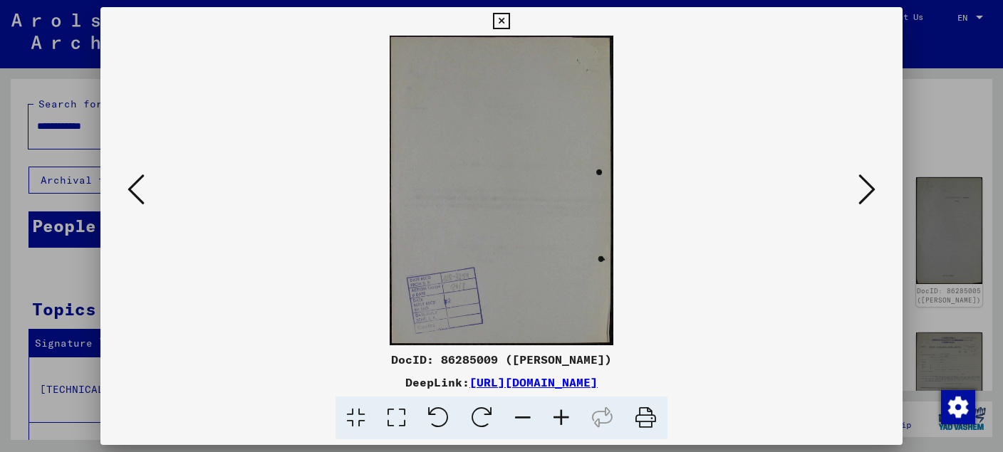
click at [871, 184] on icon at bounding box center [866, 189] width 17 height 34
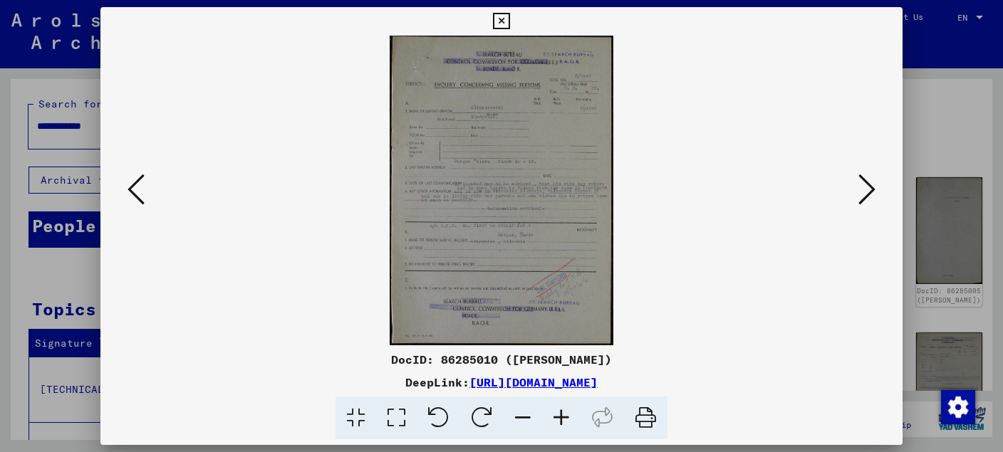
click at [509, 23] on icon at bounding box center [501, 21] width 16 height 17
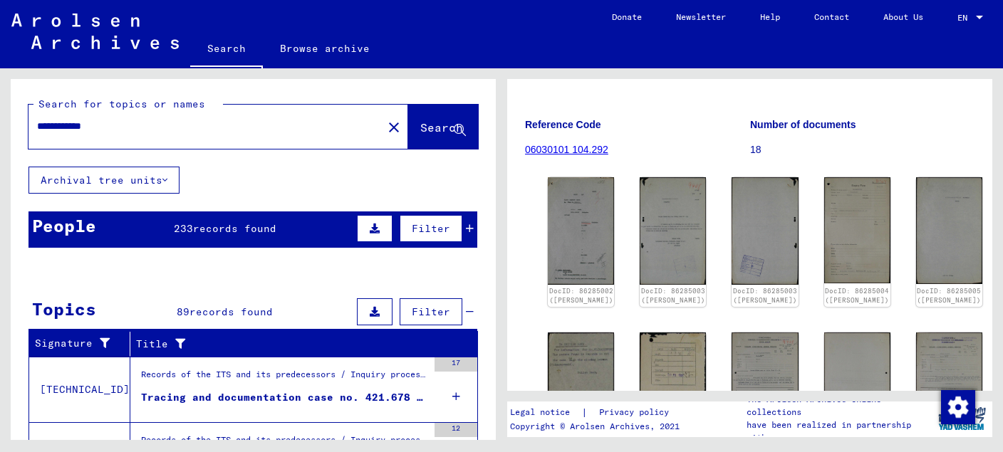
click at [140, 132] on input "**********" at bounding box center [205, 126] width 337 height 15
type input "*"
type input "*********"
click at [431, 132] on span "Search" at bounding box center [441, 127] width 43 height 14
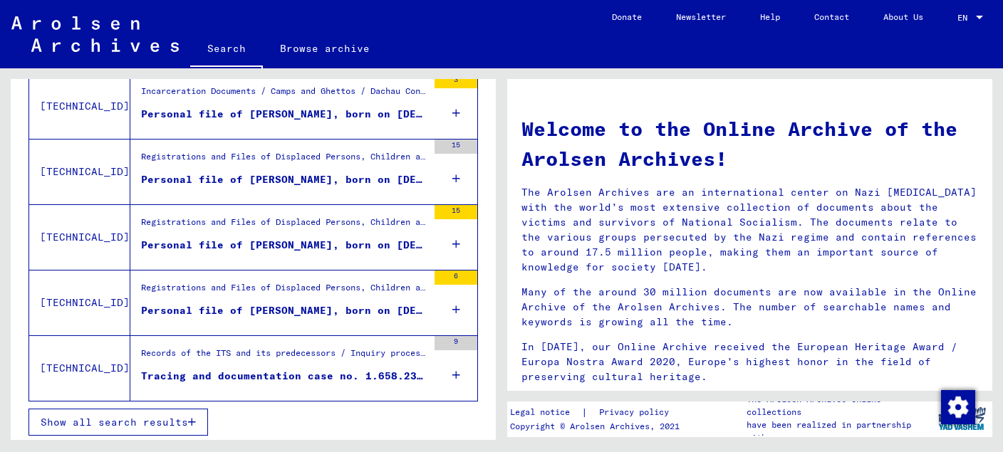
scroll to position [133, 0]
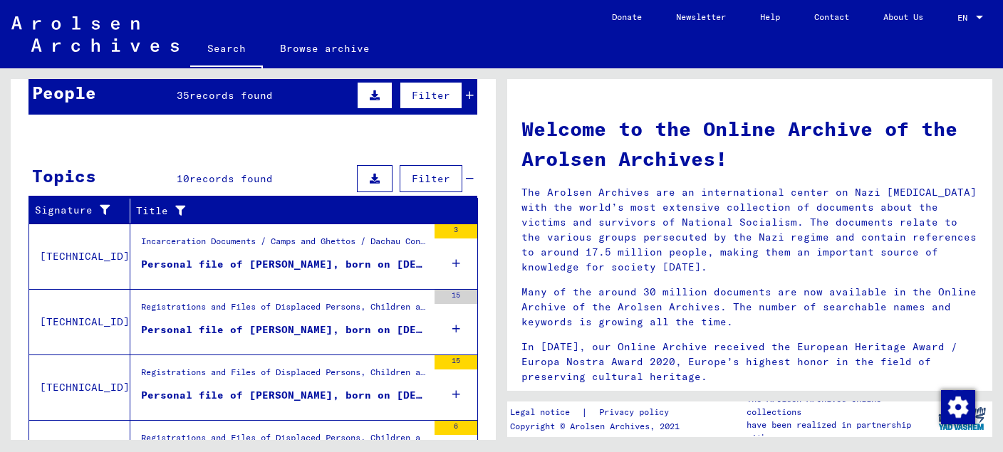
click at [263, 262] on div "Personal file of [PERSON_NAME], born on [DEMOGRAPHIC_DATA]" at bounding box center [284, 264] width 286 height 15
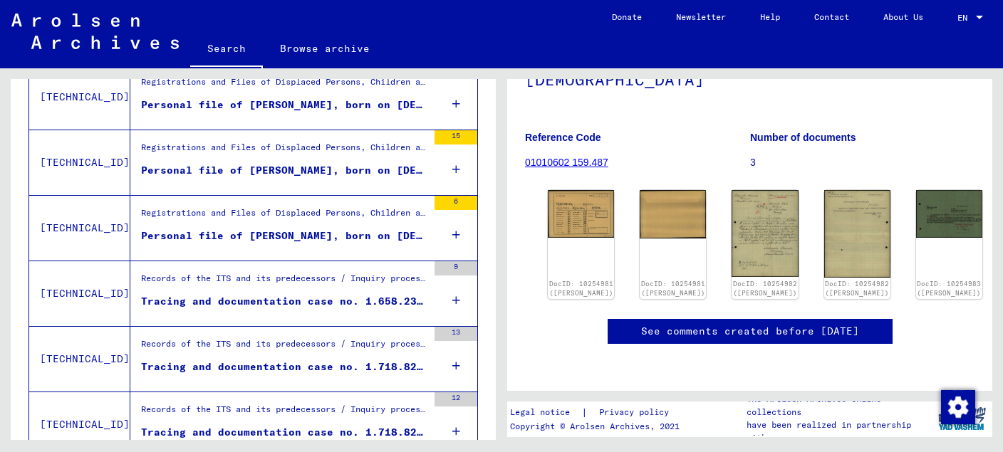
scroll to position [75, 0]
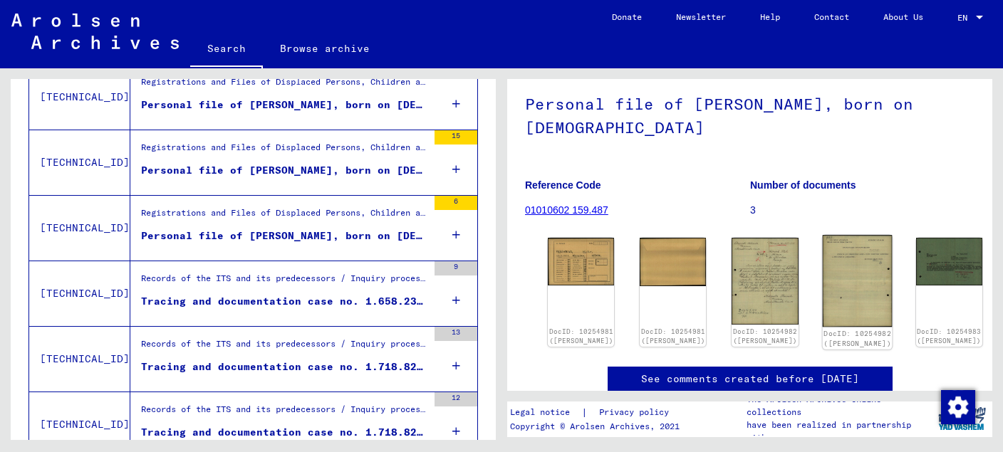
click at [823, 329] on link "DocID: 10254982 ([PERSON_NAME])" at bounding box center [857, 338] width 68 height 19
click at [643, 328] on div "DocID: 10254981 ([PERSON_NAME])" at bounding box center [673, 338] width 68 height 20
